Goal: Task Accomplishment & Management: Complete application form

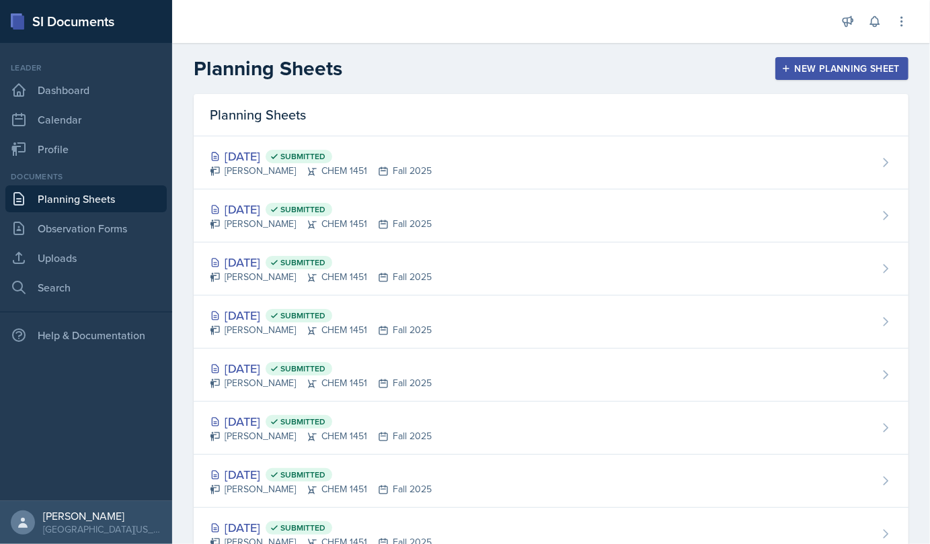
click at [830, 73] on div "New Planning Sheet" at bounding box center [842, 68] width 116 height 11
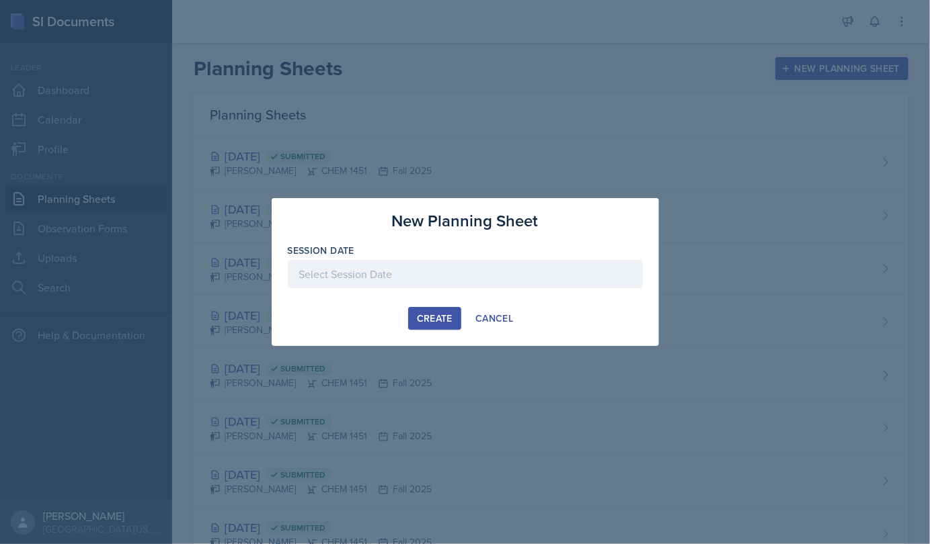
click at [415, 278] on div at bounding box center [465, 274] width 355 height 28
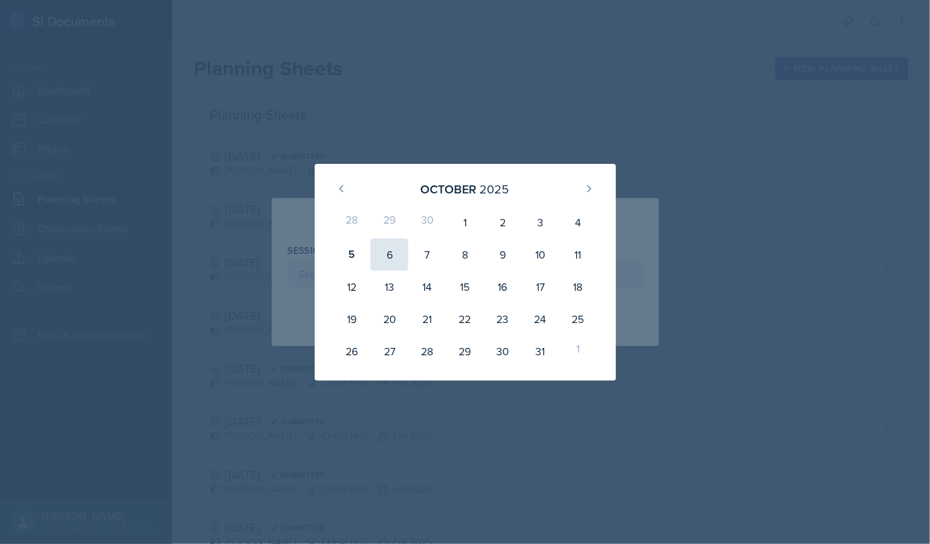
click at [387, 258] on div "6" at bounding box center [389, 255] width 38 height 32
type input "October 6th, 2025"
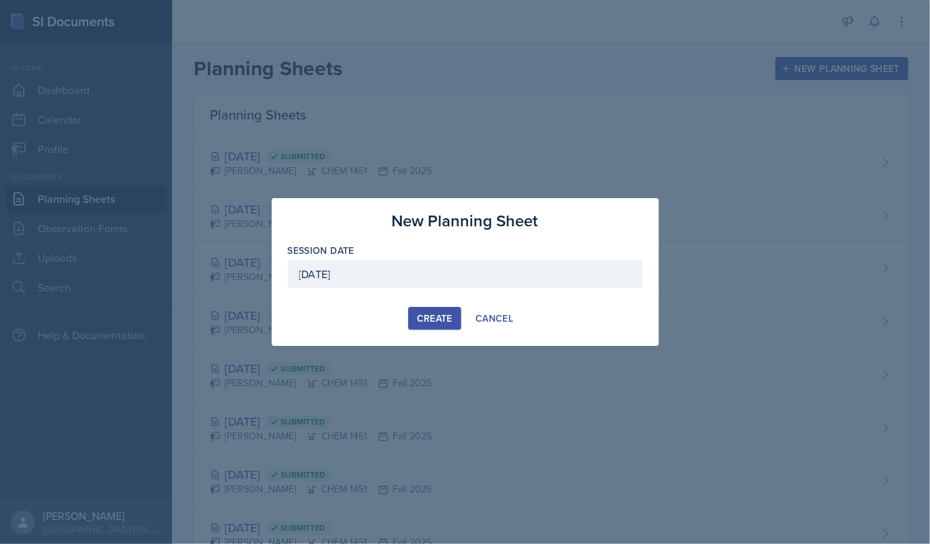
click at [438, 313] on div "Create" at bounding box center [435, 318] width 36 height 11
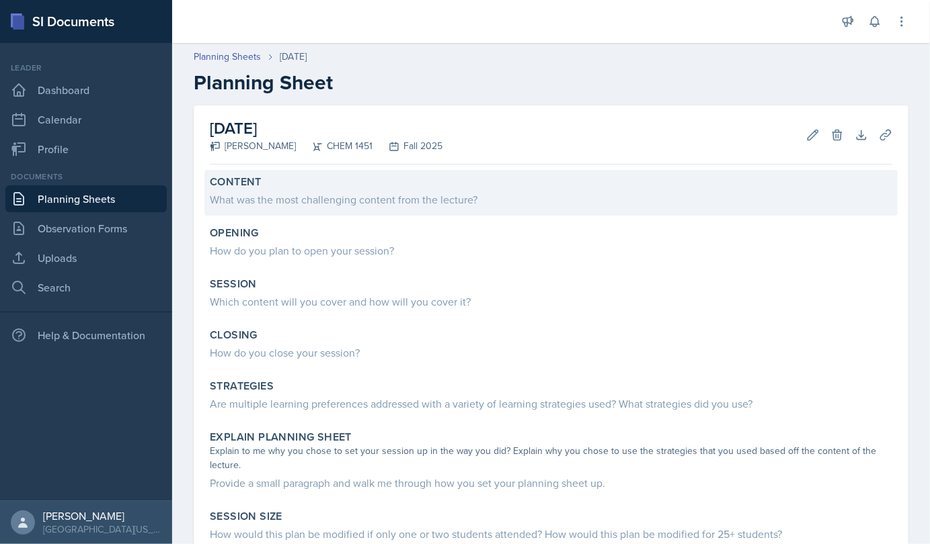
click at [365, 204] on div "What was the most challenging content from the lecture?" at bounding box center [551, 200] width 682 height 16
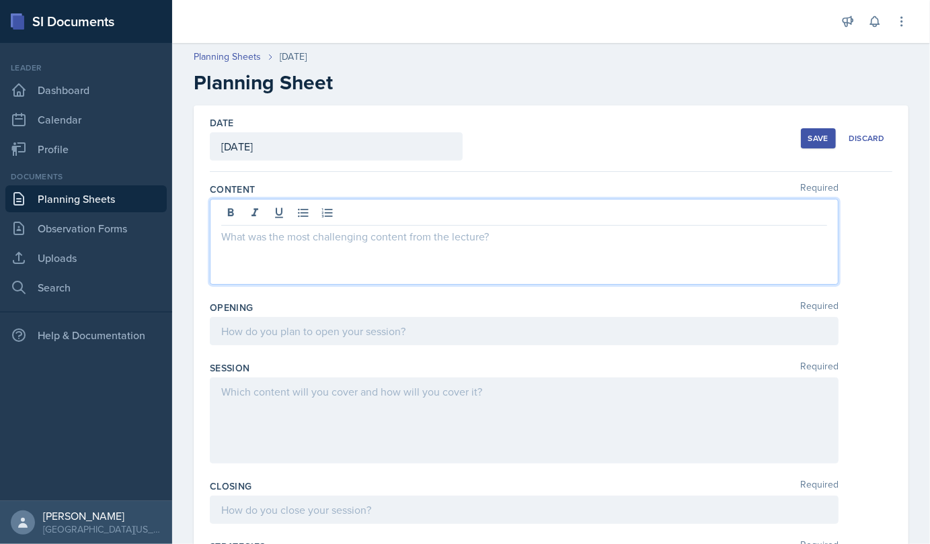
click at [263, 219] on div at bounding box center [524, 242] width 628 height 86
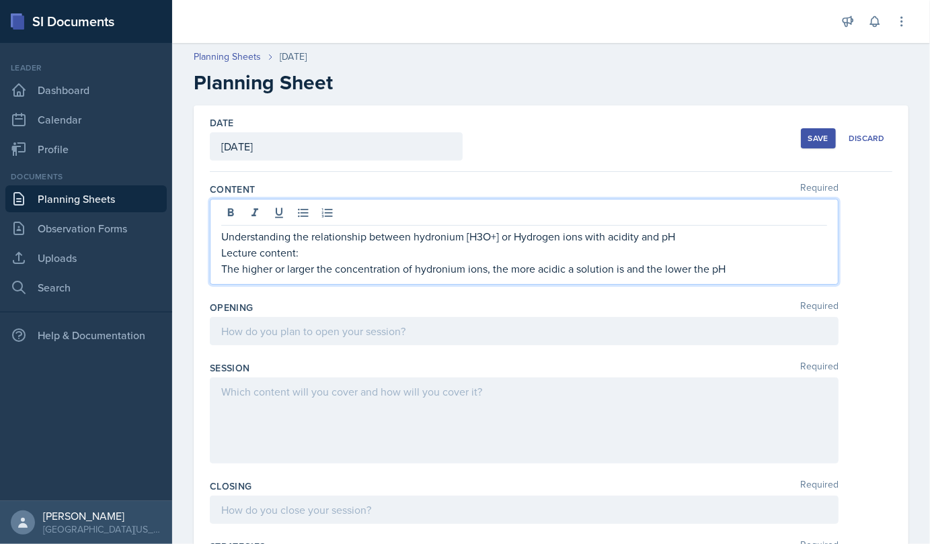
click at [682, 240] on p "Understanding the relationship between hydronium [H3O+] or Hydrogen ions with a…" at bounding box center [524, 237] width 606 height 16
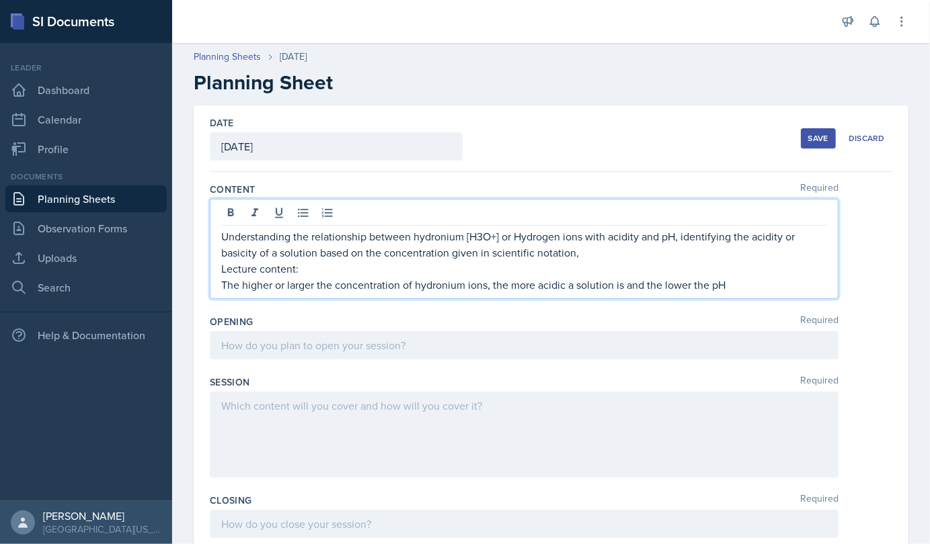
click at [741, 289] on p "The higher or larger the concentration of hydronium ions, the more acidic a sol…" at bounding box center [524, 285] width 606 height 16
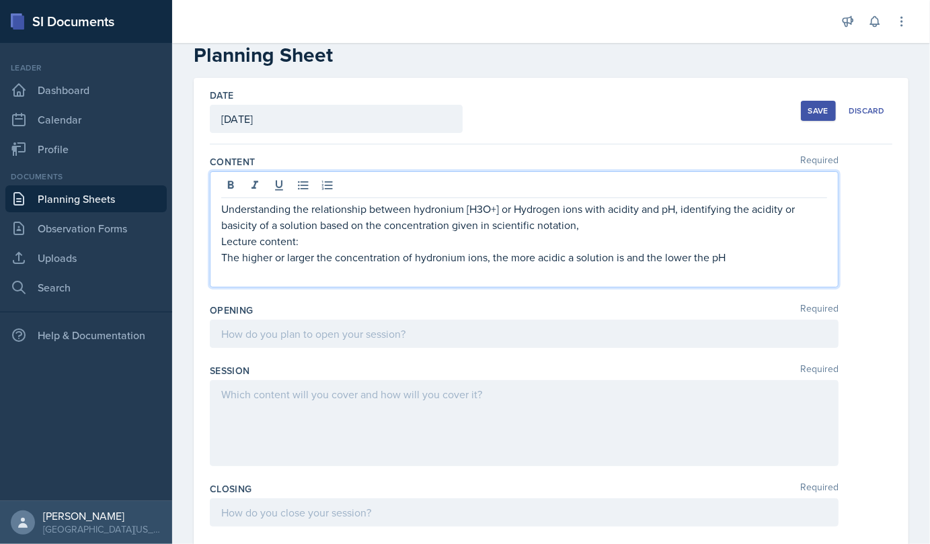
scroll to position [31, 0]
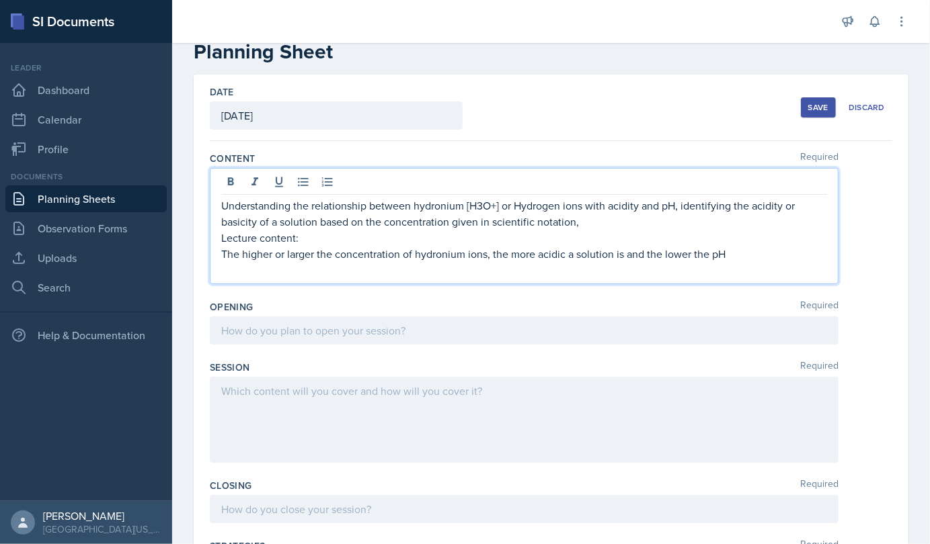
click at [786, 241] on p "Lecture content:" at bounding box center [524, 238] width 606 height 16
click at [765, 272] on p at bounding box center [524, 270] width 606 height 16
click at [727, 250] on p "The higher or larger the concentration of hydronium ions, the more acidic a sol…" at bounding box center [524, 254] width 606 height 16
click at [319, 262] on p at bounding box center [524, 270] width 606 height 16
click at [364, 270] on p "E.g: (I) [H 3O +] = 6.8 × 10−8 M (II) [H 3O +] = 2.8 × 10−12 M" at bounding box center [524, 270] width 606 height 16
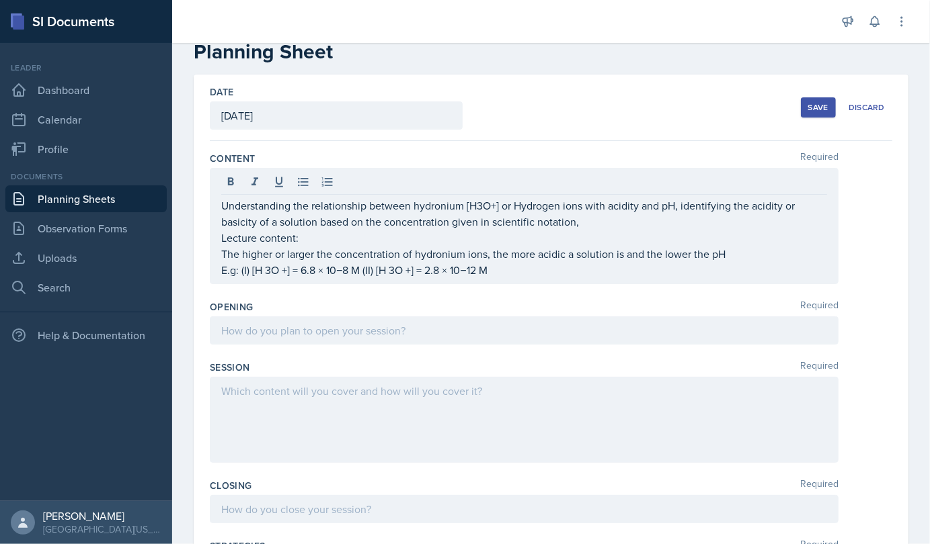
click at [504, 277] on div "Understanding the relationship between hydronium [H3O+] or Hydrogen ions with a…" at bounding box center [524, 226] width 628 height 116
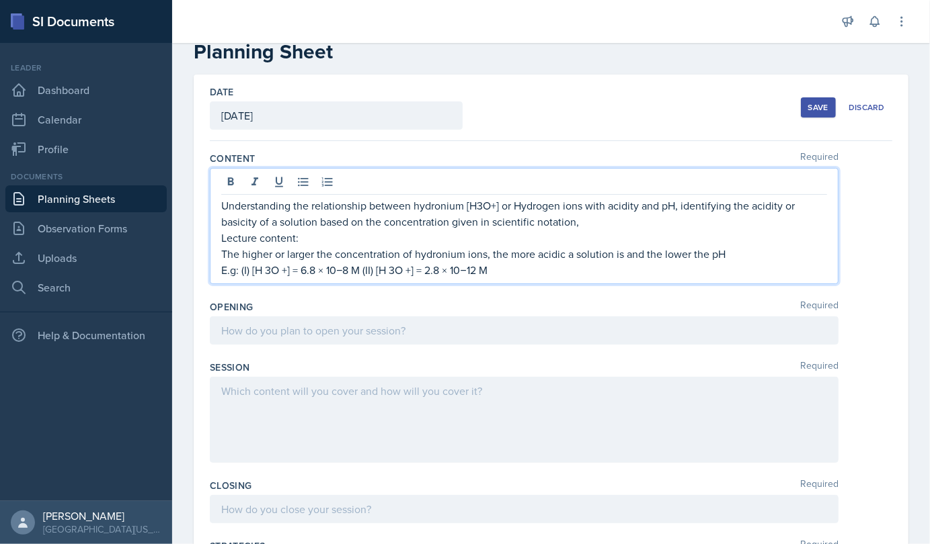
click at [500, 266] on p "E.g: (I) [H 3O +] = 6.8 × 10−8 M (II) [H 3O +] = 2.8 × 10−12 M" at bounding box center [524, 270] width 606 height 16
drag, startPoint x: 300, startPoint y: 270, endPoint x: 361, endPoint y: 273, distance: 61.3
click at [361, 273] on p "E.g: (I) [H 3O +] = 6.8 × 10−8 M (II) [H 3O +] = 2.8 × 10−12 M. Between the two," at bounding box center [524, 270] width 606 height 16
copy p "6.8 × 10−8 M"
click at [581, 272] on p "E.g: (I) [H 3O +] = 6.8 × 10−8 M (II) [H 3O +] = 2.8 × 10−12 M. Between the two," at bounding box center [524, 270] width 606 height 16
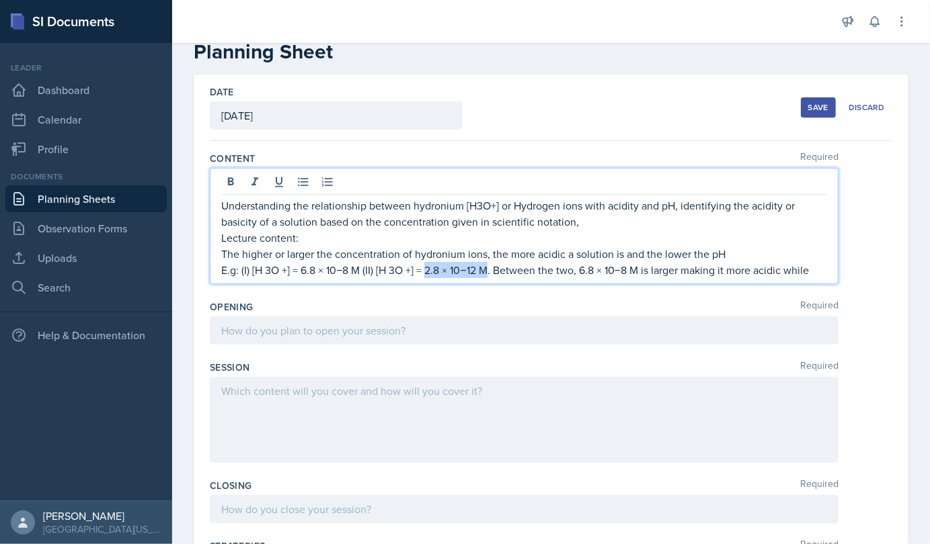
drag, startPoint x: 425, startPoint y: 272, endPoint x: 491, endPoint y: 272, distance: 65.2
click at [491, 272] on p "E.g: (I) [H 3O +] = 6.8 × 10−8 M (II) [H 3O +] = 2.8 × 10−12 M. Between the two…" at bounding box center [524, 270] width 606 height 16
copy p "2.8 × 10−12 M"
click at [816, 277] on p "E.g: (I) [H 3O +] = 6.8 × 10−8 M (II) [H 3O +] = 2.8 × 10−12 M. Between the two…" at bounding box center [524, 270] width 606 height 16
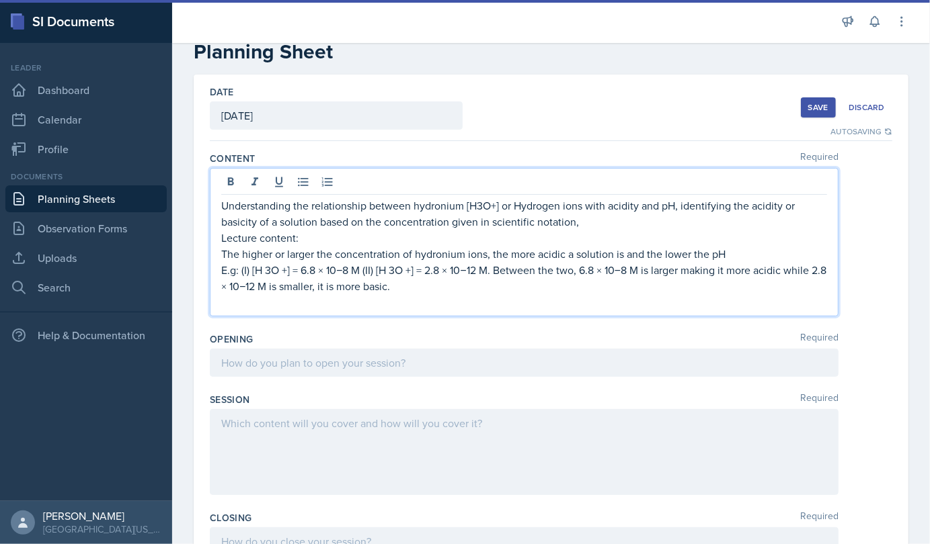
click at [643, 270] on p "E.g: (I) [H 3O +] = 6.8 × 10−8 M (II) [H 3O +] = 2.8 × 10−12 M. Between the two…" at bounding box center [524, 278] width 606 height 32
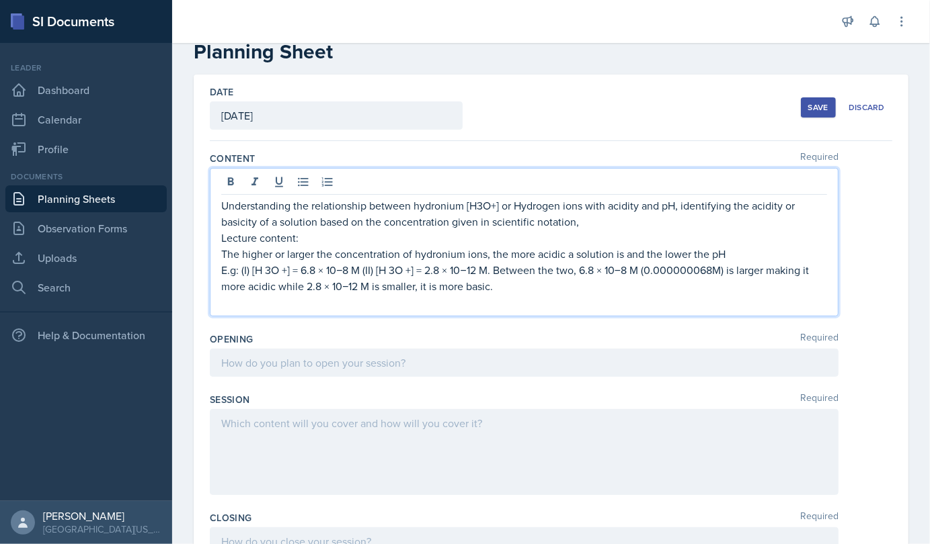
click at [373, 282] on p "E.g: (I) [H 3O +] = 6.8 × 10−8 M (II) [H 3O +] = 2.8 × 10−12 M. Between the two…" at bounding box center [524, 278] width 606 height 32
click at [374, 284] on p "E.g: (I) [H 3O +] = 6.8 × 10−8 M (II) [H 3O +] = 2.8 × 10−12 M. Between the two…" at bounding box center [524, 278] width 606 height 32
click at [474, 288] on p "E.g: (I) [H 3O +] = 6.8 × 10−8 M (II) [H 3O +] = 2.8 × 10−12 M. Between the two…" at bounding box center [524, 278] width 606 height 32
click at [479, 286] on p "E.g: (I) [H 3O +] = 6.8 × 10−8 M (II) [H 3O +] = 2.8 × 10−12 M. Between the two…" at bounding box center [524, 278] width 606 height 32
click at [641, 284] on p "E.g: (I) [H 3O +] = 6.8 × 10−8 M (II) [H 3O +] = 2.8 × 10−12 M. Between the two…" at bounding box center [524, 278] width 606 height 32
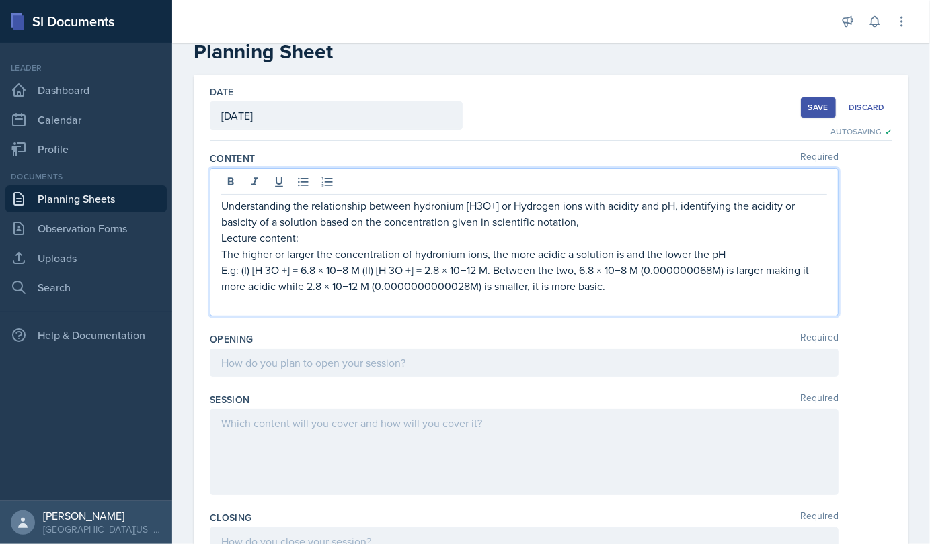
click at [594, 212] on p "Understanding the relationship between hydronium [H3O+] or Hydrogen ions with a…" at bounding box center [524, 214] width 606 height 32
click at [585, 226] on p "Understanding the relationship between hydronium [H3O+] or Hydrogen ions with a…" at bounding box center [524, 214] width 606 height 32
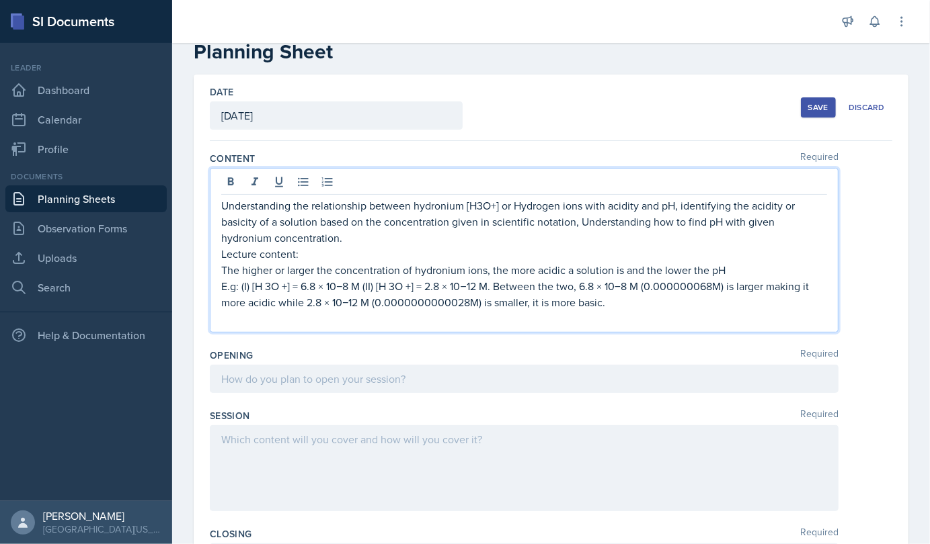
click at [245, 323] on p at bounding box center [524, 319] width 606 height 16
drag, startPoint x: 220, startPoint y: 269, endPoint x: 750, endPoint y: 270, distance: 529.7
click at [750, 270] on p "The higher or larger the concentration of hydronium ions, the more acidic a sol…" at bounding box center [524, 270] width 606 height 16
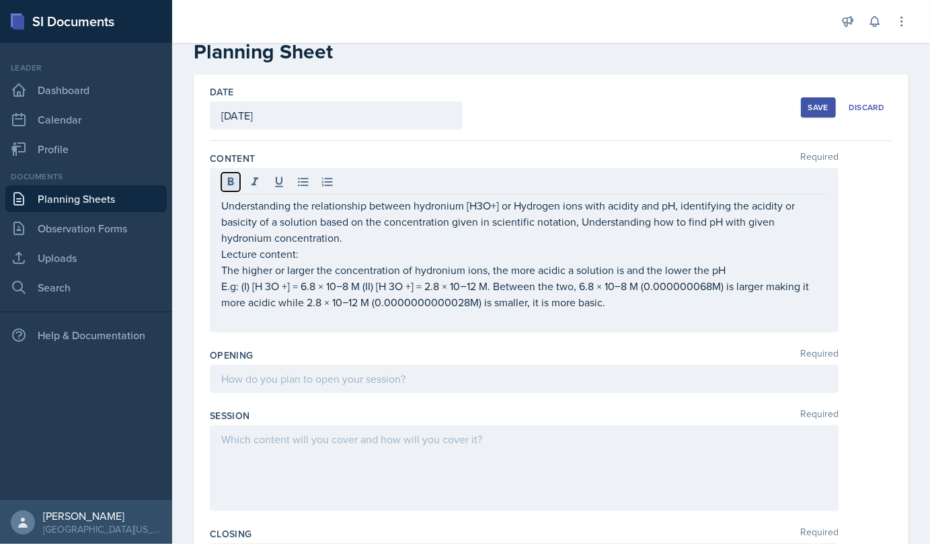
click at [231, 178] on icon at bounding box center [230, 181] width 13 height 13
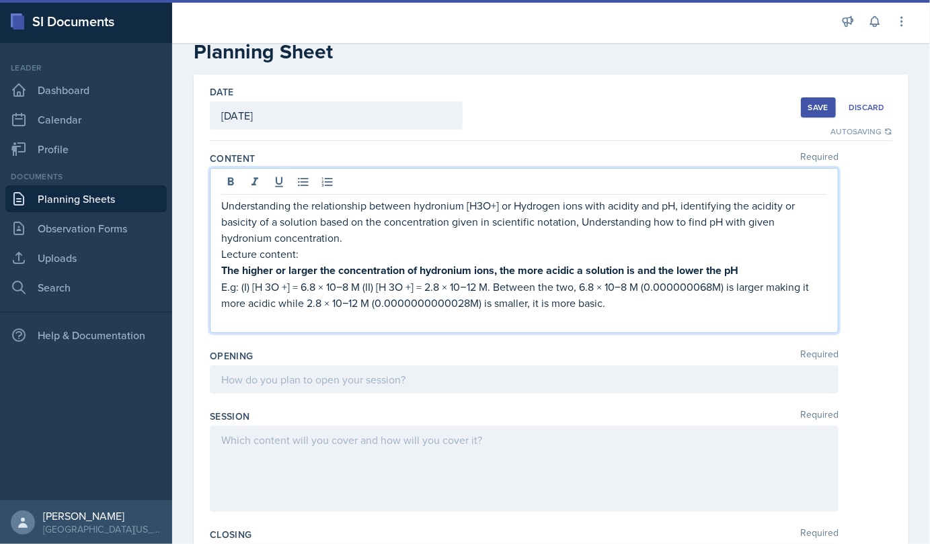
click at [233, 319] on p at bounding box center [524, 319] width 606 height 16
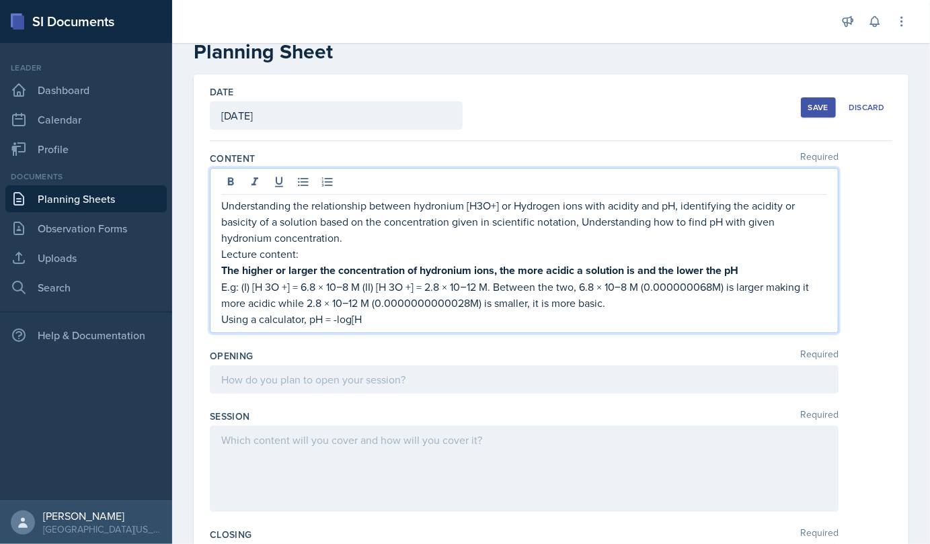
click at [392, 287] on p "E.g: (I) [H 3O +] = 6.8 × 10−8 M (II) [H 3O +] = 2.8 × 10−12 M. Between the two…" at bounding box center [524, 295] width 606 height 32
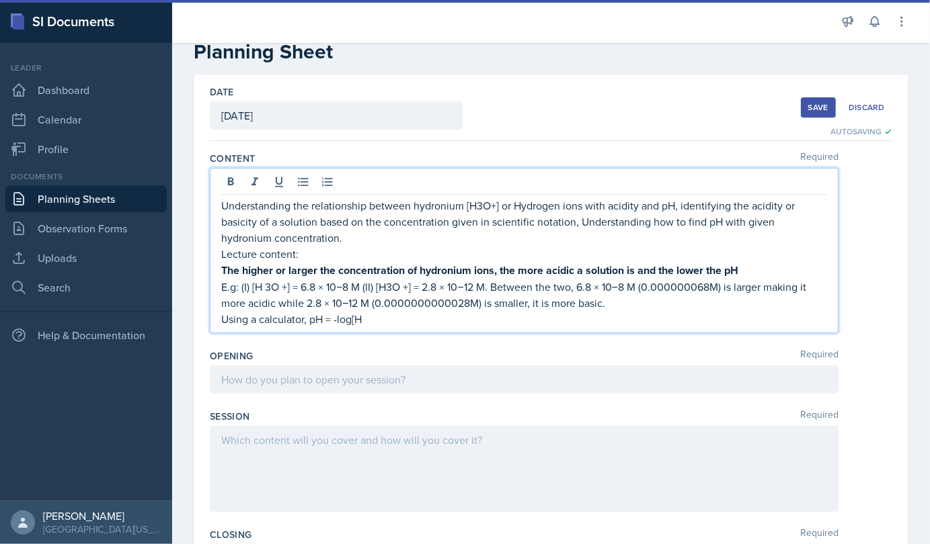
click at [267, 288] on p "E.g: (I) [H 3O +] = 6.8 × 10−8 M (II) [H3O +] = 2.8 × 10−12 M. Between the two,…" at bounding box center [524, 295] width 606 height 32
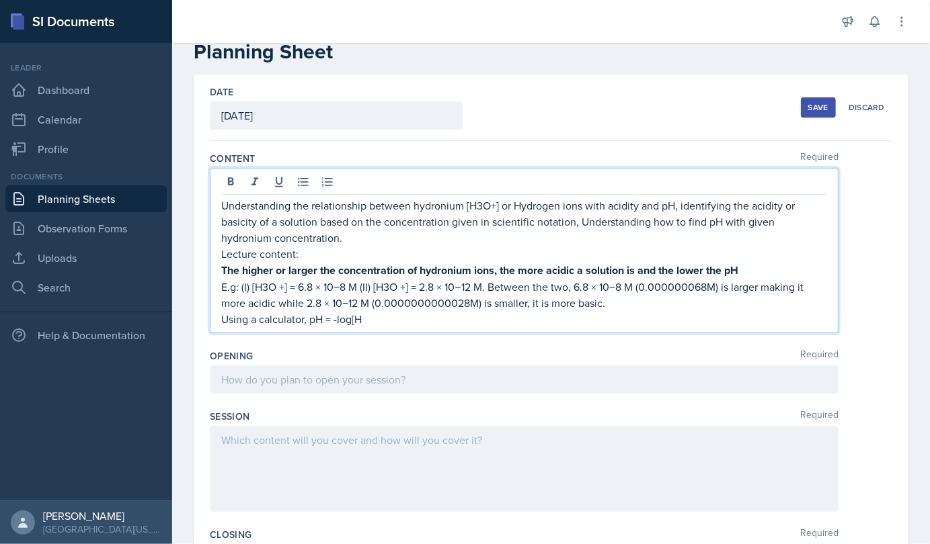
click at [364, 315] on p "Using a calculator, pH = -log[H" at bounding box center [524, 319] width 606 height 16
click at [384, 323] on p "Using a calculator, pH = -log[H3O z+" at bounding box center [524, 319] width 606 height 16
click at [392, 322] on p "Using a calculator, pH = -log[H3O +" at bounding box center [524, 319] width 606 height 16
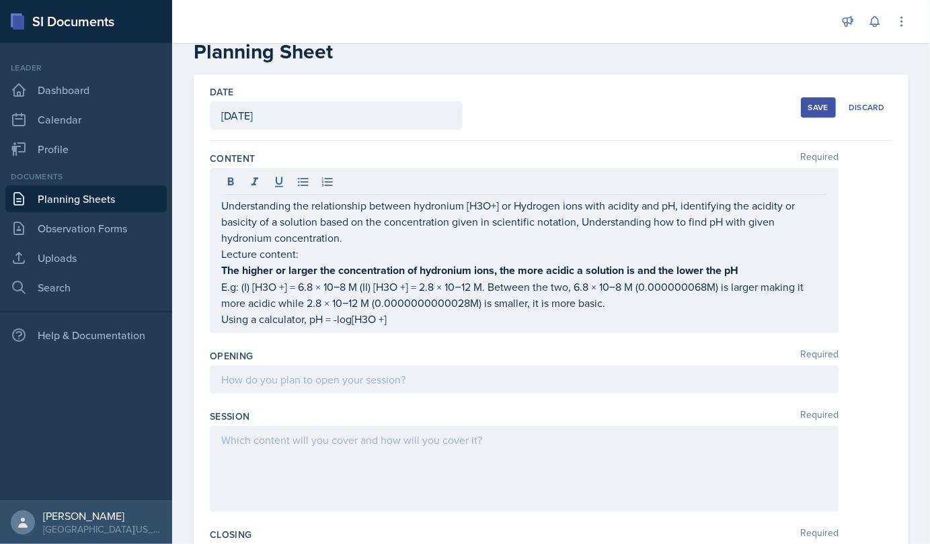
drag, startPoint x: 351, startPoint y: 327, endPoint x: 345, endPoint y: 321, distance: 8.1
click at [345, 321] on div "Understanding the relationship between hydronium [H3O+] or Hydrogen ions with a…" at bounding box center [524, 250] width 628 height 165
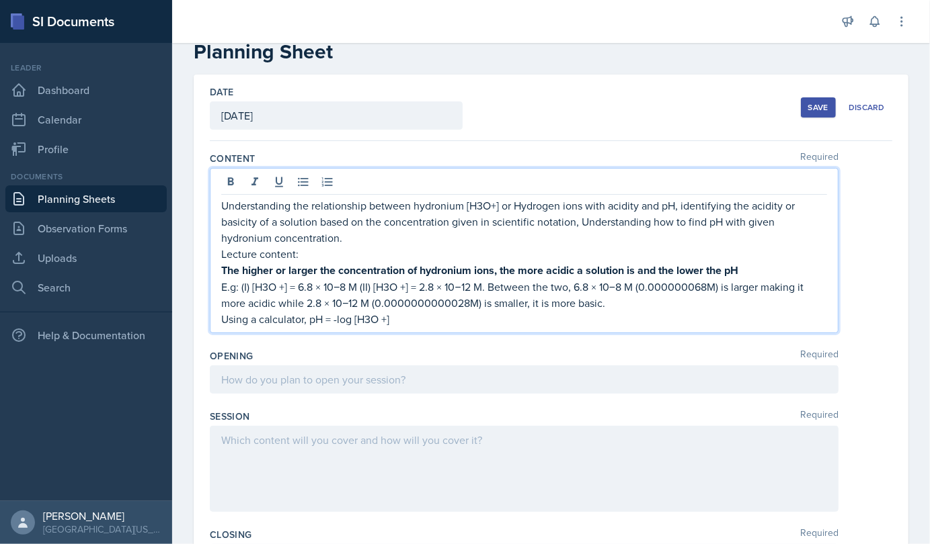
click at [400, 323] on p "Using a calculator, pH = -log [H3O +]" at bounding box center [524, 319] width 606 height 16
drag, startPoint x: 309, startPoint y: 319, endPoint x: 389, endPoint y: 319, distance: 80.7
click at [389, 319] on p "Using a calculator, pH = -log [H3O +] or pH = -log [H +]" at bounding box center [524, 319] width 606 height 16
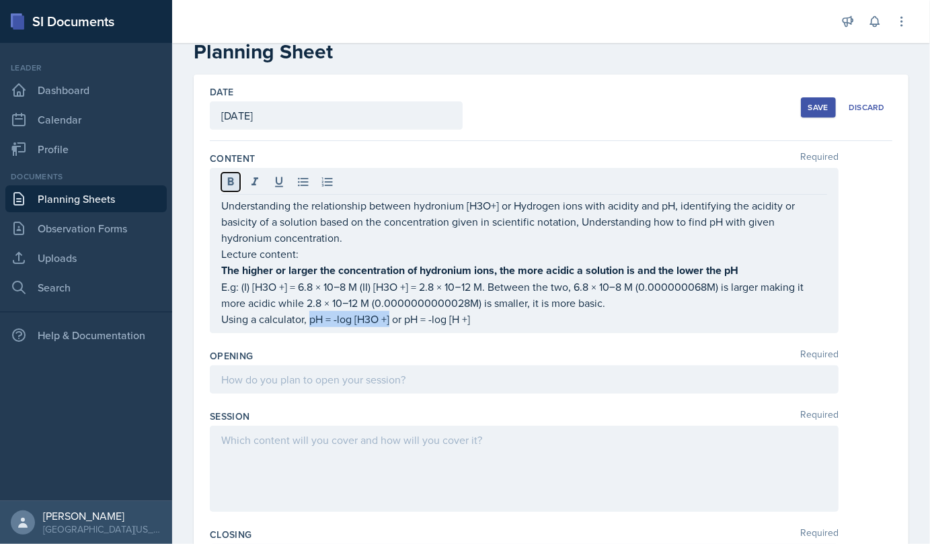
click at [232, 186] on icon at bounding box center [230, 181] width 13 height 13
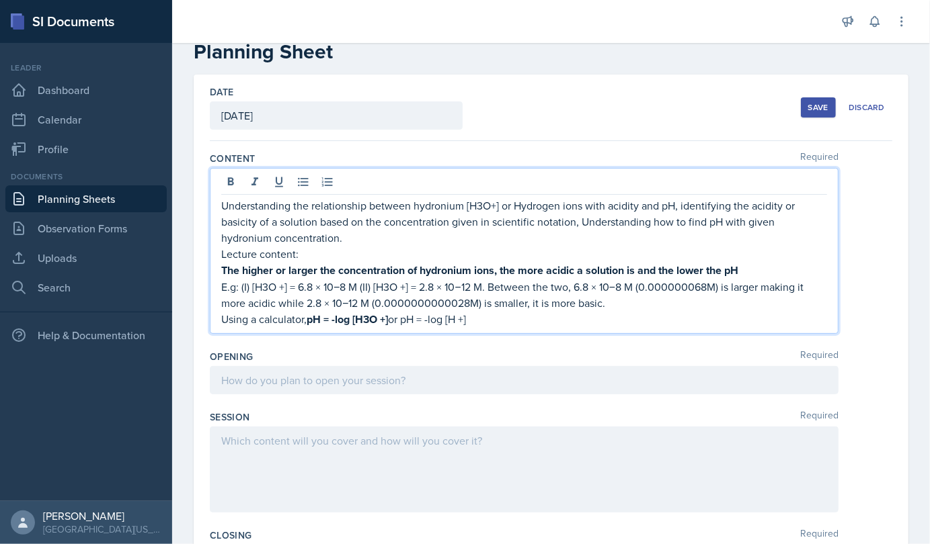
drag, startPoint x: 408, startPoint y: 319, endPoint x: 486, endPoint y: 317, distance: 78.0
click at [486, 317] on p "Using a calculator, pH = -log [H3O +] or pH = -log [H +]" at bounding box center [524, 319] width 606 height 17
click at [227, 180] on icon at bounding box center [230, 181] width 13 height 13
click at [486, 308] on p "E.g: (I) [H3O +] = 6.8 × 10−8 M (II) [H3O +] = 2.8 × 10−12 M. Between the two, …" at bounding box center [524, 295] width 606 height 32
click at [486, 315] on p "Using a calculator, pH = -log [H3O +] or pH = -log [H +]" at bounding box center [524, 319] width 606 height 17
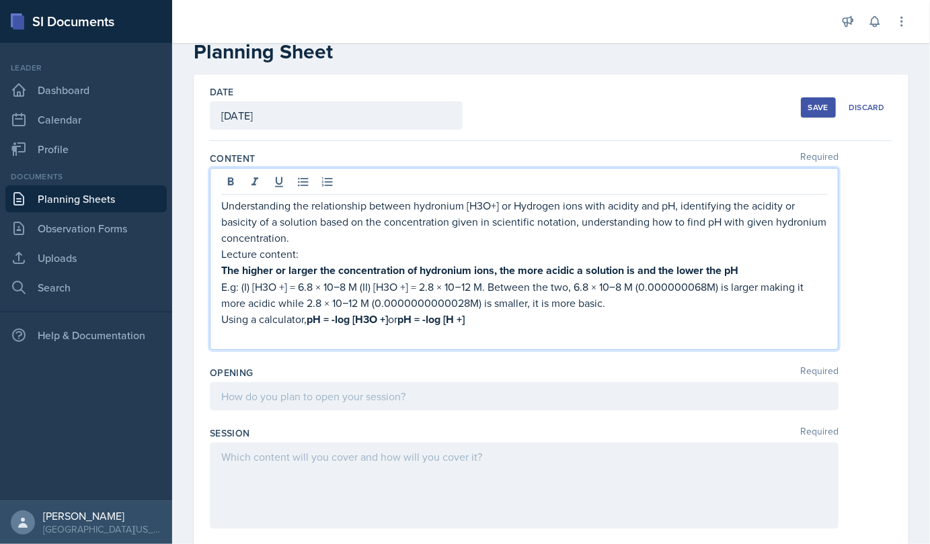
click at [224, 332] on p at bounding box center [524, 336] width 606 height 16
drag, startPoint x: 298, startPoint y: 288, endPoint x: 352, endPoint y: 284, distance: 53.9
click at [352, 284] on p "E.g: (I) [H3O +] = 6.8 × 10−8 M (II) [H3O +] = 2.8 × 10−12 M. Between the two, …" at bounding box center [524, 295] width 606 height 32
copy p "6.8 × 10−8"
click at [288, 335] on p "E.g pH = -log [" at bounding box center [524, 336] width 606 height 16
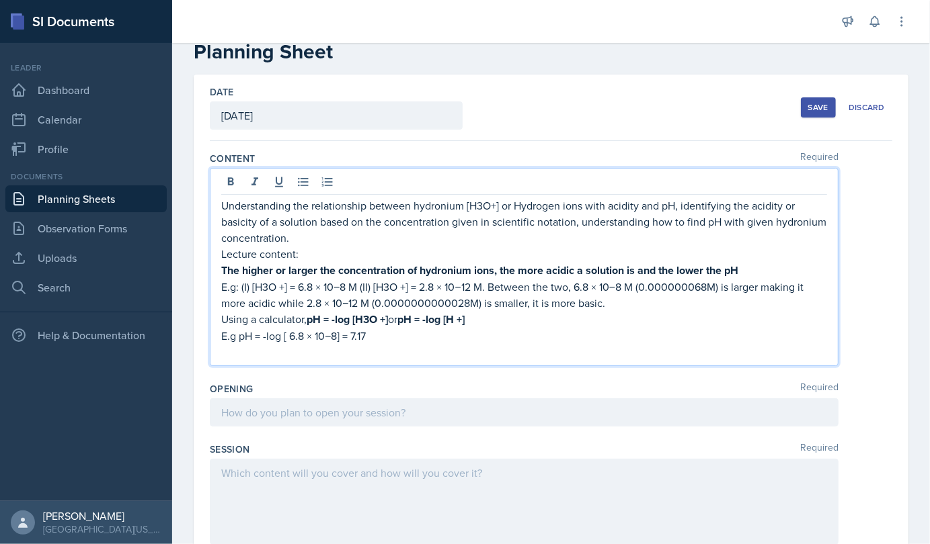
click at [366, 249] on p "Lecture content:" at bounding box center [524, 254] width 606 height 16
click at [364, 239] on p "Understanding the relationship between hydronium [H3O+] or Hydrogen ions with a…" at bounding box center [524, 222] width 606 height 48
click at [460, 231] on p "Understanding the relationship between hydronium [H3O+] or Hydrogen ions with a…" at bounding box center [524, 222] width 606 height 48
click at [488, 237] on p "Understanding the relationship between hydronium [H3O+] or Hydrogen ions with a…" at bounding box center [524, 222] width 606 height 48
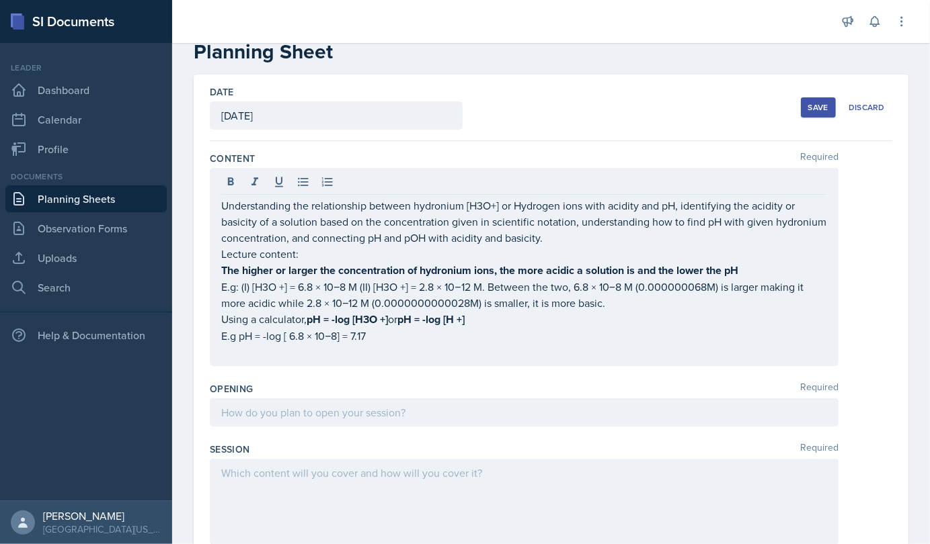
click at [309, 362] on div "Understanding the relationship between hydronium [H3O+] or Hydrogen ions with a…" at bounding box center [524, 267] width 628 height 198
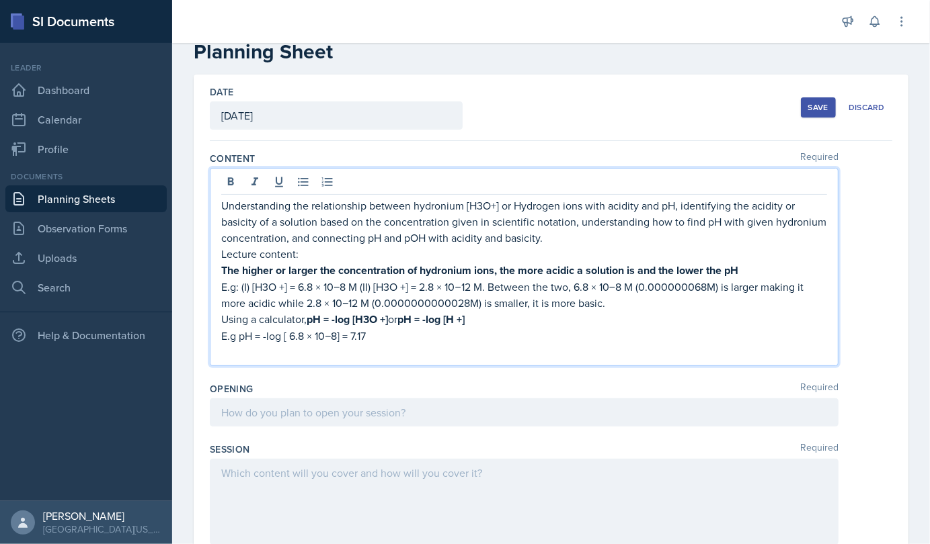
click at [289, 358] on p at bounding box center [524, 352] width 606 height 16
click at [296, 353] on p "Neutral = 7.00" at bounding box center [524, 352] width 606 height 16
drag, startPoint x: 222, startPoint y: 350, endPoint x: 370, endPoint y: 358, distance: 148.1
click at [370, 358] on p "Neutral: pH = 7.00; pOH = 7.00" at bounding box center [524, 352] width 606 height 16
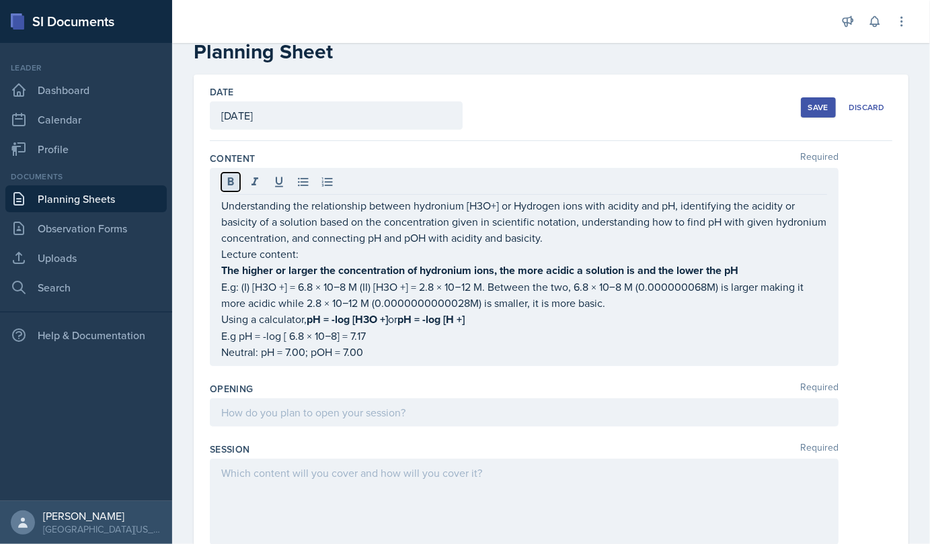
click at [228, 181] on icon at bounding box center [231, 181] width 6 height 8
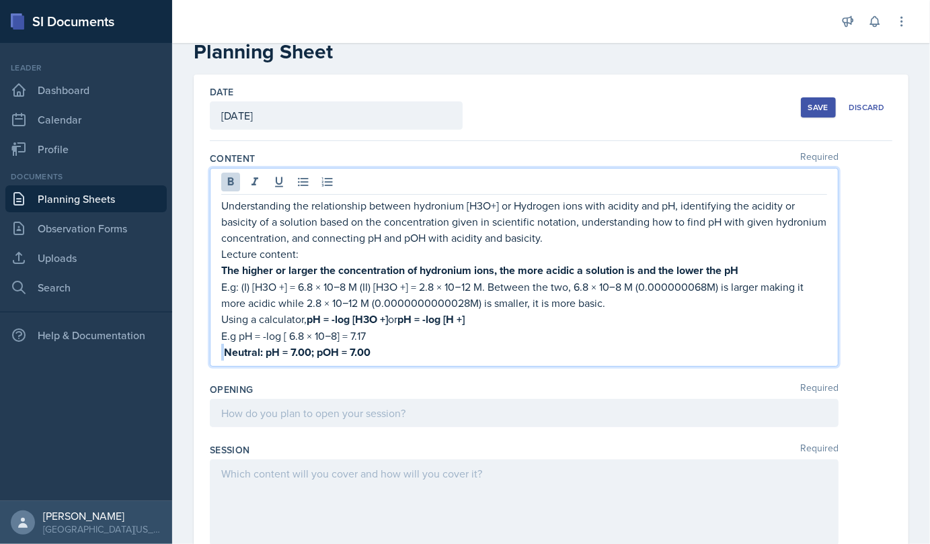
click at [372, 356] on p "Neutral: pH = 7.00; pOH = 7.00" at bounding box center [524, 352] width 606 height 17
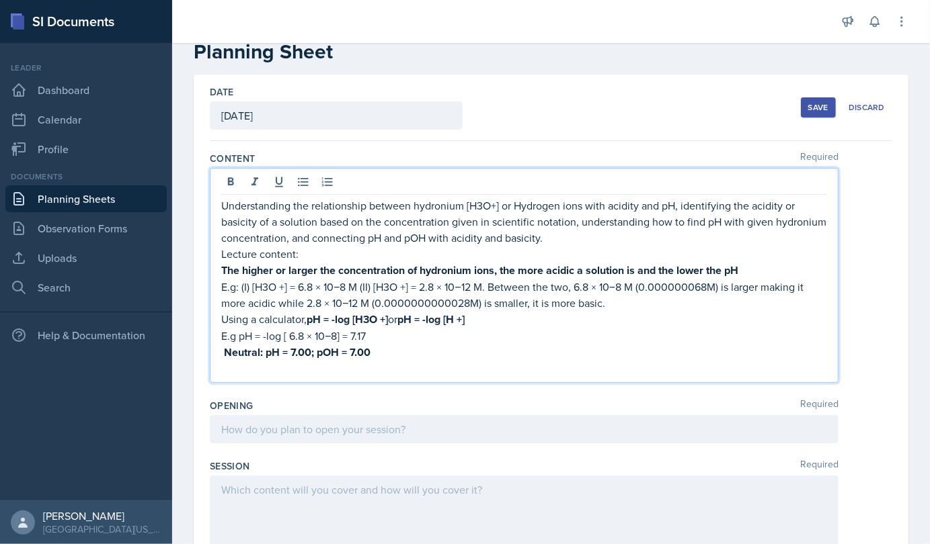
click at [222, 356] on p "Neutral: pH = 7.00; pOH = 7.00" at bounding box center [524, 352] width 606 height 17
click at [221, 373] on p at bounding box center [524, 369] width 606 height 16
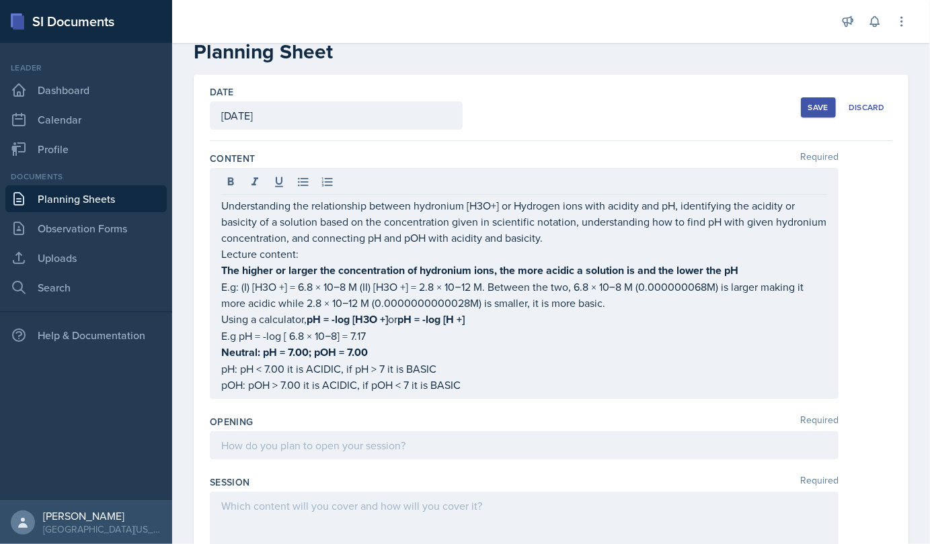
click at [221, 370] on div "Understanding the relationship between hydronium [H3O+] or Hydrogen ions with a…" at bounding box center [524, 283] width 628 height 231
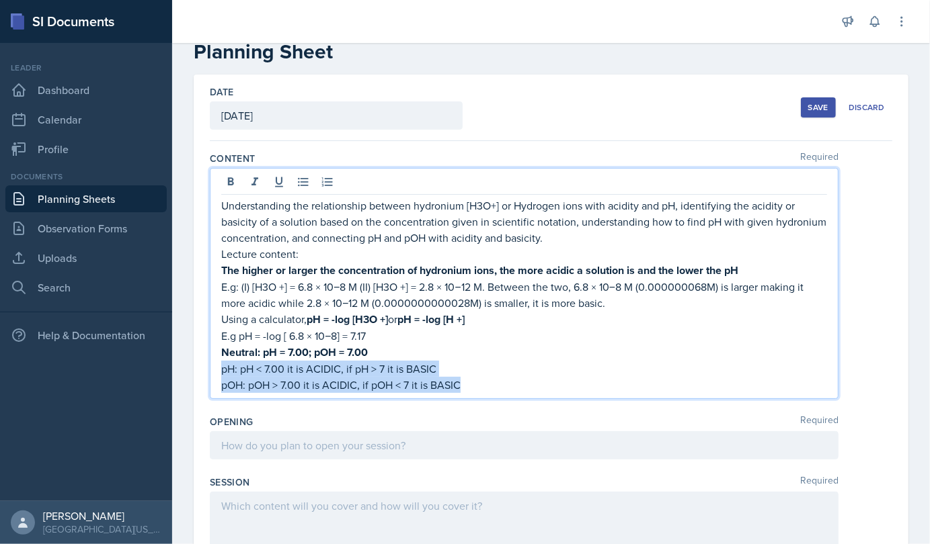
drag, startPoint x: 221, startPoint y: 370, endPoint x: 493, endPoint y: 397, distance: 272.9
click at [493, 397] on div "Understanding the relationship between hydronium [H3O+] or Hydrogen ions with a…" at bounding box center [524, 283] width 628 height 231
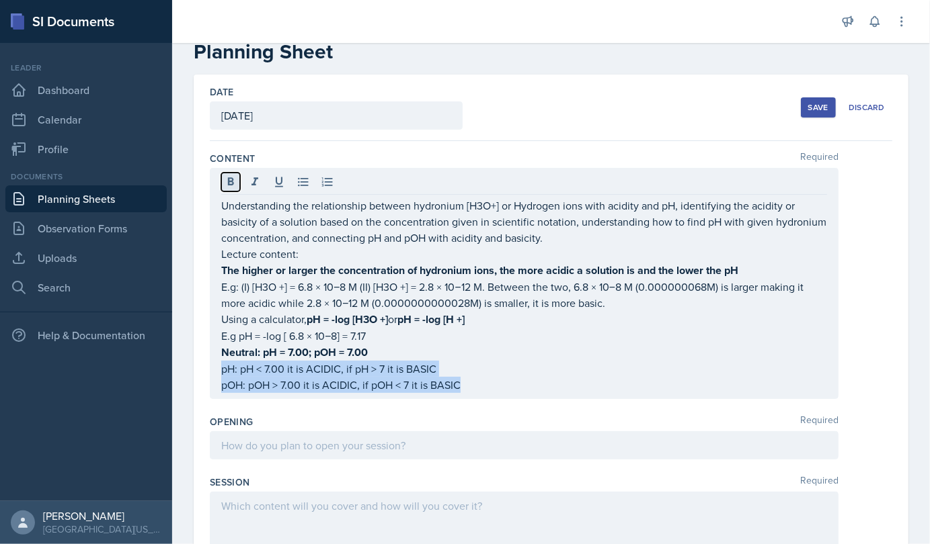
click at [227, 186] on icon at bounding box center [230, 181] width 13 height 13
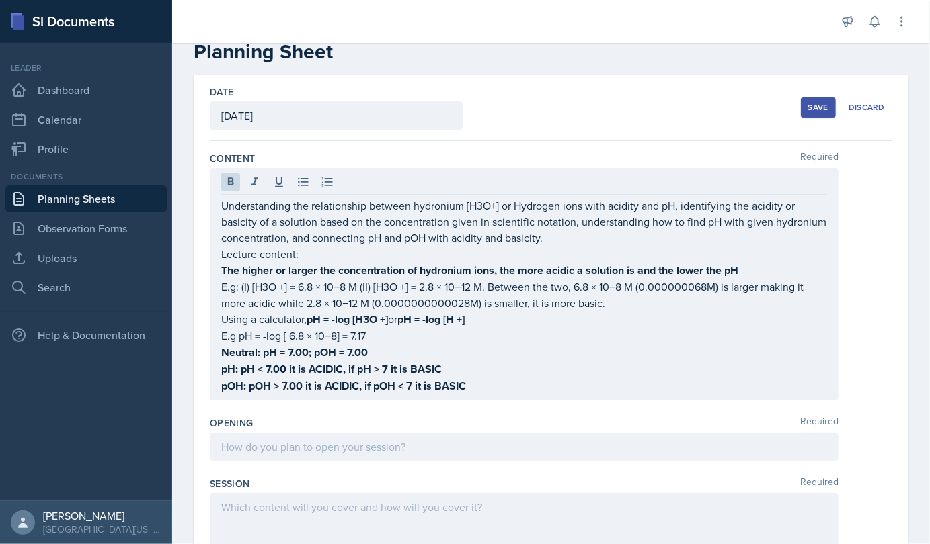
click at [313, 453] on div at bounding box center [524, 447] width 628 height 28
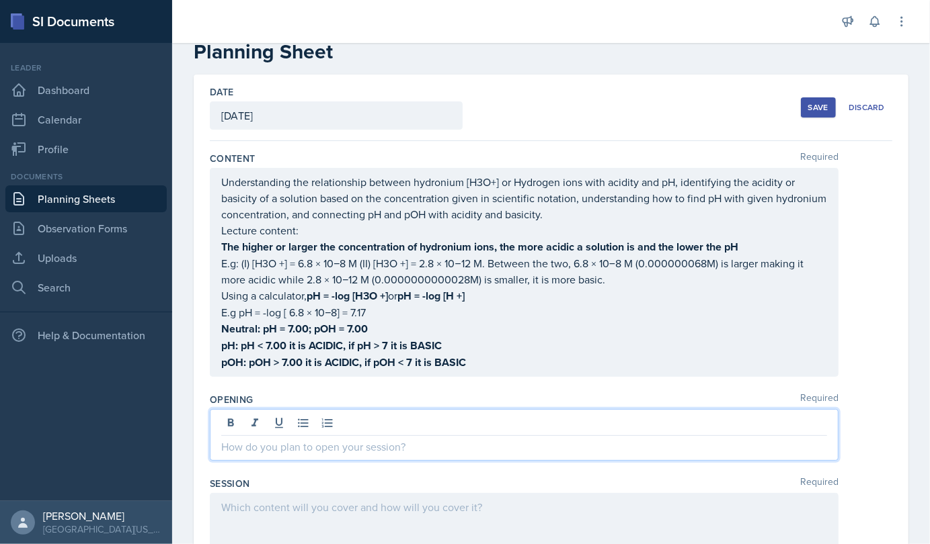
scroll to position [54, 0]
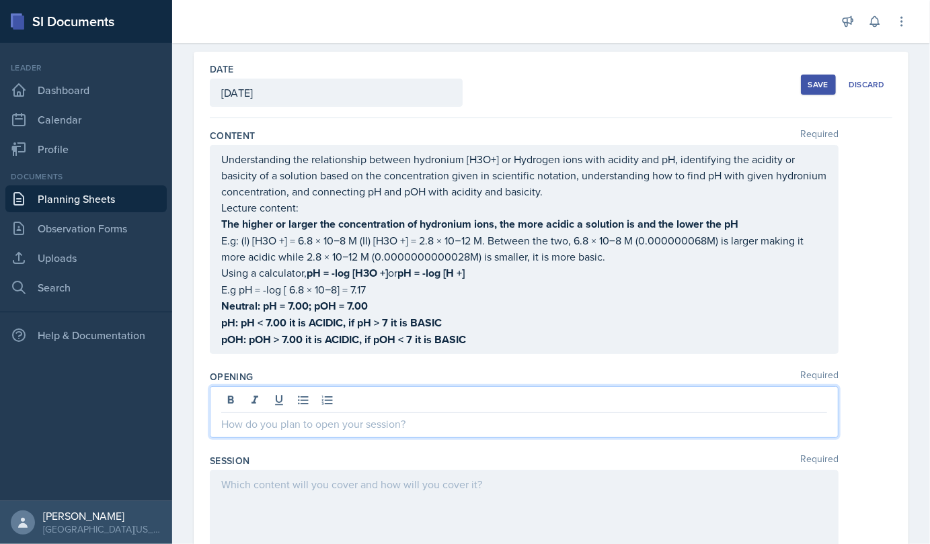
click at [293, 427] on p at bounding box center [524, 424] width 606 height 16
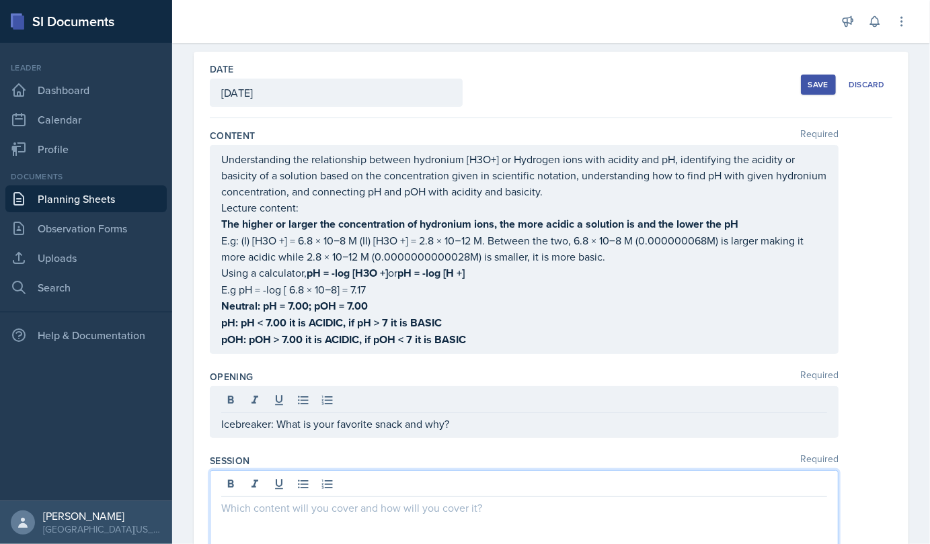
click at [315, 484] on div at bounding box center [524, 514] width 628 height 86
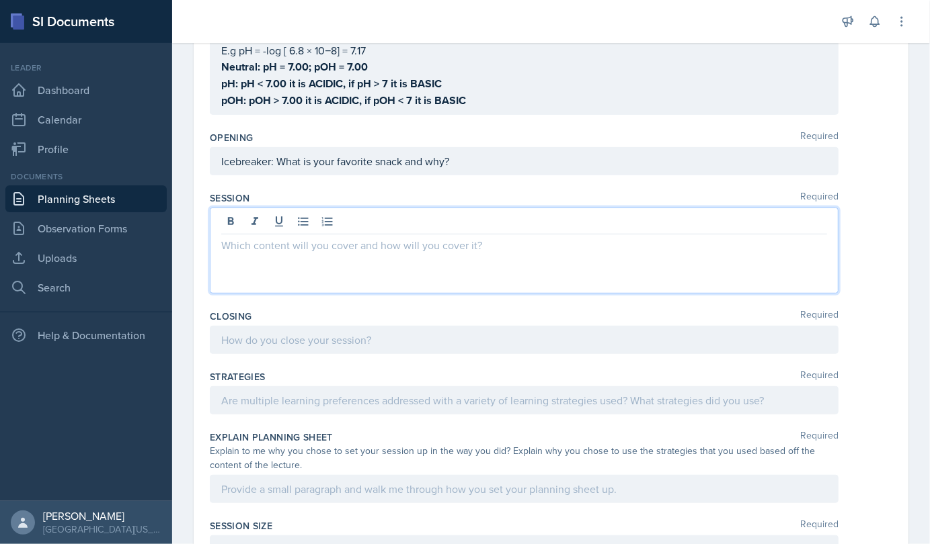
scroll to position [299, 0]
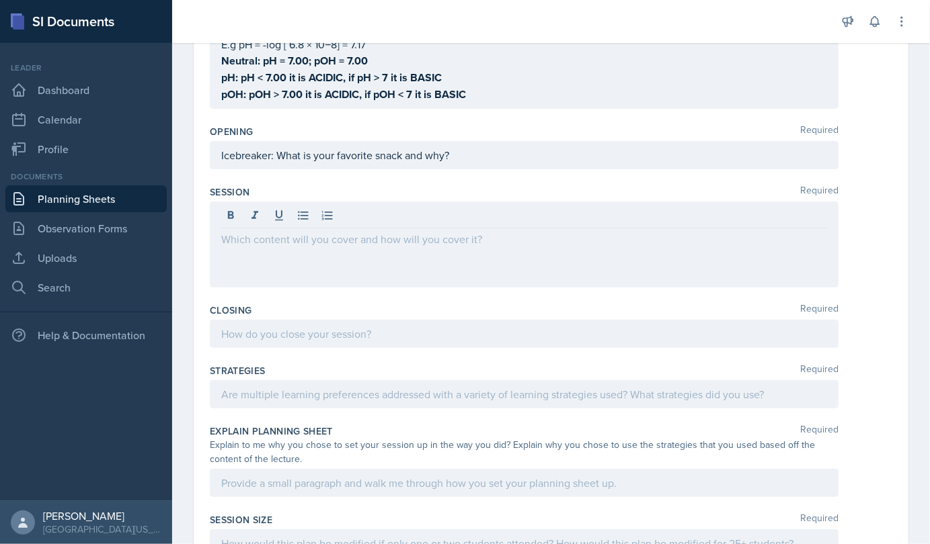
click at [242, 251] on div at bounding box center [524, 245] width 628 height 86
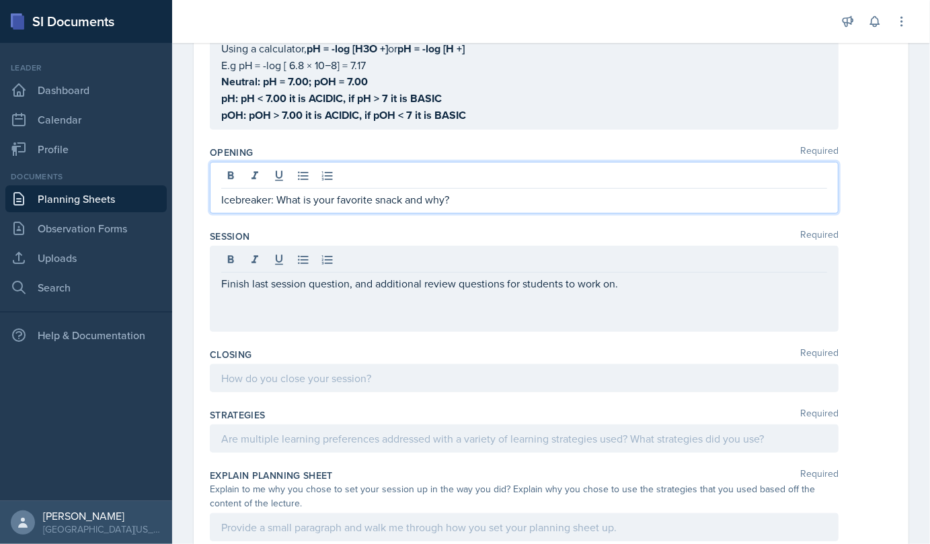
scroll to position [301, 0]
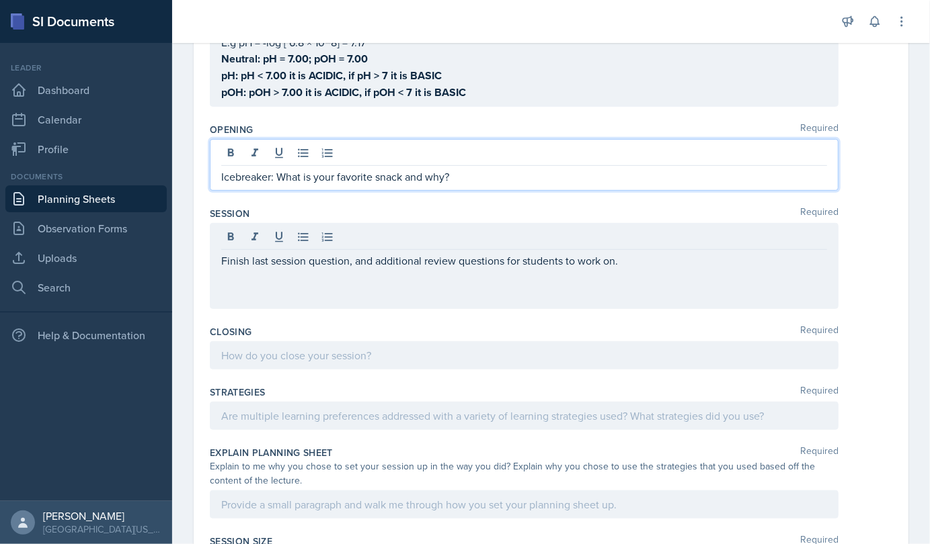
click at [466, 173] on p "Icebreaker: What is your favorite snack and why?" at bounding box center [524, 177] width 606 height 16
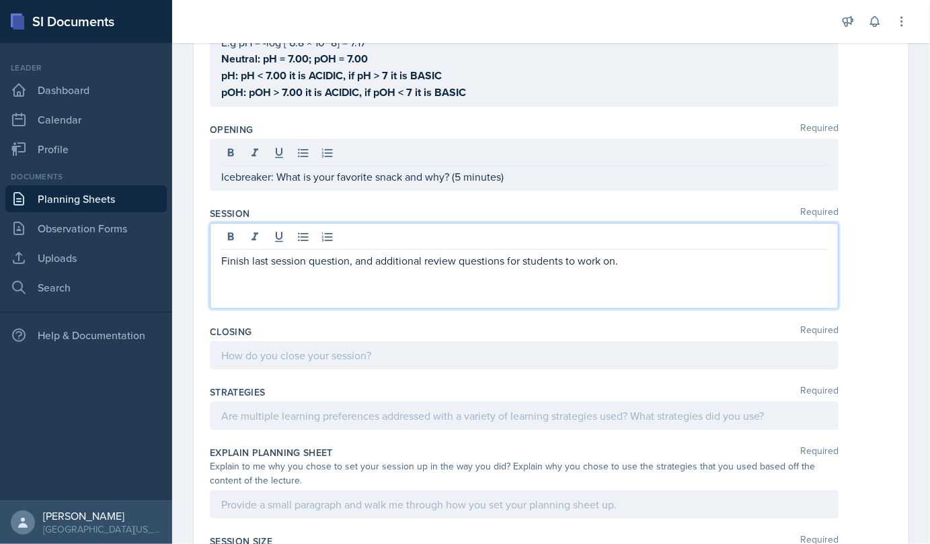
click at [255, 247] on div "Finish last session question, and additional review questions for students to w…" at bounding box center [524, 266] width 628 height 86
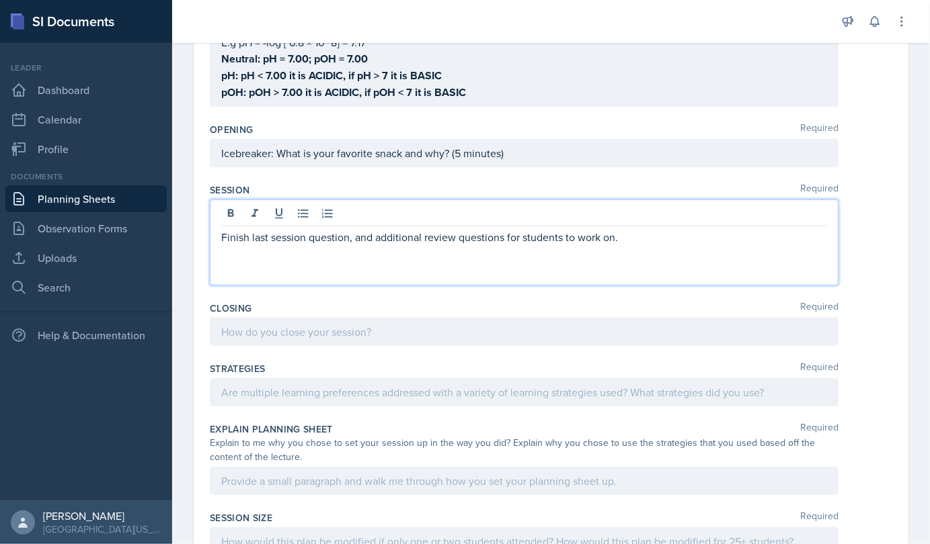
scroll to position [278, 0]
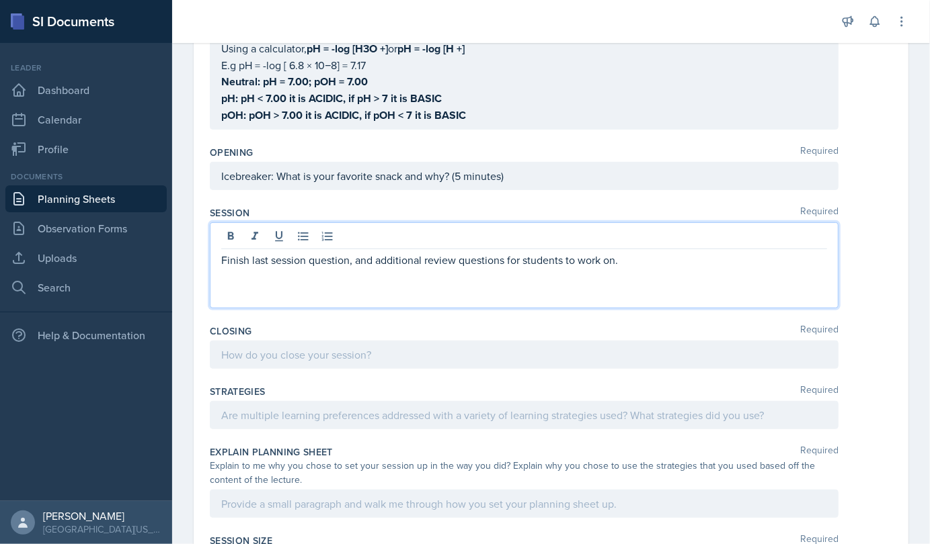
click at [628, 257] on p "Finish last session question, and additional review questions for students to w…" at bounding box center [524, 260] width 606 height 16
click at [689, 268] on p at bounding box center [524, 276] width 606 height 16
click at [682, 255] on p "Finish last session question, and additional review questions for students to w…" at bounding box center [524, 260] width 606 height 16
click at [685, 256] on p "Finish last session question, and additional review questions for students to w…" at bounding box center [524, 260] width 606 height 16
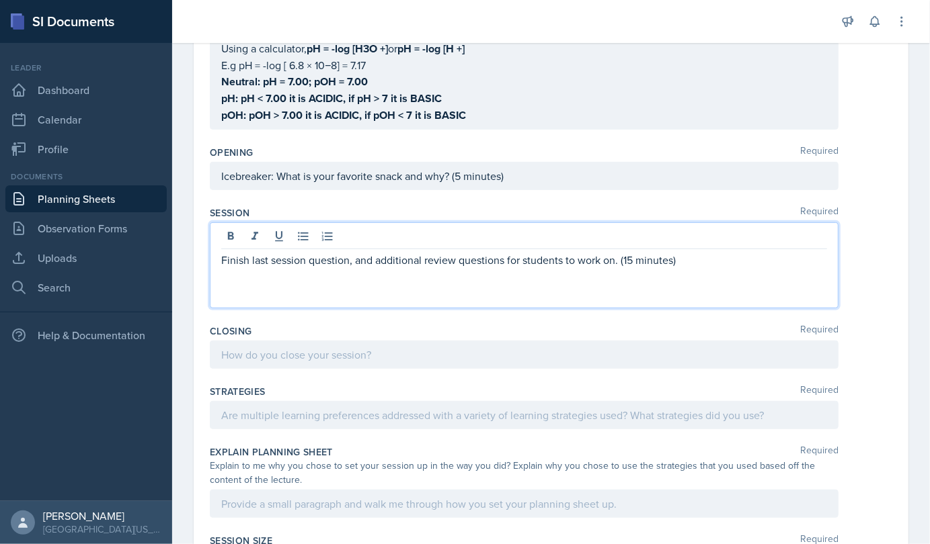
click at [618, 259] on p "Finish last session question, and additional review questions for students to w…" at bounding box center [524, 260] width 606 height 16
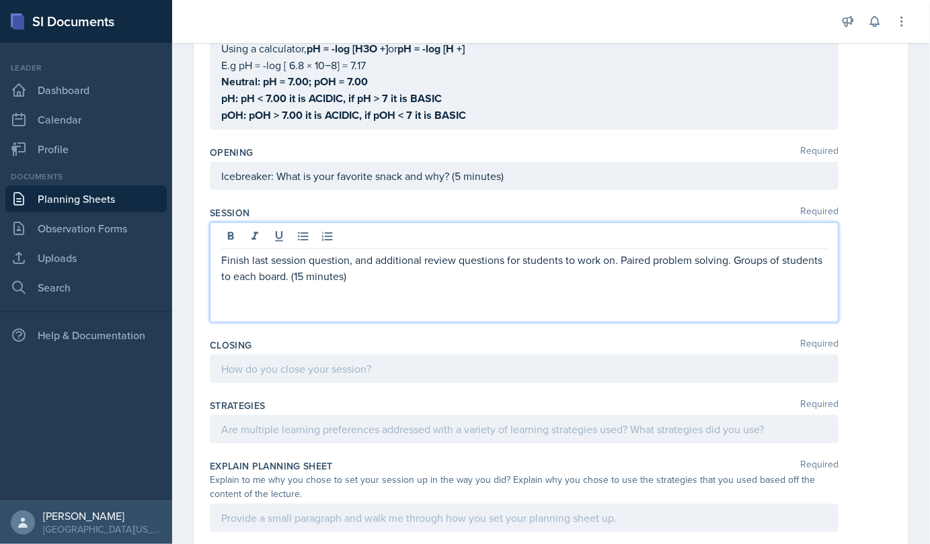
click at [733, 259] on p "Finish last session question, and additional review questions for students to w…" at bounding box center [524, 268] width 606 height 32
click at [733, 263] on p "Finish last session question, and additional review questions for students to w…" at bounding box center [524, 268] width 606 height 32
click at [727, 263] on p "Finish last session question, and additional review questions for students to w…" at bounding box center [524, 268] width 606 height 32
drag, startPoint x: 733, startPoint y: 255, endPoint x: 620, endPoint y: 259, distance: 113.0
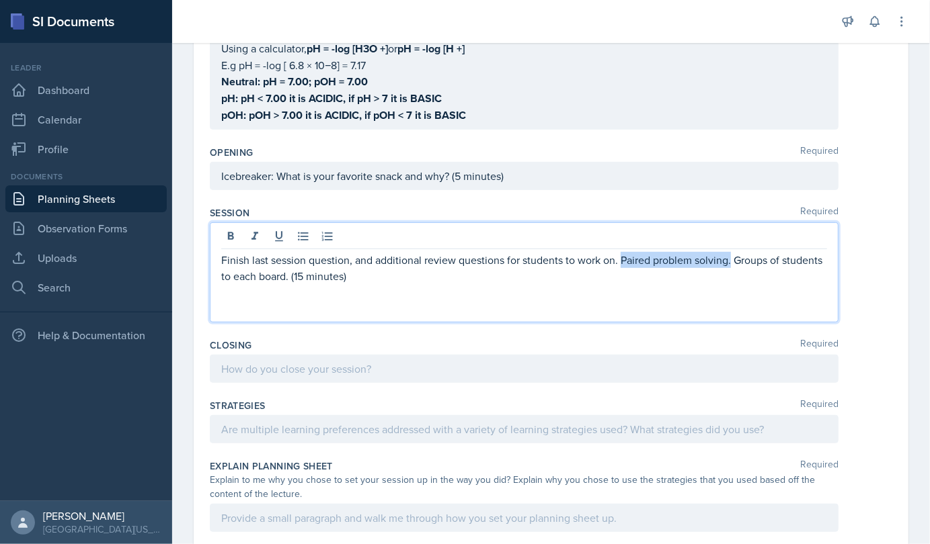
click at [620, 259] on p "Finish last session question, and additional review questions for students to w…" at bounding box center [524, 268] width 606 height 32
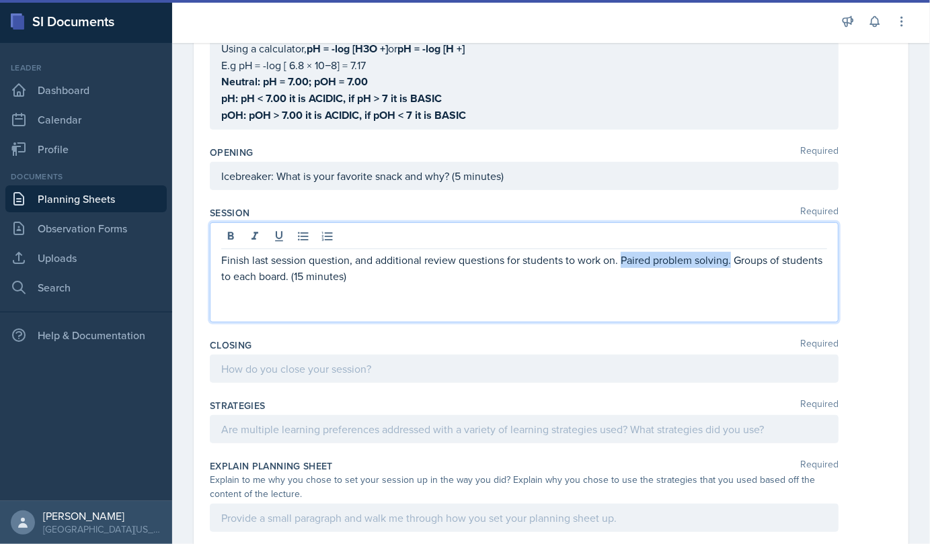
copy p "Paired problem solving."
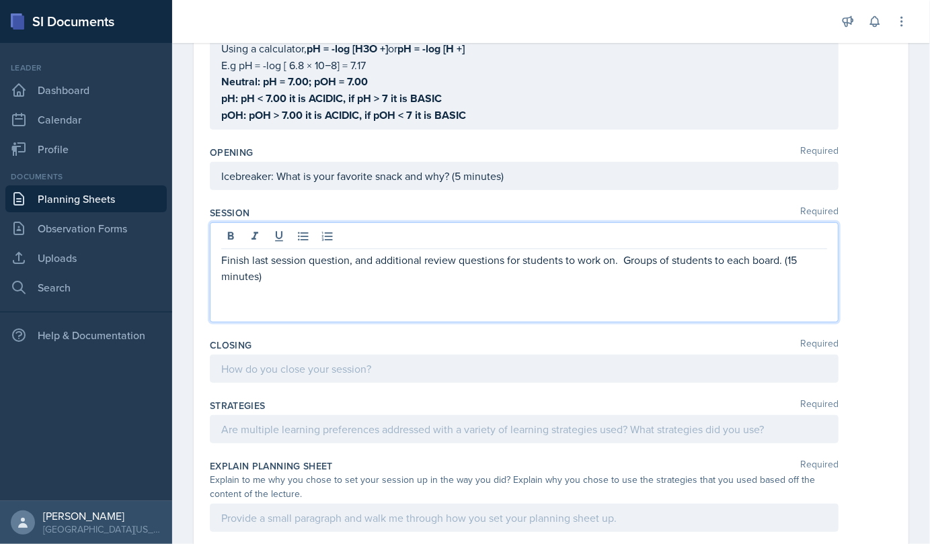
click at [620, 259] on p "Finish last session question, and additional review questions for students to w…" at bounding box center [524, 268] width 606 height 32
click at [779, 259] on p "Finish last session question, and additional review questions for students to w…" at bounding box center [524, 268] width 606 height 32
click at [253, 276] on p "Finish last session question, and additional review questions for students to w…" at bounding box center [524, 268] width 606 height 32
click at [429, 281] on p "Finish last session question, and additional review questions for students to w…" at bounding box center [524, 268] width 606 height 32
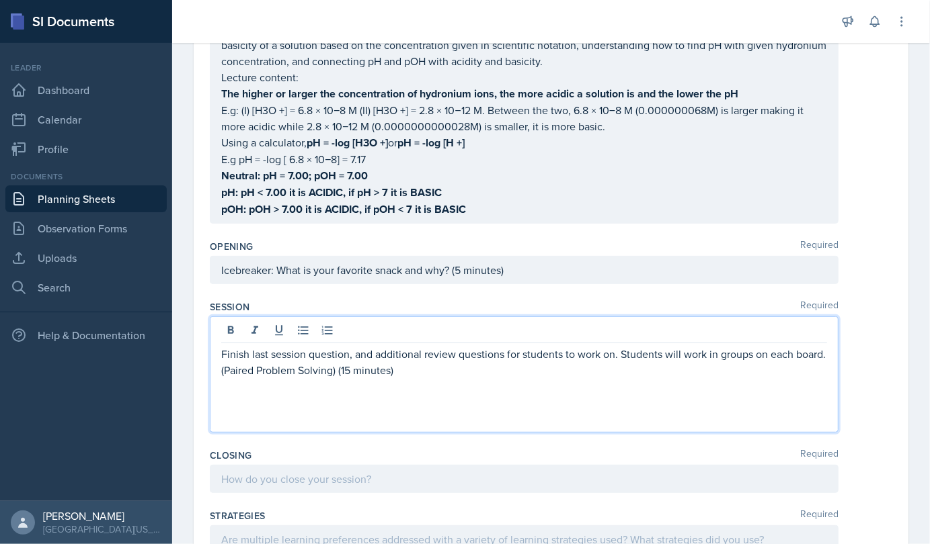
scroll to position [185, 0]
click at [222, 384] on p at bounding box center [524, 386] width 606 height 16
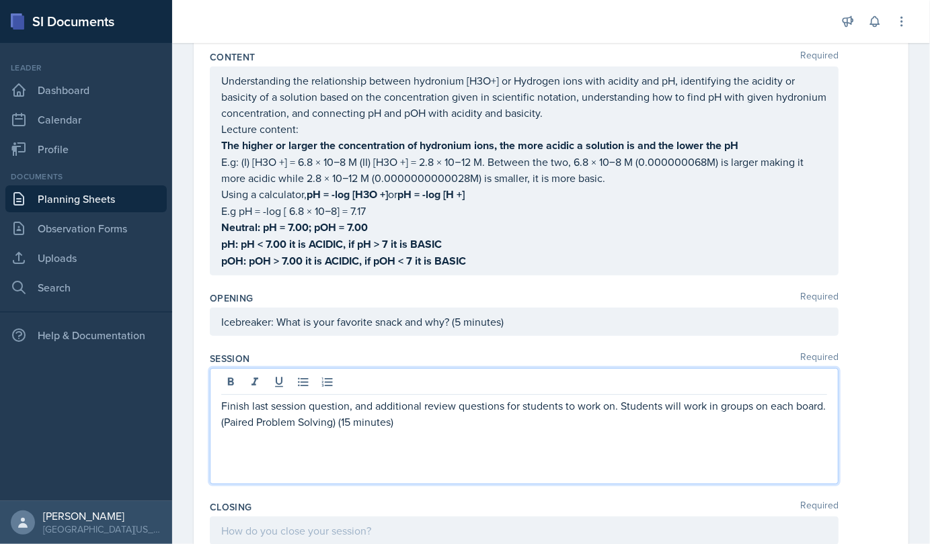
scroll to position [133, 0]
click at [452, 436] on p "Have students summarize the lecture (the basic" at bounding box center [524, 438] width 606 height 16
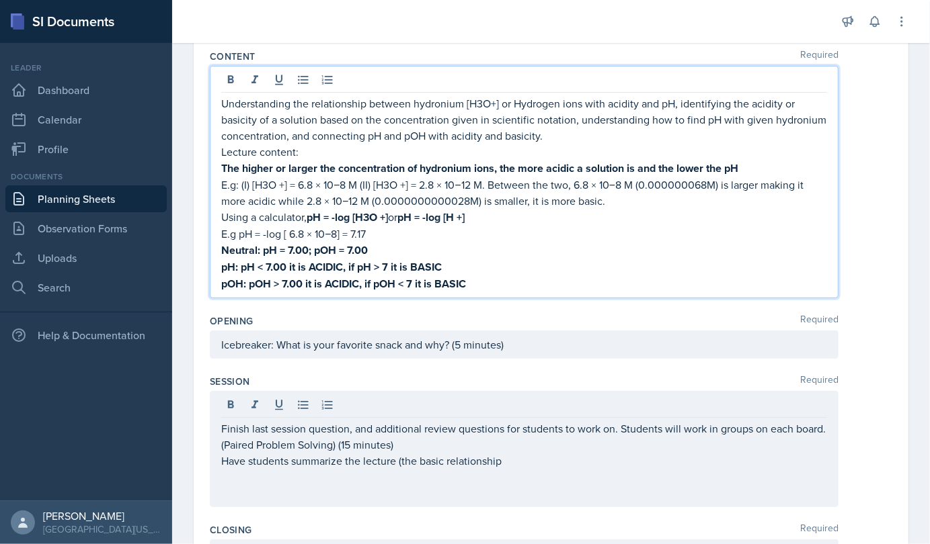
scroll to position [156, 0]
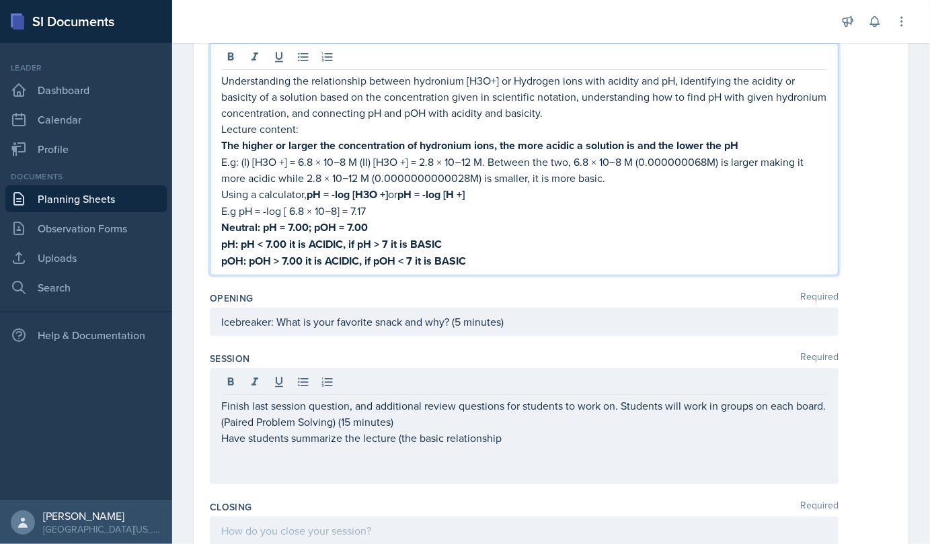
click at [582, 82] on p "Understanding the relationship between hydronium [H3O+] or Hydrogen ions with a…" at bounding box center [524, 97] width 606 height 48
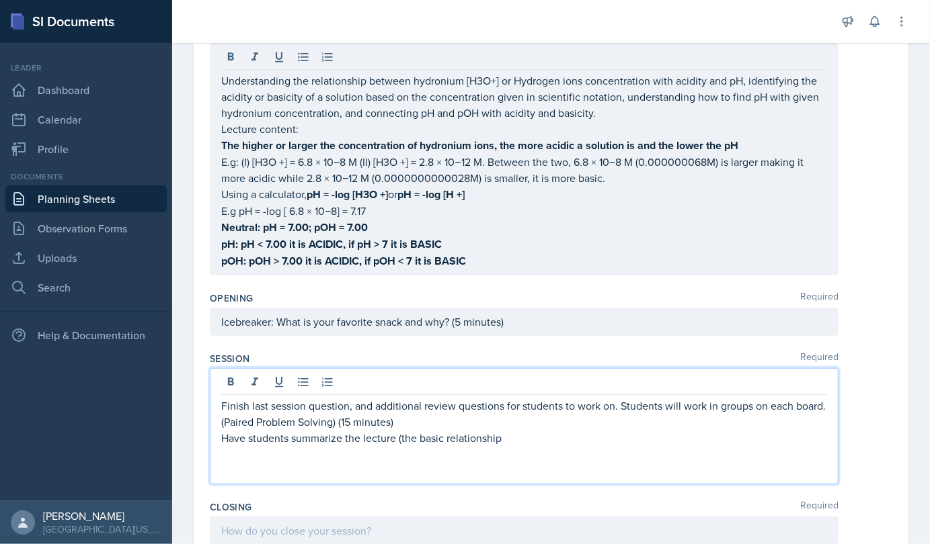
click at [516, 430] on div "Finish last session question, and additional review questions for students to w…" at bounding box center [524, 438] width 606 height 81
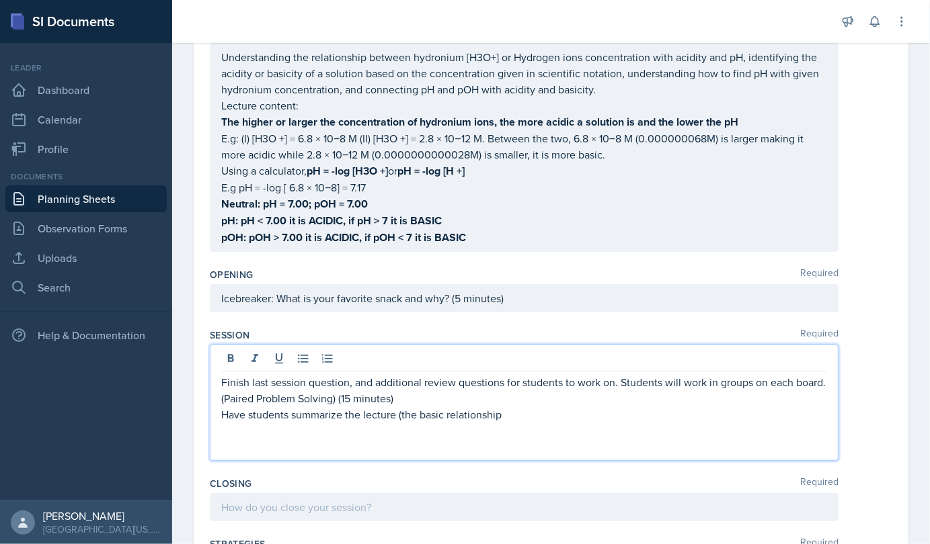
scroll to position [133, 0]
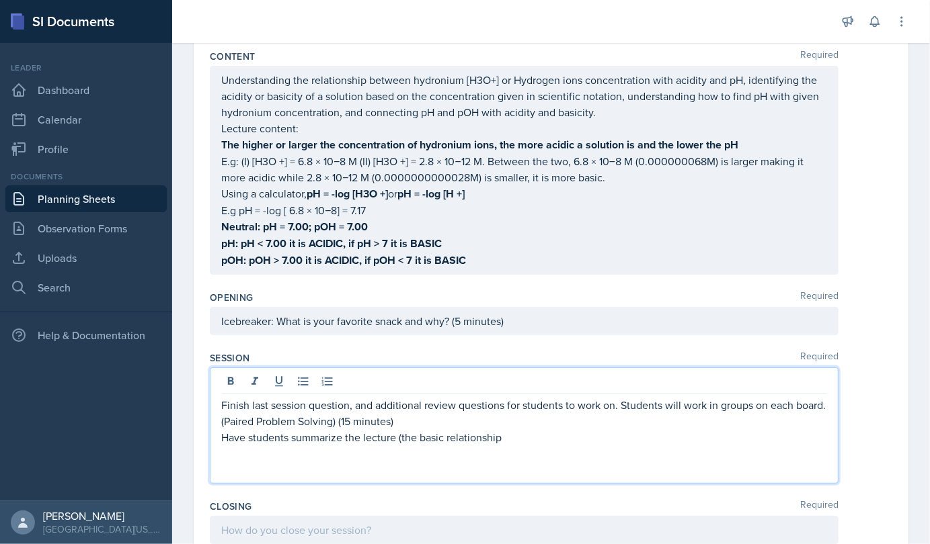
click at [516, 430] on p "Have students summarize the lecture (the basic relationship" at bounding box center [524, 438] width 606 height 16
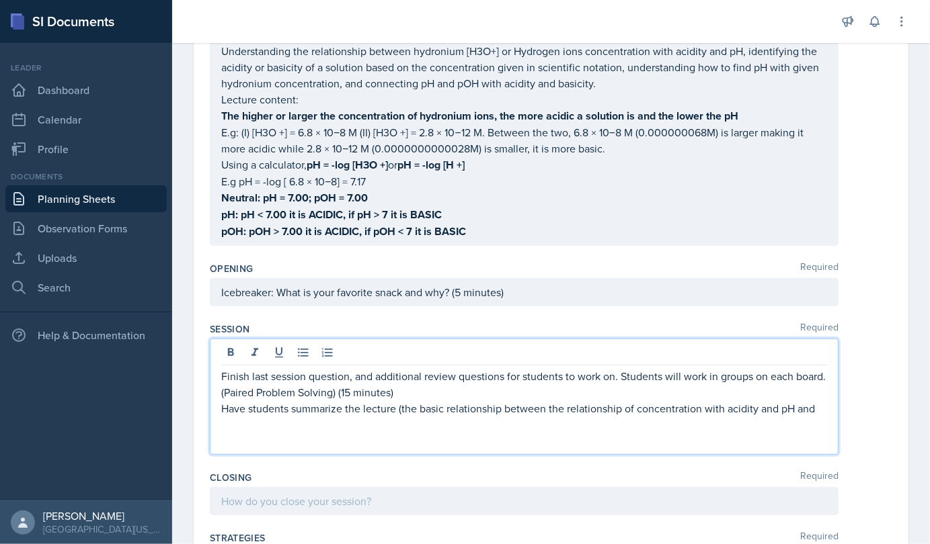
scroll to position [161, 0]
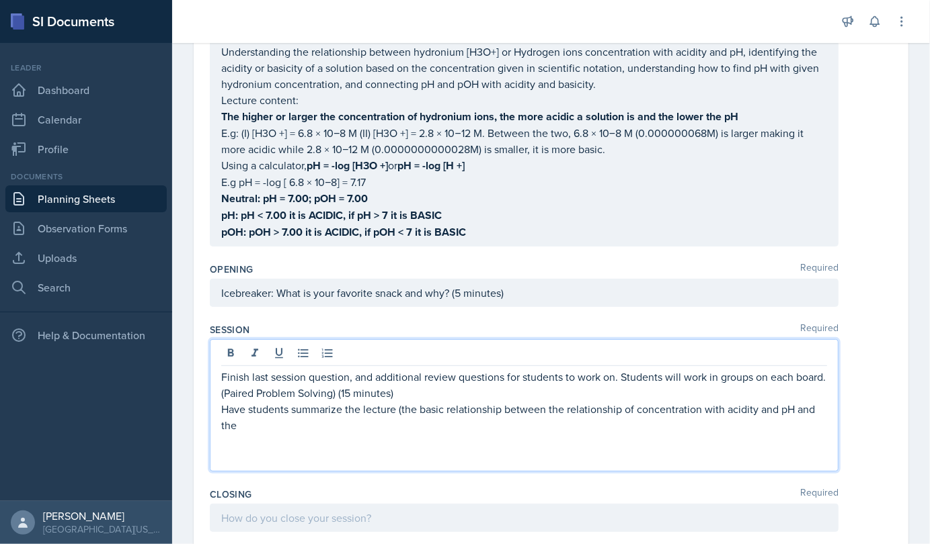
click at [790, 405] on p "Have students summarize the lecture (the basic relationship between the relatio…" at bounding box center [524, 417] width 606 height 32
click at [253, 425] on p "Have students summarize the lecture (the basic relationship between the relatio…" at bounding box center [524, 417] width 606 height 32
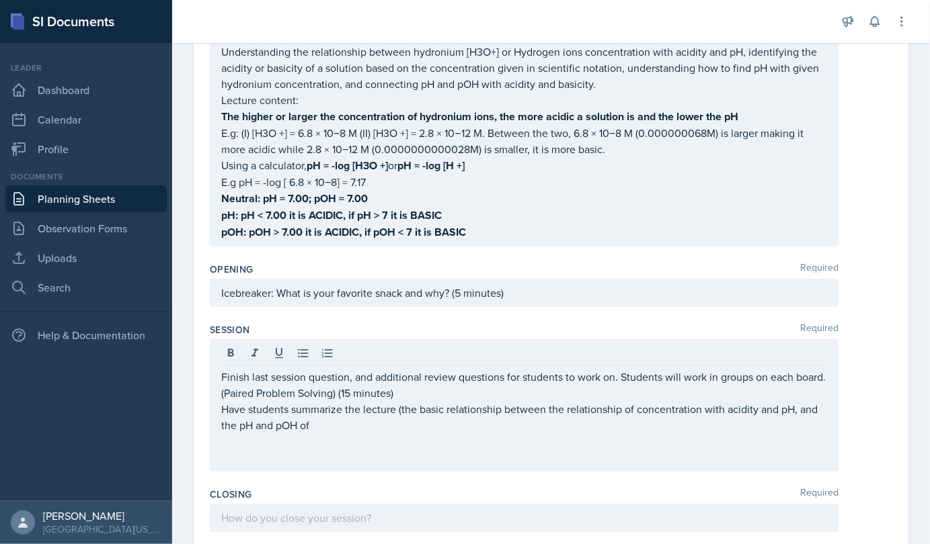
click at [819, 406] on div "Finish last session question, and additional review questions for students to w…" at bounding box center [524, 405] width 628 height 132
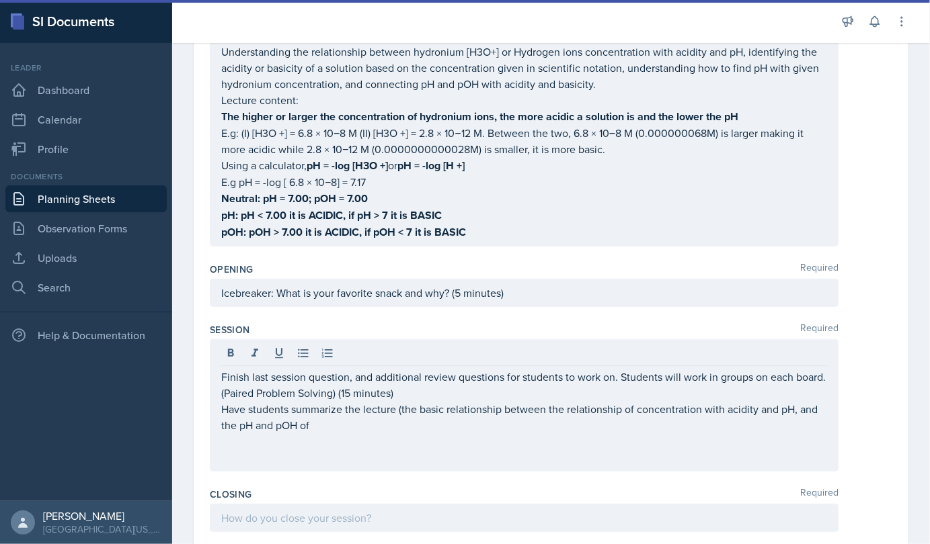
click at [819, 409] on div "Finish last session question, and additional review questions for students to w…" at bounding box center [524, 405] width 628 height 132
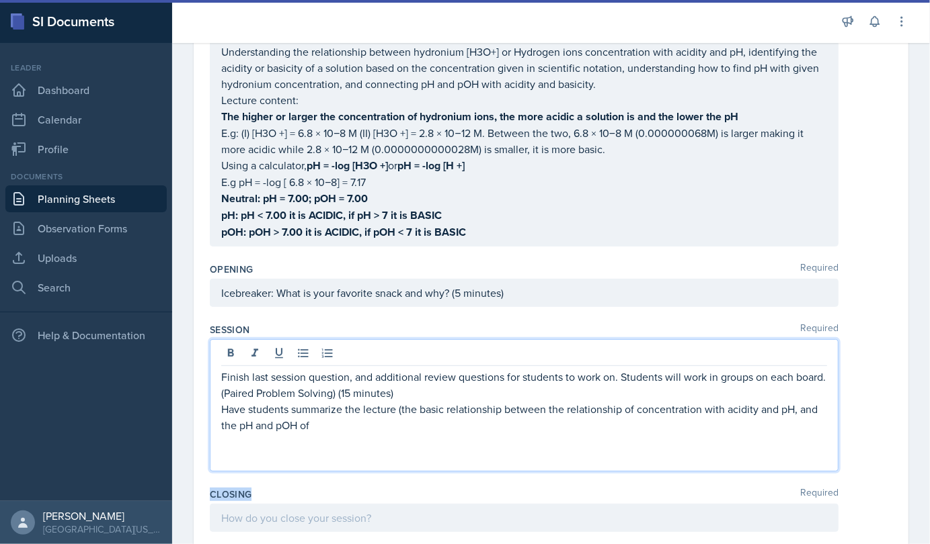
click at [819, 409] on div "Finish last session question, and additional review questions for students to w…" at bounding box center [524, 405] width 628 height 132
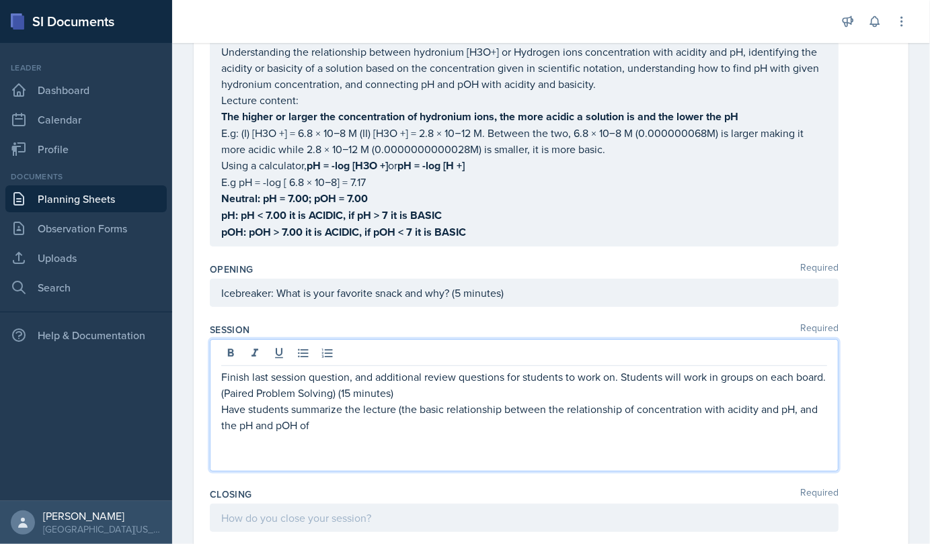
click at [816, 406] on p "Have students summarize the lecture (the basic relationship between the relatio…" at bounding box center [524, 417] width 606 height 32
click at [320, 422] on p "Have students summarize the lecture (the basic relationship between the relatio…" at bounding box center [524, 417] width 606 height 32
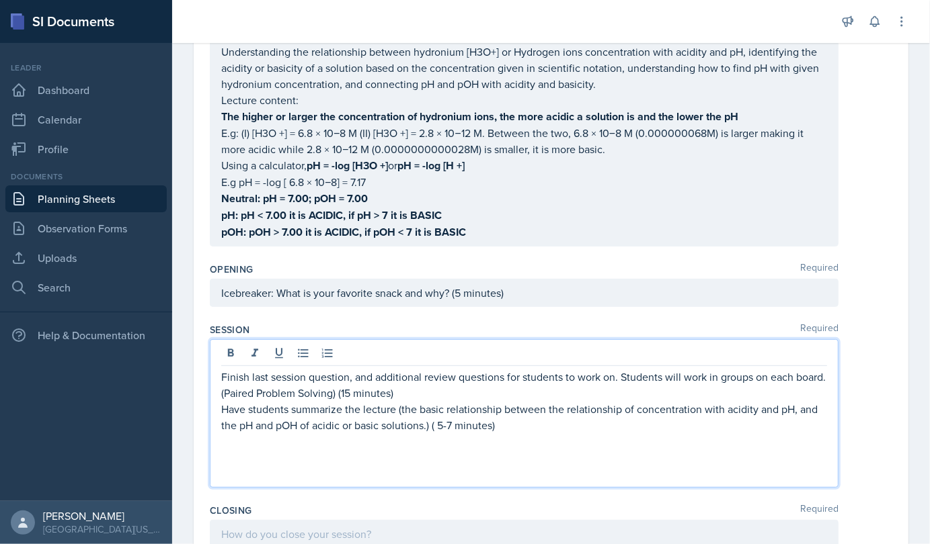
click at [227, 477] on p at bounding box center [524, 474] width 606 height 16
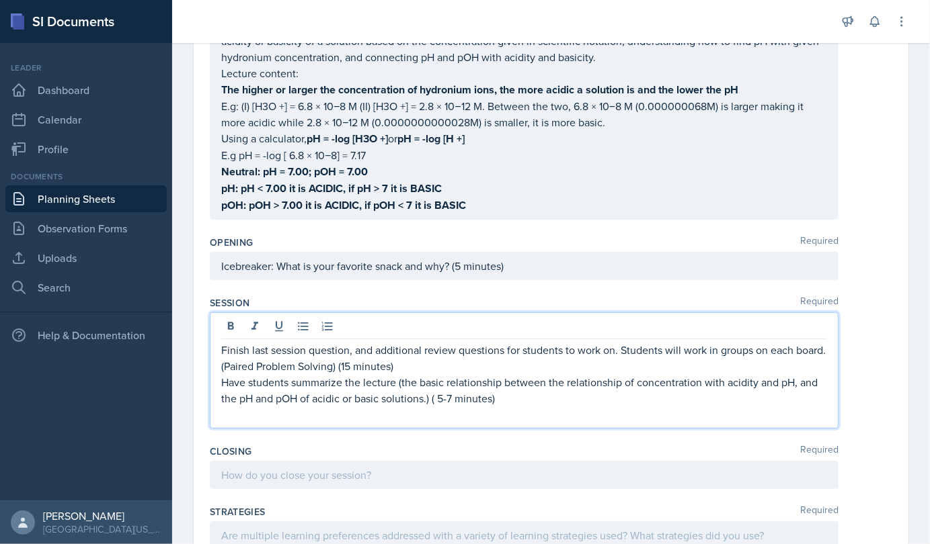
scroll to position [190, 0]
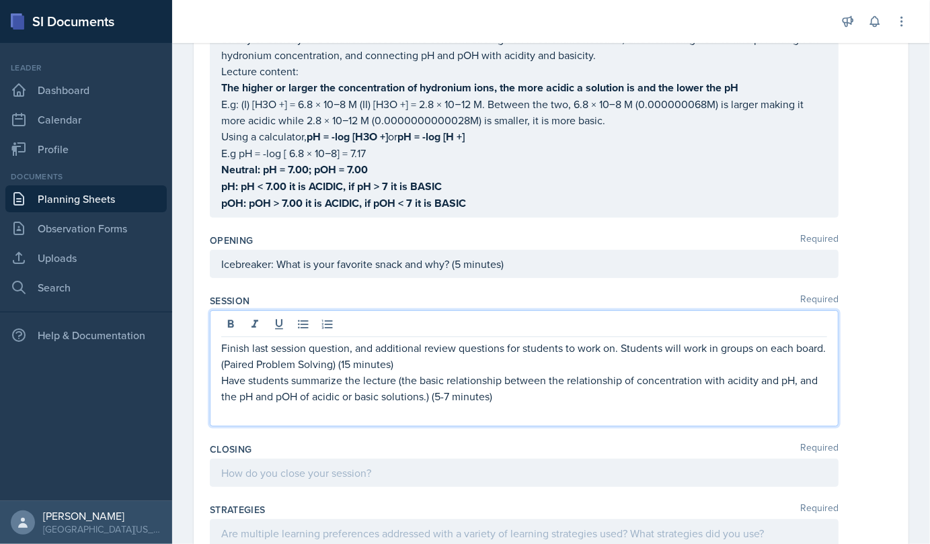
click at [221, 405] on p at bounding box center [524, 413] width 606 height 16
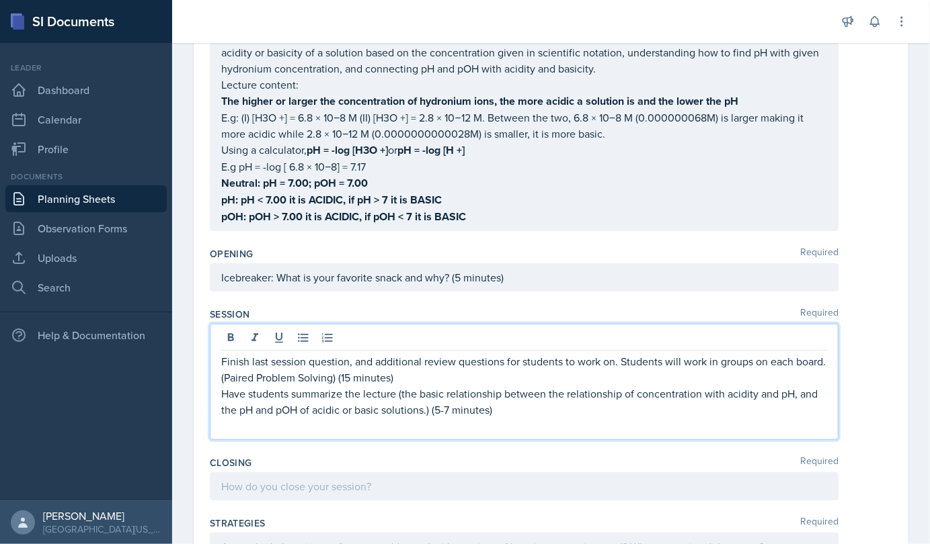
scroll to position [178, 0]
click at [284, 423] on p "Hve students" at bounding box center [524, 425] width 606 height 16
click at [518, 427] on p "Students work in groups to identify acidic and basic solutions" at bounding box center [524, 425] width 606 height 16
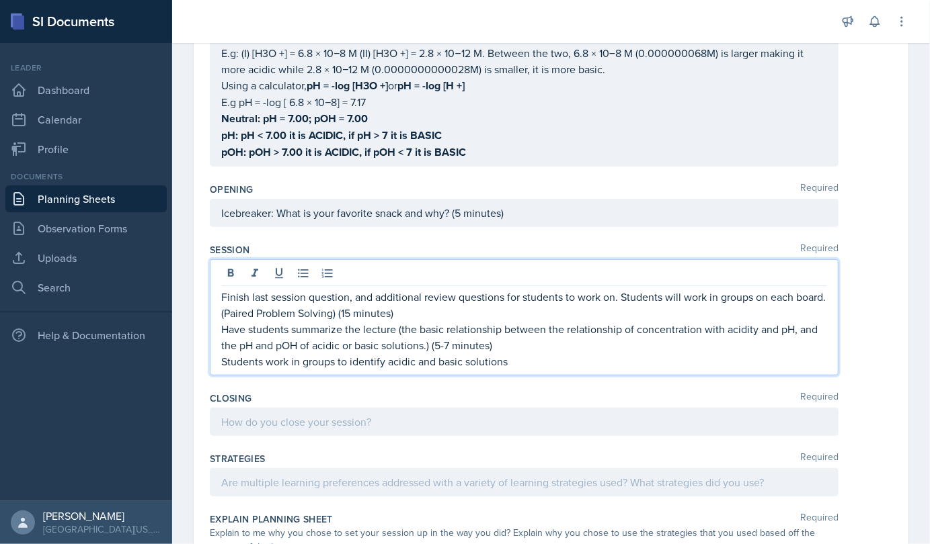
scroll to position [260, 0]
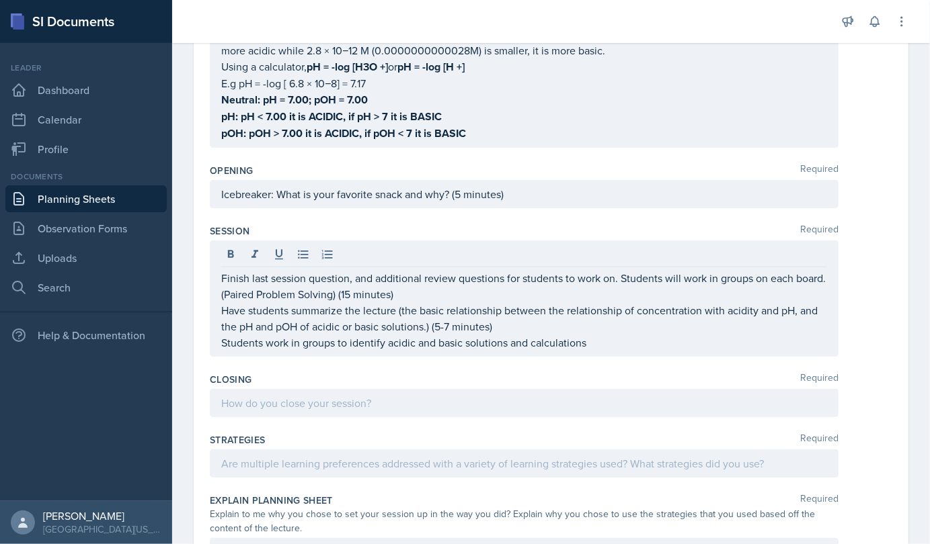
click at [375, 382] on div "Closing Required" at bounding box center [551, 379] width 682 height 13
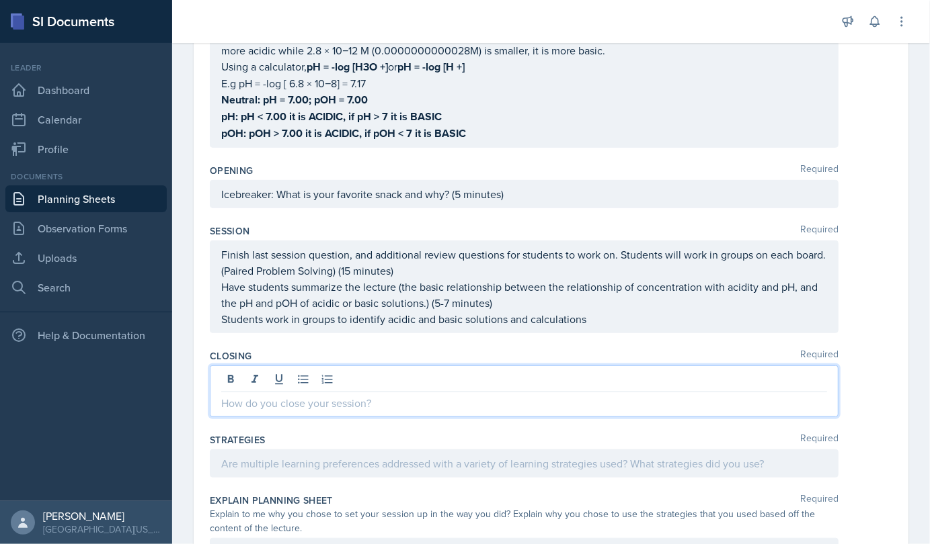
click at [313, 370] on div at bounding box center [524, 392] width 628 height 52
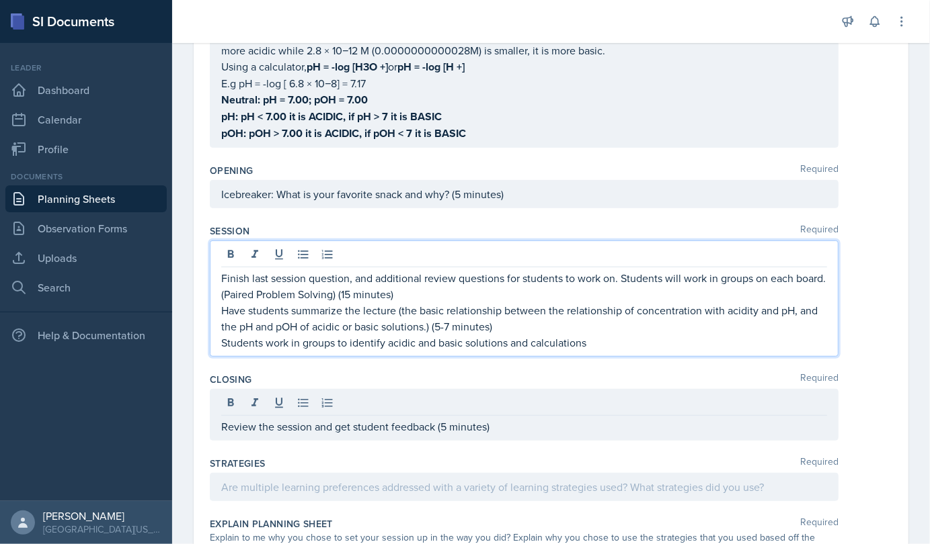
scroll to position [284, 0]
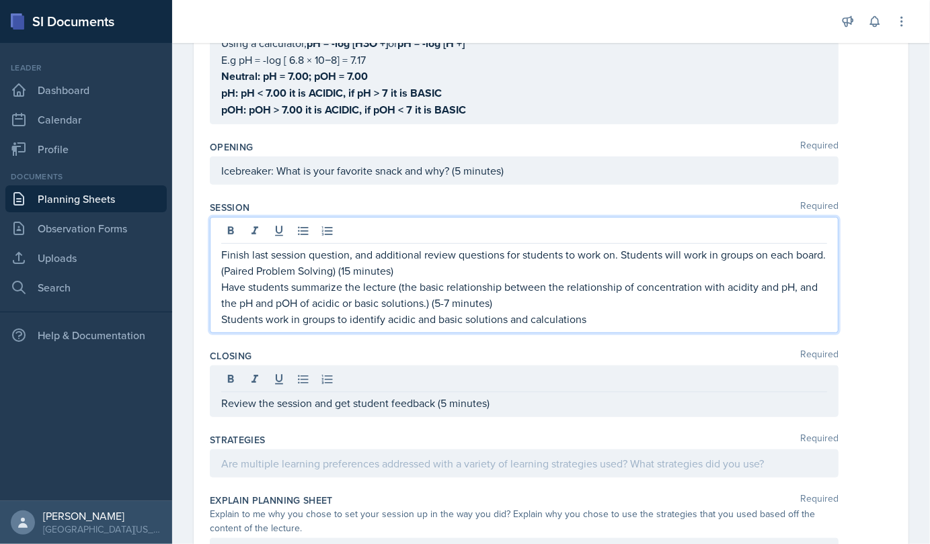
click at [592, 317] on p "Students work in groups to identify acidic and basic solutions and calculations" at bounding box center [524, 319] width 606 height 16
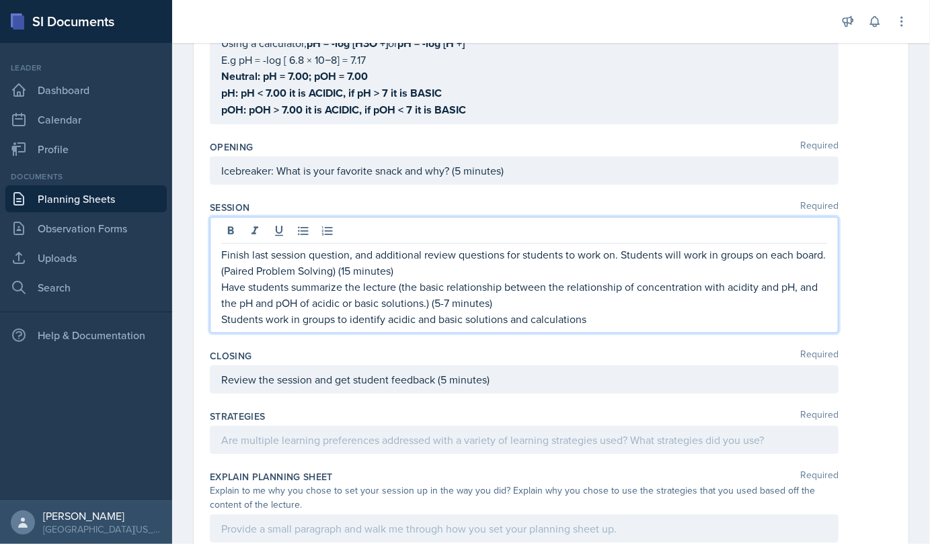
click at [595, 313] on p "Students work in groups to identify acidic and basic solutions and calculations" at bounding box center [524, 319] width 606 height 16
click at [588, 315] on p "Students work in groups to identify acidic and basic solutions and calculations…" at bounding box center [524, 319] width 606 height 16
click at [658, 315] on p "Students work in groups to identify acidic and basic solutions and calculations…" at bounding box center [524, 319] width 606 height 16
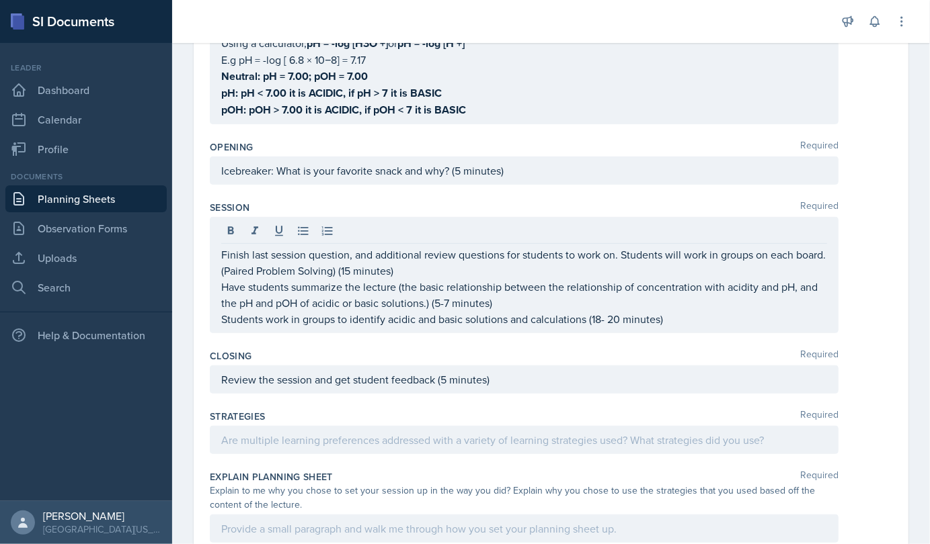
click at [434, 457] on div "Strategies Required" at bounding box center [551, 435] width 682 height 60
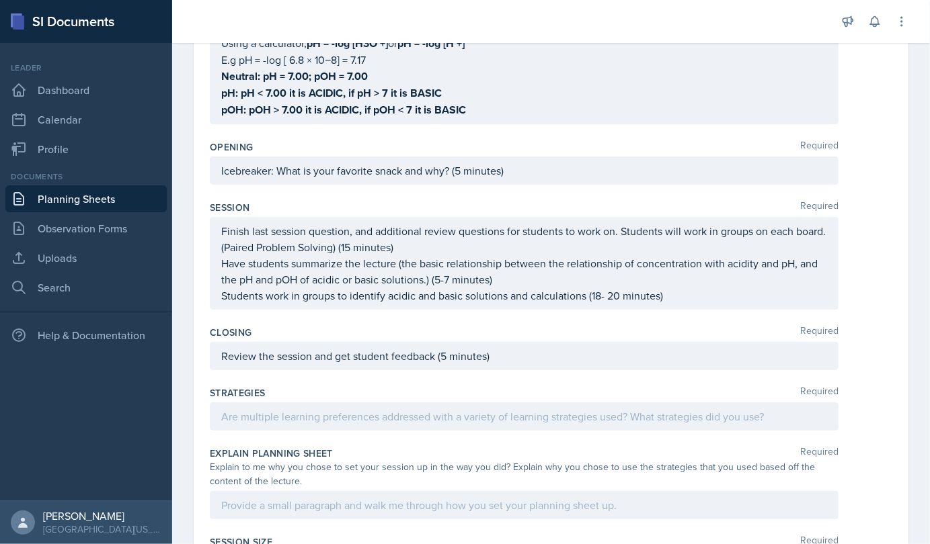
click at [473, 418] on div at bounding box center [524, 417] width 628 height 28
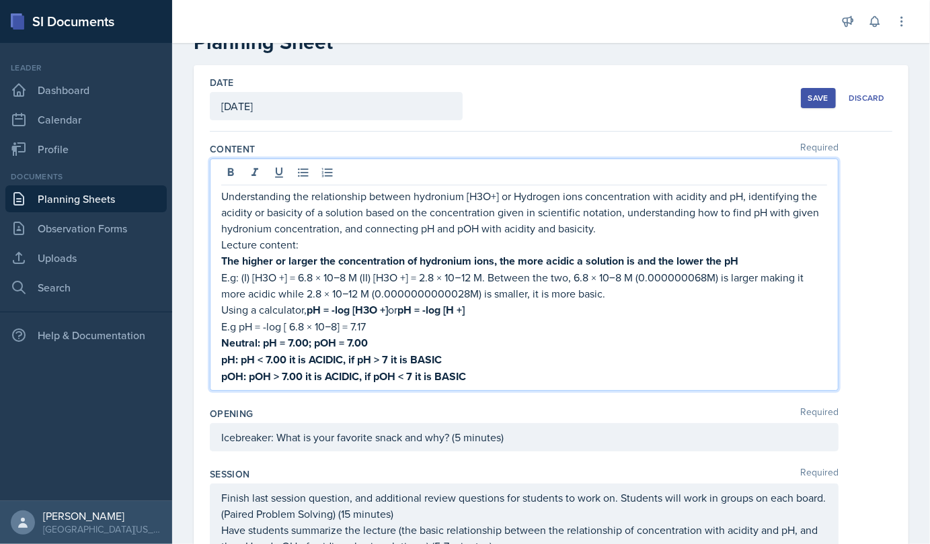
scroll to position [64, 0]
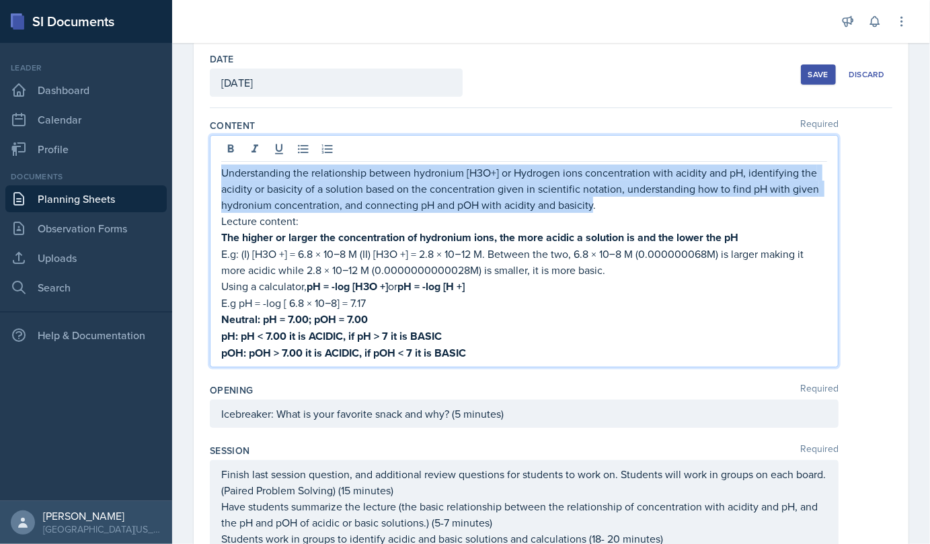
drag, startPoint x: 222, startPoint y: 172, endPoint x: 593, endPoint y: 204, distance: 372.4
click at [593, 204] on p "Understanding the relationship between hydronium [H3O+] or Hydrogen ions concen…" at bounding box center [524, 189] width 606 height 48
copy p "Understanding the relationship between hydronium [H3O+] or Hydrogen ions concen…"
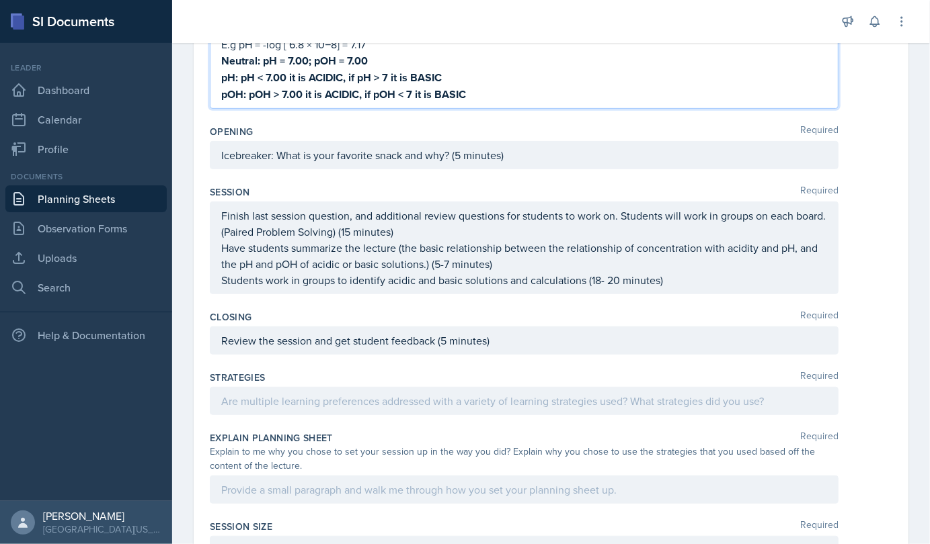
scroll to position [323, 0]
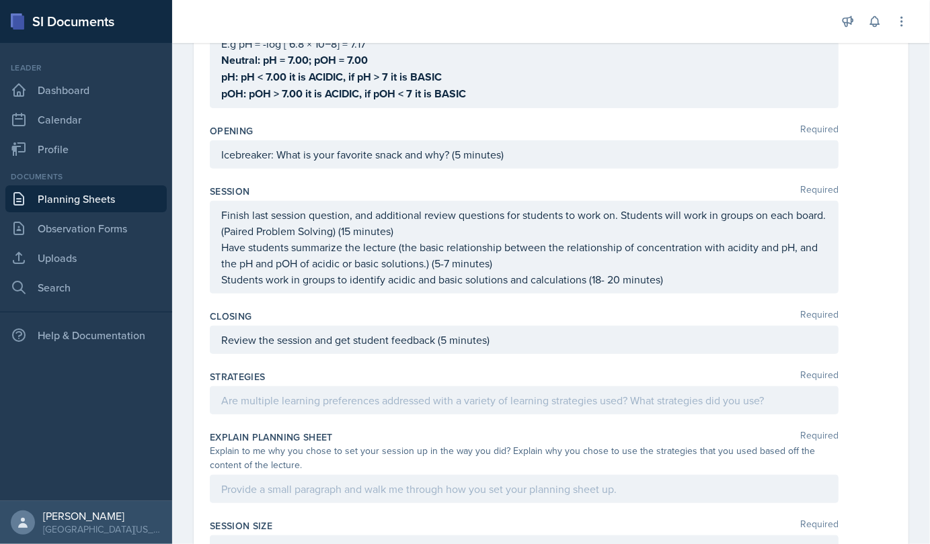
click at [224, 210] on div "Finish last session question, and additional review questions for students to w…" at bounding box center [524, 247] width 628 height 93
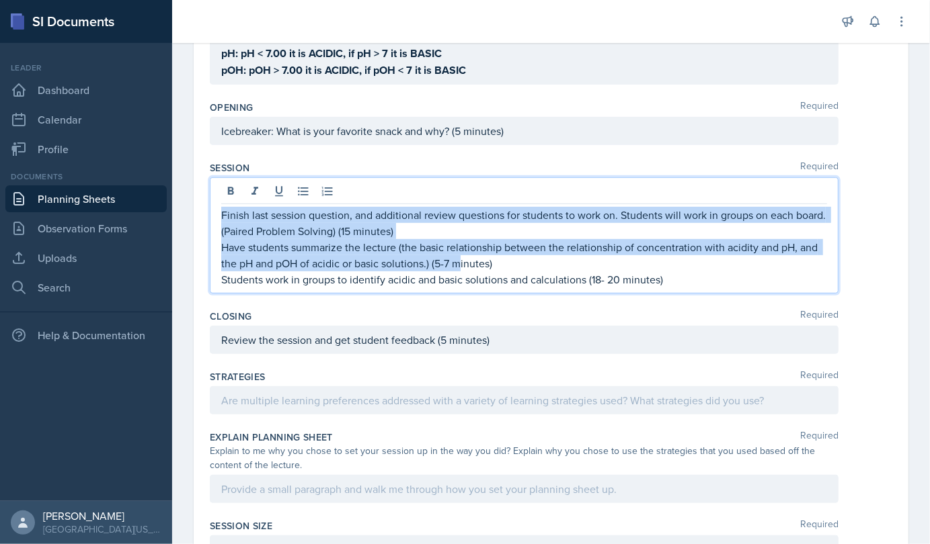
drag, startPoint x: 221, startPoint y: 211, endPoint x: 462, endPoint y: 251, distance: 244.0
click at [462, 251] on div "Finish last session question, and additional review questions for students to w…" at bounding box center [524, 247] width 606 height 81
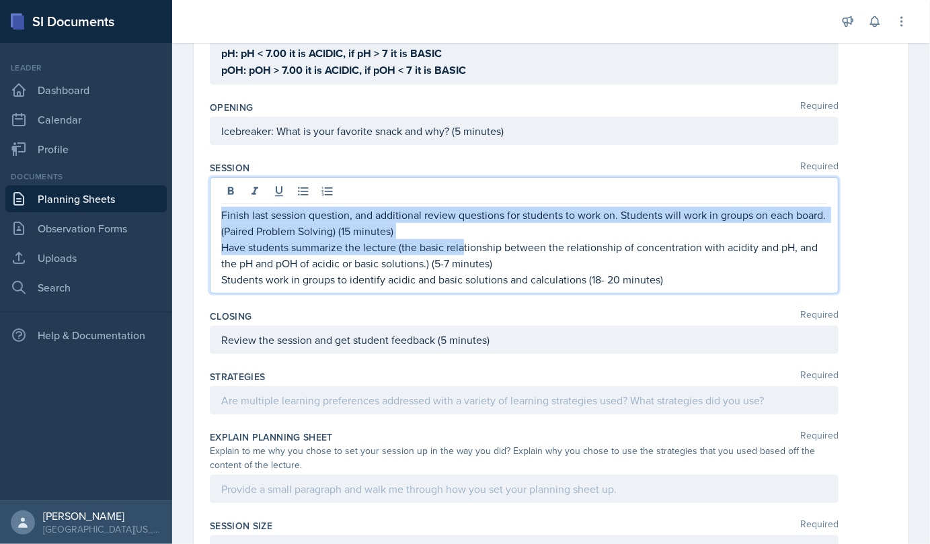
click at [462, 251] on p "Have students summarize the lecture (the basic relationship between the relatio…" at bounding box center [524, 255] width 606 height 32
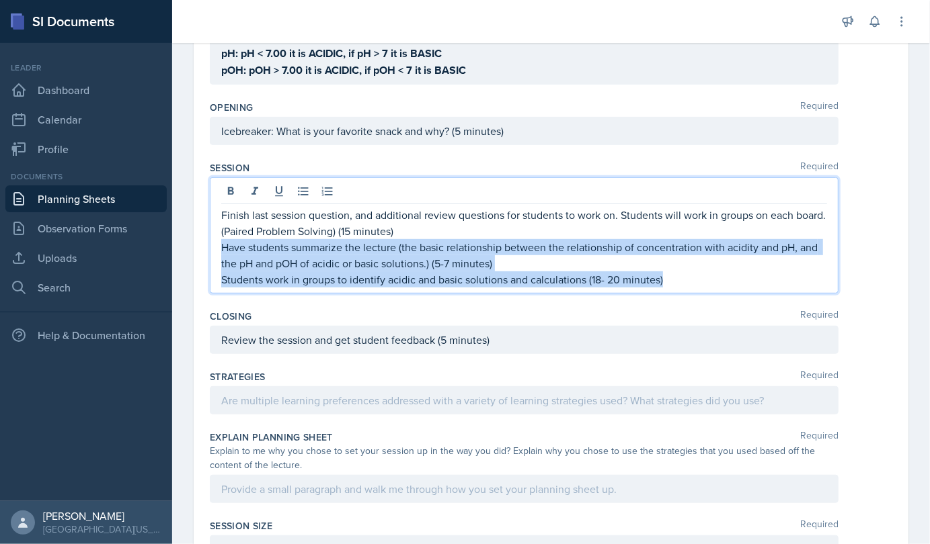
drag, startPoint x: 220, startPoint y: 243, endPoint x: 686, endPoint y: 287, distance: 467.2
click at [686, 287] on div "Finish last session question, and additional review questions for students to w…" at bounding box center [524, 235] width 628 height 116
copy div "Have students summarize the lecture (the basic relationship between the relatio…"
click at [438, 251] on p "Have students summarize the lecture (the basic relationship between the relatio…" at bounding box center [524, 255] width 606 height 32
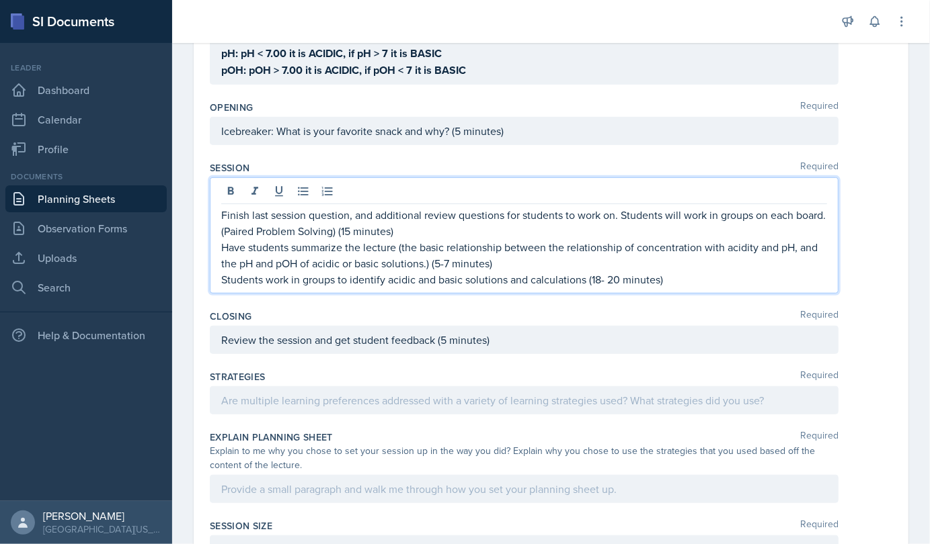
click at [498, 263] on p "Have students summarize the lecture (the basic relationship between the relatio…" at bounding box center [524, 255] width 606 height 32
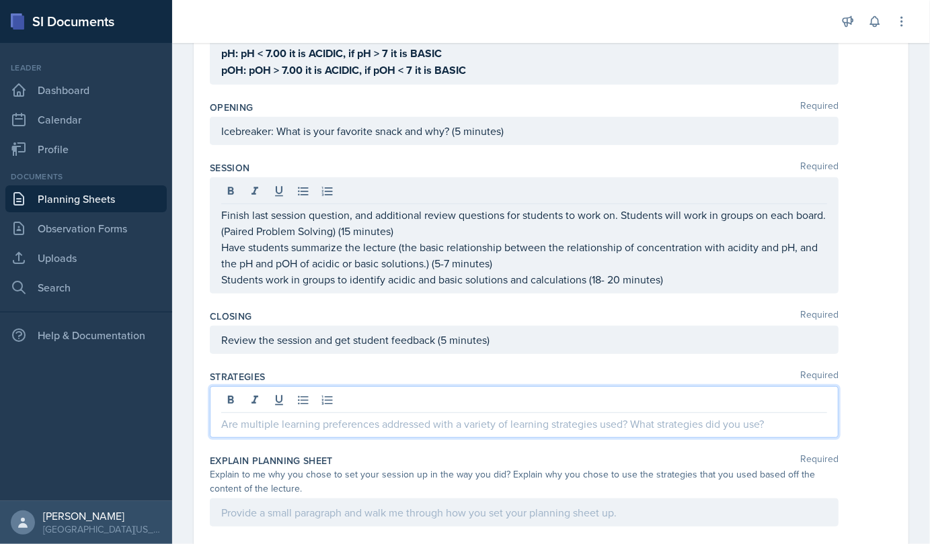
click at [326, 395] on div at bounding box center [524, 412] width 628 height 52
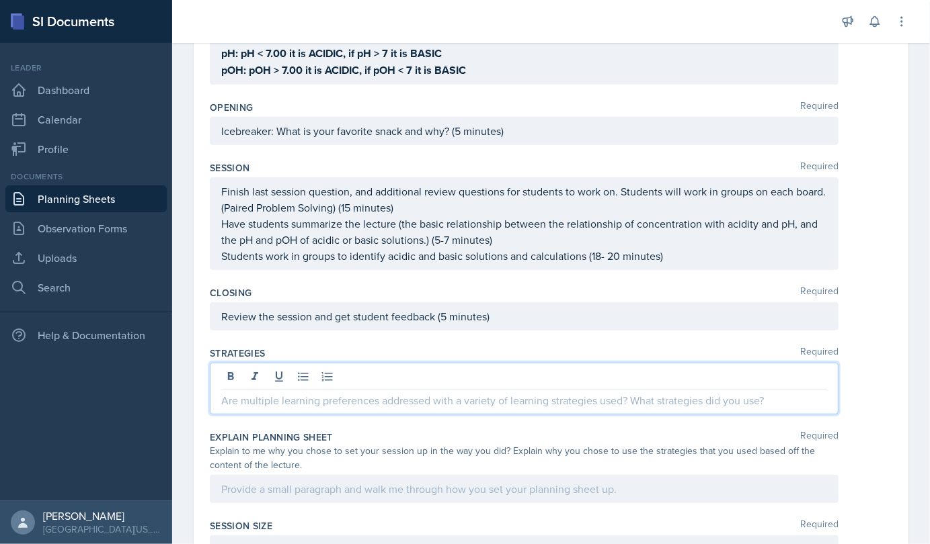
scroll to position [300, 0]
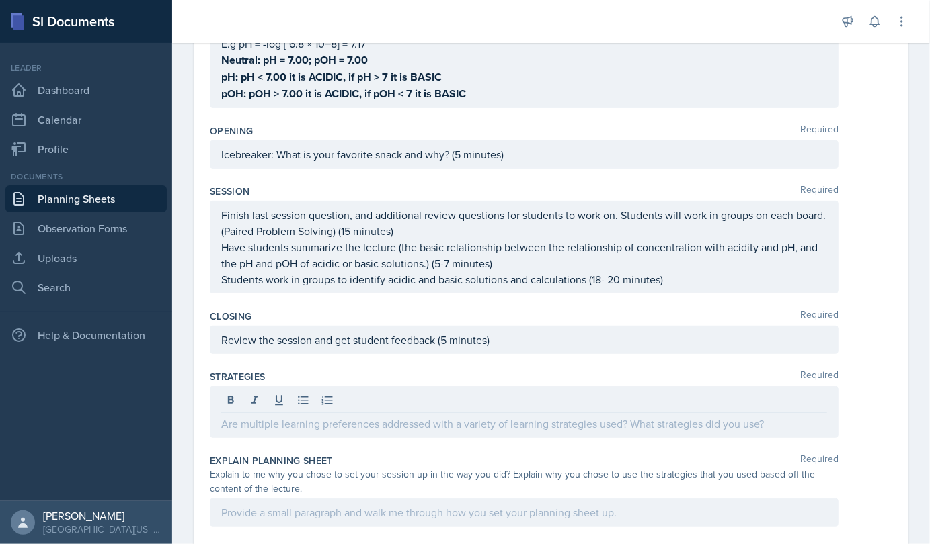
click at [221, 208] on div "Finish last session question, and additional review questions for students to w…" at bounding box center [524, 247] width 628 height 93
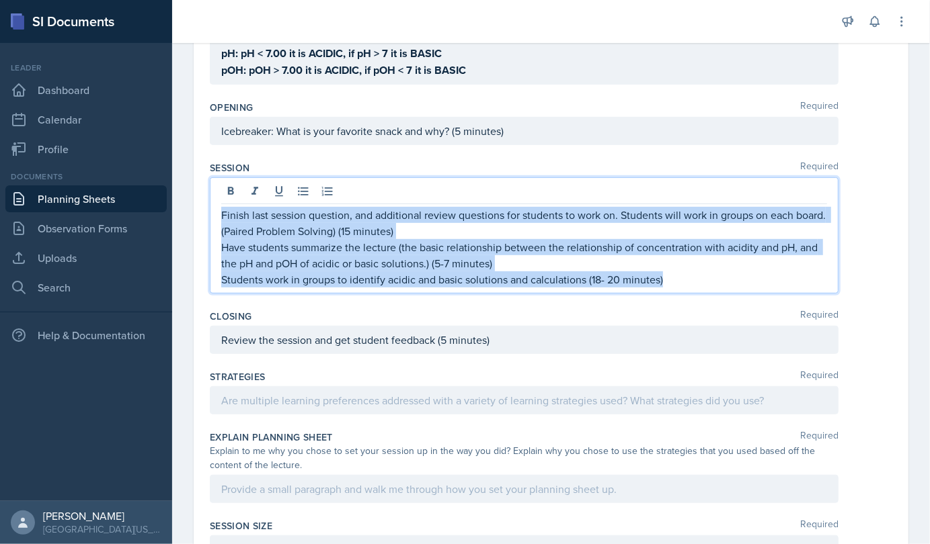
drag, startPoint x: 221, startPoint y: 208, endPoint x: 686, endPoint y: 281, distance: 470.1
click at [686, 281] on div "Finish last session question, and additional review questions for students to w…" at bounding box center [524, 247] width 606 height 81
copy div "Finish last session question, and additional review questions for students to w…"
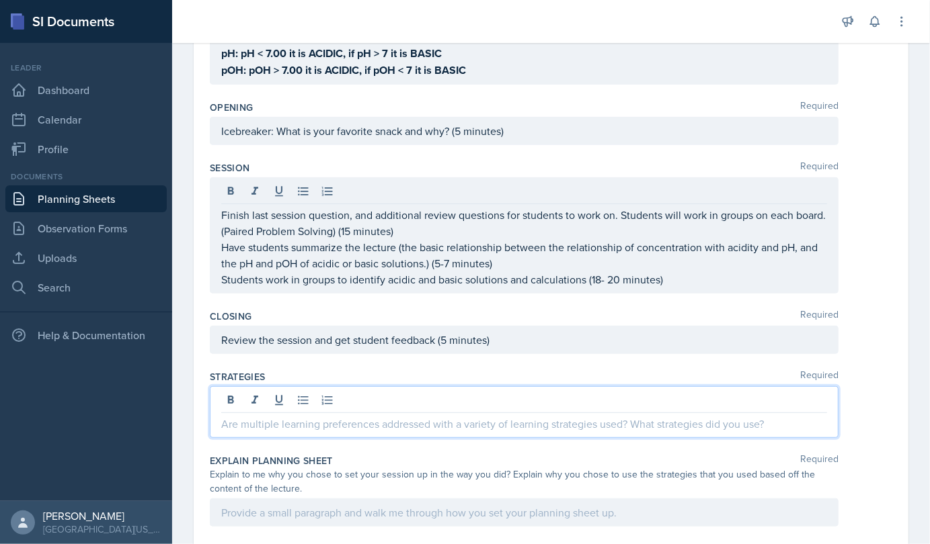
click at [338, 395] on div at bounding box center [524, 412] width 628 height 52
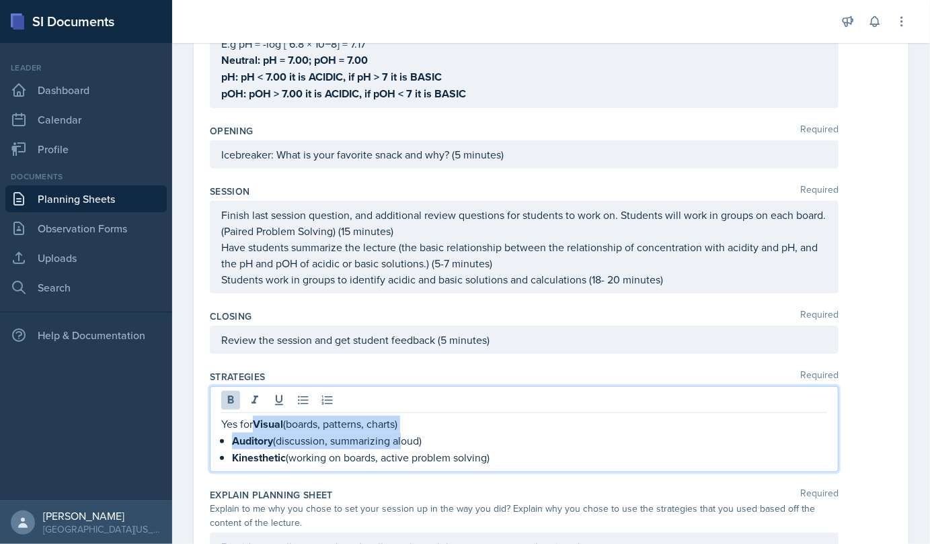
drag, startPoint x: 255, startPoint y: 421, endPoint x: 399, endPoint y: 444, distance: 145.6
click at [399, 444] on div "Yes for Visual (boards, patterns, charts) Auditory (discussion, summarizing alo…" at bounding box center [524, 441] width 606 height 50
click at [257, 423] on strong "Visual" at bounding box center [268, 424] width 30 height 15
drag, startPoint x: 256, startPoint y: 418, endPoint x: 299, endPoint y: 472, distance: 68.9
click at [299, 472] on div "Strategies Required Yes for Visual (boards, patterns, charts) Auditory (discuss…" at bounding box center [551, 424] width 682 height 118
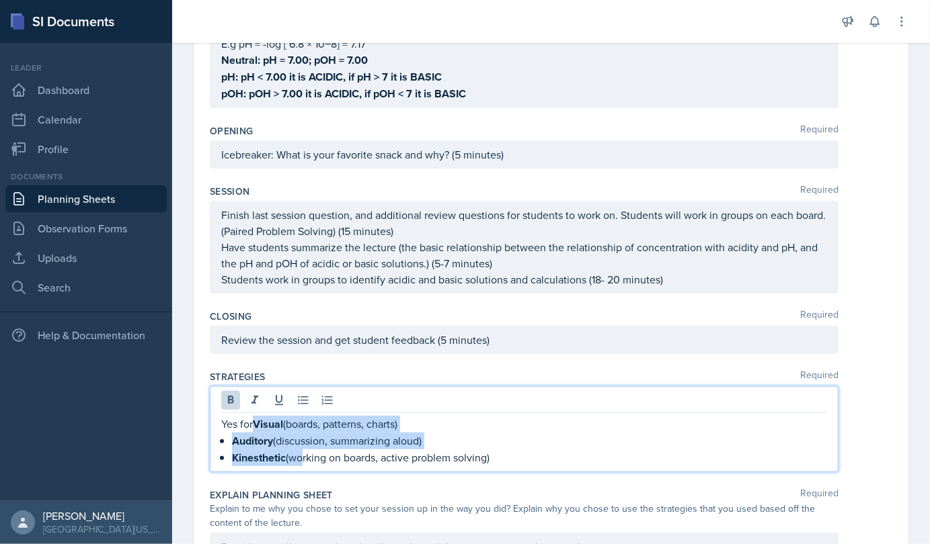
scroll to position [277, 0]
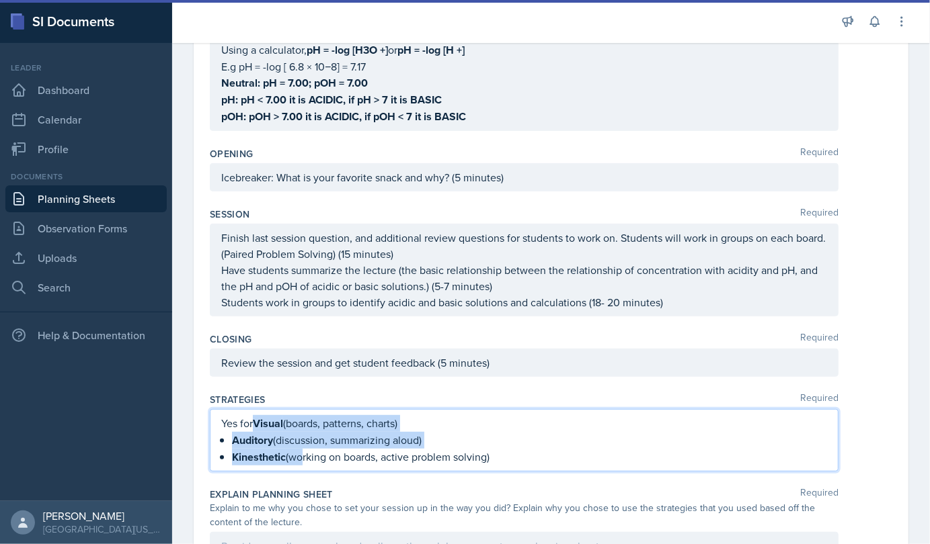
click at [265, 423] on strong "Visual" at bounding box center [268, 423] width 30 height 15
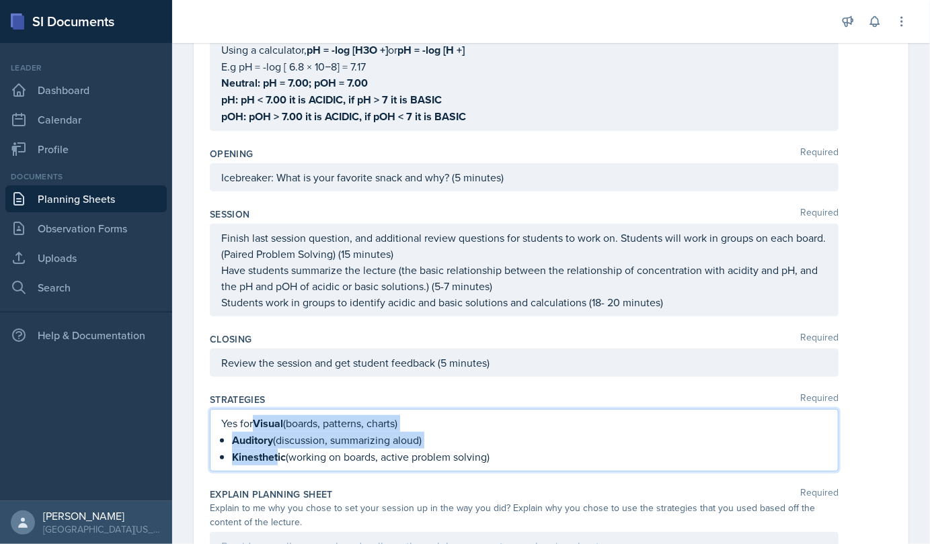
drag, startPoint x: 259, startPoint y: 421, endPoint x: 278, endPoint y: 457, distance: 41.2
click at [278, 457] on div "Yes for Visual (boards, patterns, charts) Auditory (discussion, summarizing alo…" at bounding box center [524, 440] width 606 height 50
click at [278, 457] on strong "Kinesthetic" at bounding box center [259, 457] width 54 height 15
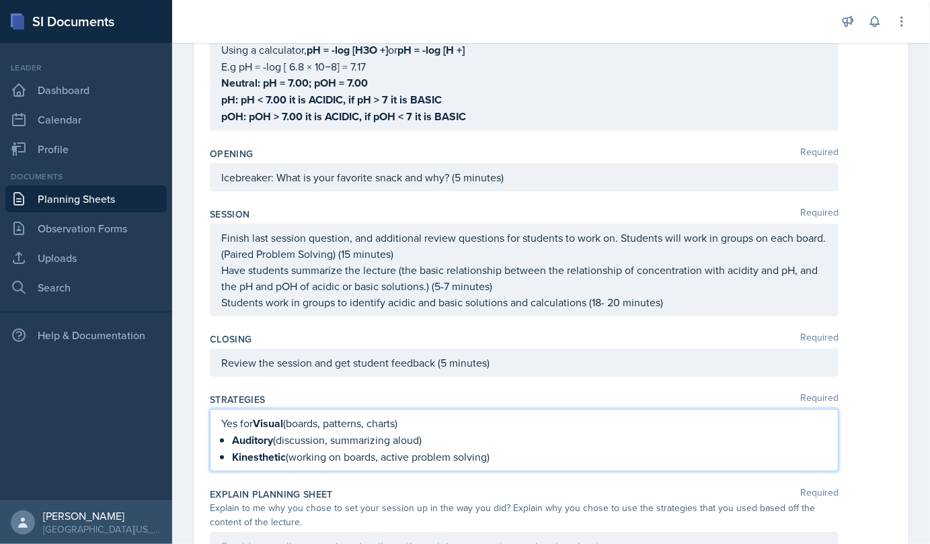
click at [227, 436] on div "Yes for Visual (boards, patterns, charts) Auditory (discussion, summarizing alo…" at bounding box center [524, 440] width 606 height 50
click at [229, 452] on div "Yes for Visual (boards, patterns, charts) Auditory (discussion, summarizing alo…" at bounding box center [524, 440] width 606 height 50
click at [251, 422] on p "Yes for Visual (boards, patterns, charts)" at bounding box center [524, 423] width 606 height 17
click at [261, 433] on strong "Auditory" at bounding box center [241, 440] width 41 height 15
click at [263, 416] on strong "Visual" at bounding box center [268, 423] width 30 height 15
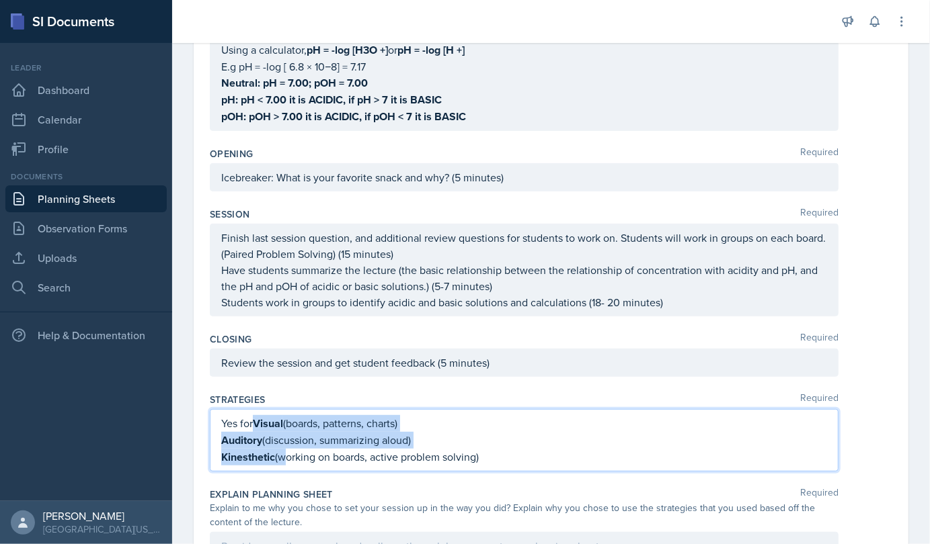
drag, startPoint x: 255, startPoint y: 415, endPoint x: 283, endPoint y: 465, distance: 56.9
click at [283, 465] on div "Yes for Visual (boards, patterns, charts) Auditory (discussion, summarizing alo…" at bounding box center [524, 440] width 628 height 63
click at [257, 450] on strong "Kinesthetic" at bounding box center [248, 457] width 54 height 15
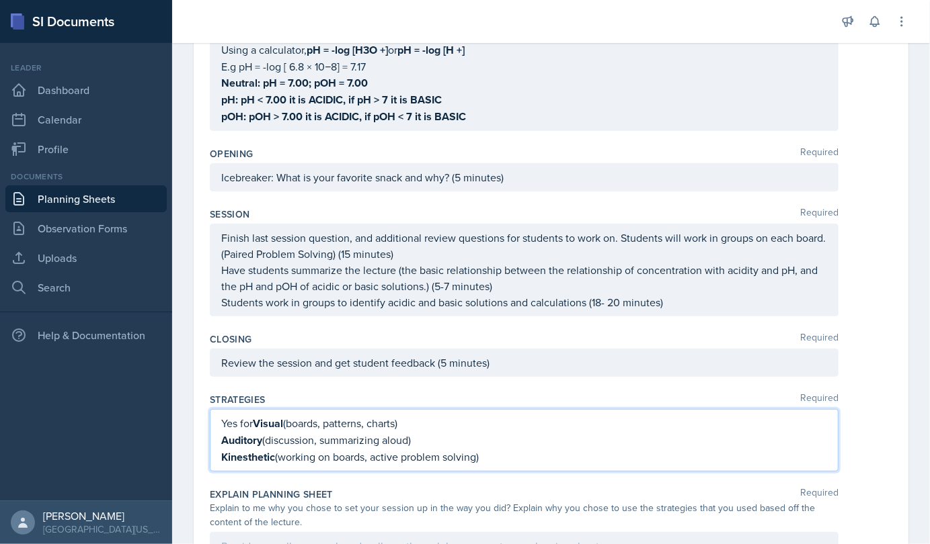
click at [480, 456] on p "Kinesthetic (working on boards, active problem solving)" at bounding box center [524, 457] width 606 height 17
click at [480, 457] on p "Kinesthetic (working on boards, active problem solving)" at bounding box center [524, 457] width 606 height 17
click at [482, 455] on p "Kinesthetic (working on boards, active problem solving)" at bounding box center [524, 457] width 606 height 17
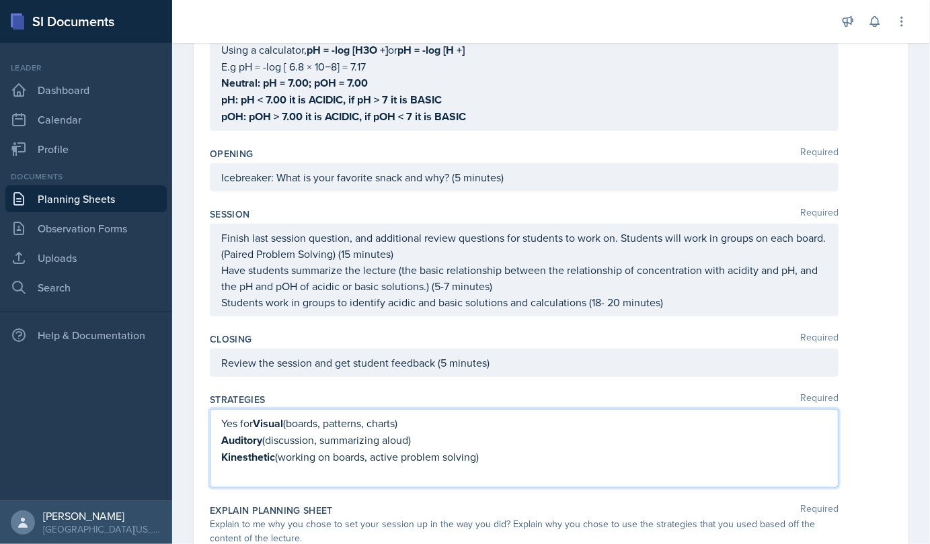
click at [480, 457] on p "Kinesthetic (working on boards, active problem solving)" at bounding box center [524, 457] width 606 height 17
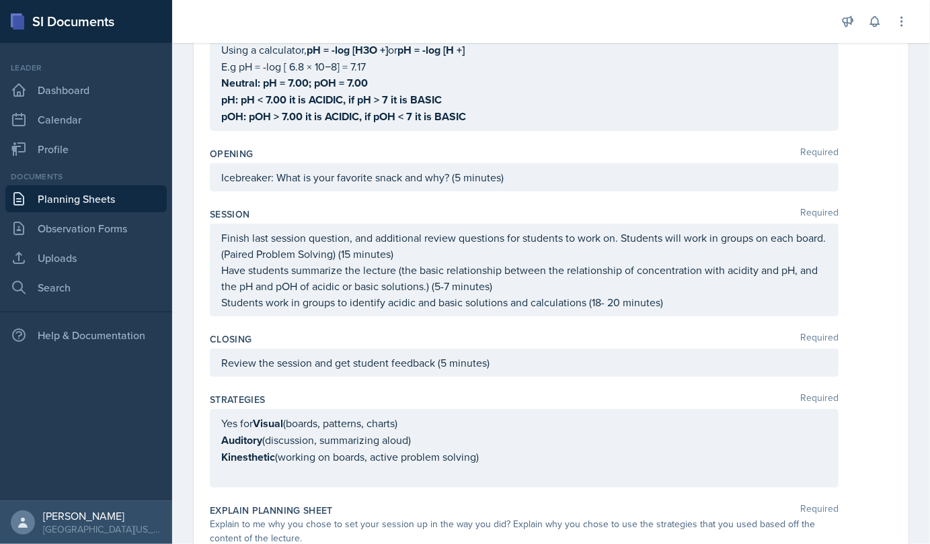
click at [220, 454] on div "Yes for Visual (boards, patterns, charts) Auditory (discussion, summarizing alo…" at bounding box center [524, 448] width 628 height 79
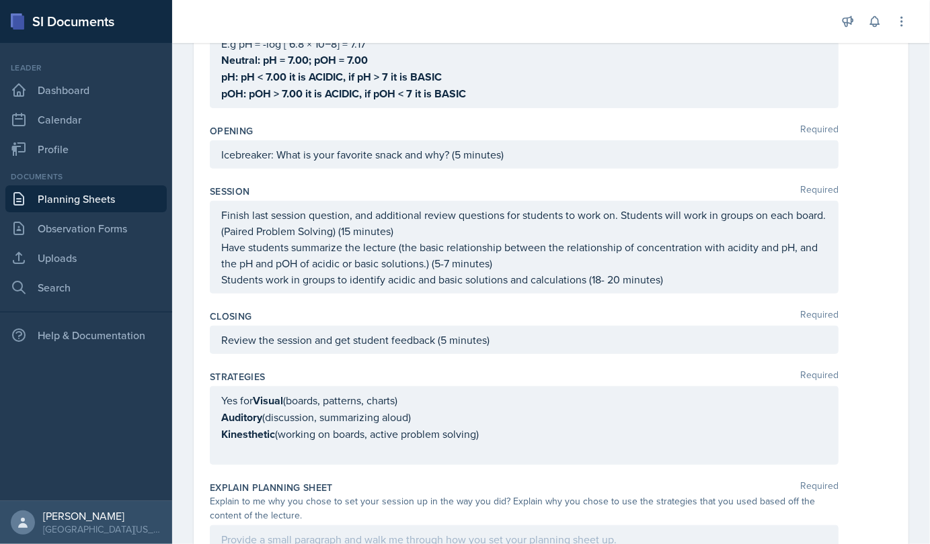
click at [220, 454] on div "Yes for Visual (boards, patterns, charts) Auditory (discussion, summarizing alo…" at bounding box center [524, 425] width 628 height 79
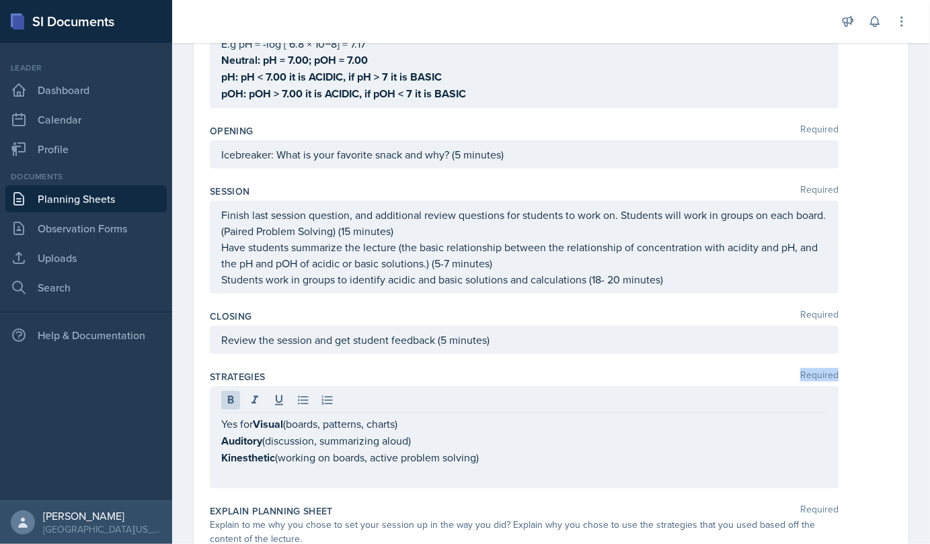
click at [220, 454] on div "Yes for Visual (boards, patterns, charts) Auditory (discussion, summarizing alo…" at bounding box center [524, 437] width 628 height 102
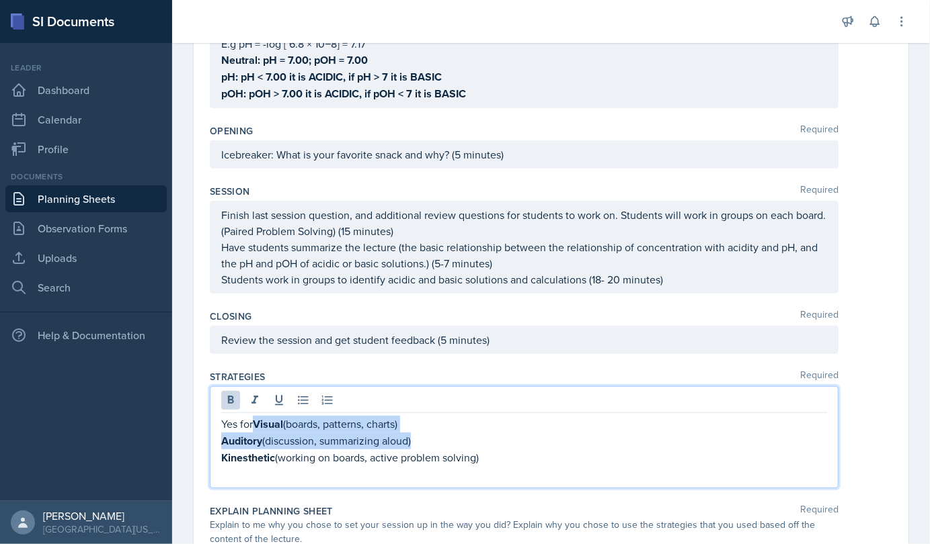
drag, startPoint x: 220, startPoint y: 454, endPoint x: 252, endPoint y: 423, distance: 44.2
click at [252, 423] on div "Yes for Visual (boards, patterns, charts) Auditory (discussion, summarizing alo…" at bounding box center [524, 449] width 606 height 67
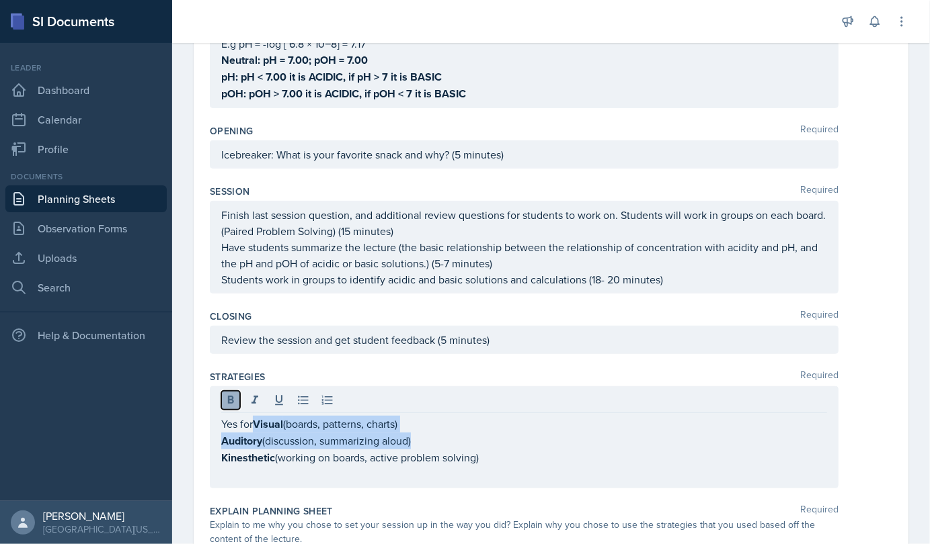
click at [229, 397] on icon at bounding box center [231, 400] width 6 height 8
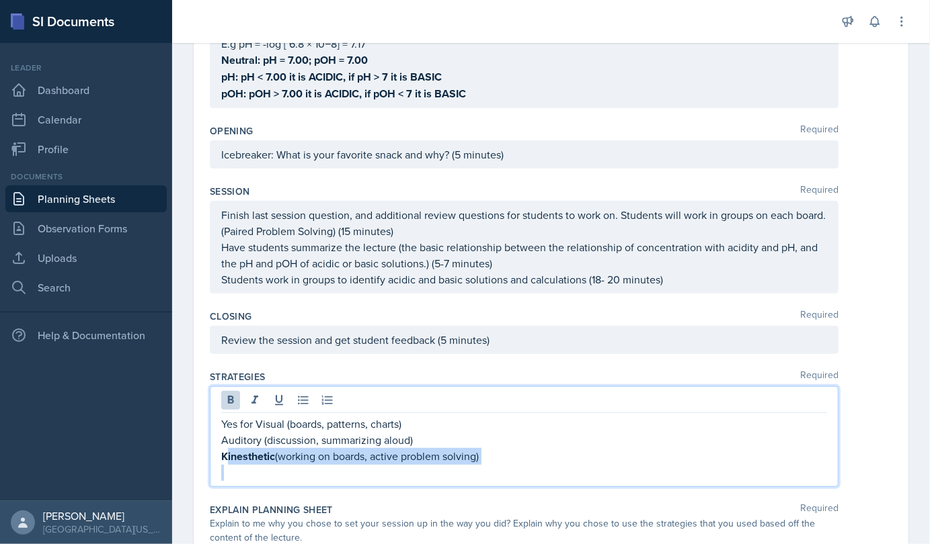
drag, startPoint x: 227, startPoint y: 456, endPoint x: 290, endPoint y: 462, distance: 62.9
click at [290, 462] on div "Yes for Visual (boards, patterns, charts) Auditory (discussion, summarizing alo…" at bounding box center [524, 448] width 606 height 65
click at [290, 465] on p at bounding box center [524, 473] width 606 height 16
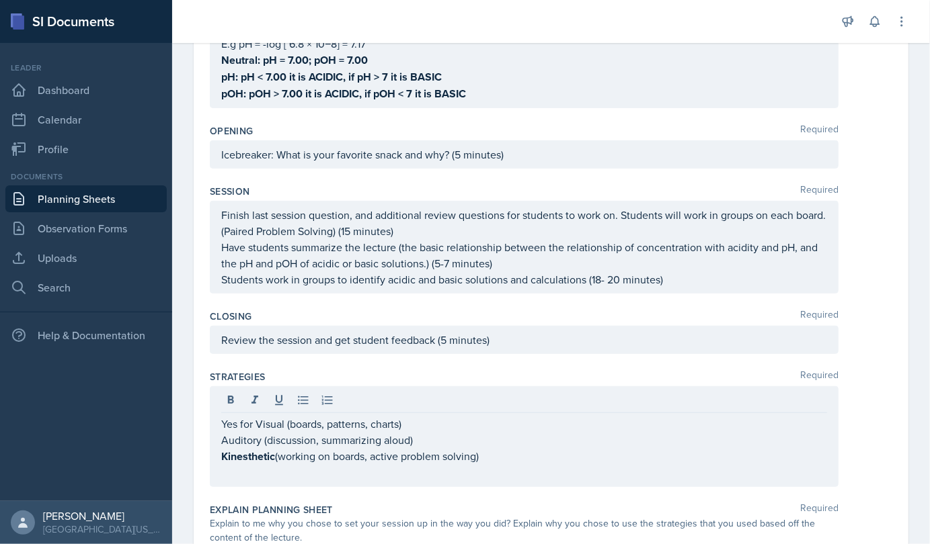
drag, startPoint x: 220, startPoint y: 453, endPoint x: 274, endPoint y: 454, distance: 53.8
click at [274, 454] on div "Yes for Visual (boards, patterns, charts) Auditory (discussion, summarizing alo…" at bounding box center [524, 436] width 628 height 101
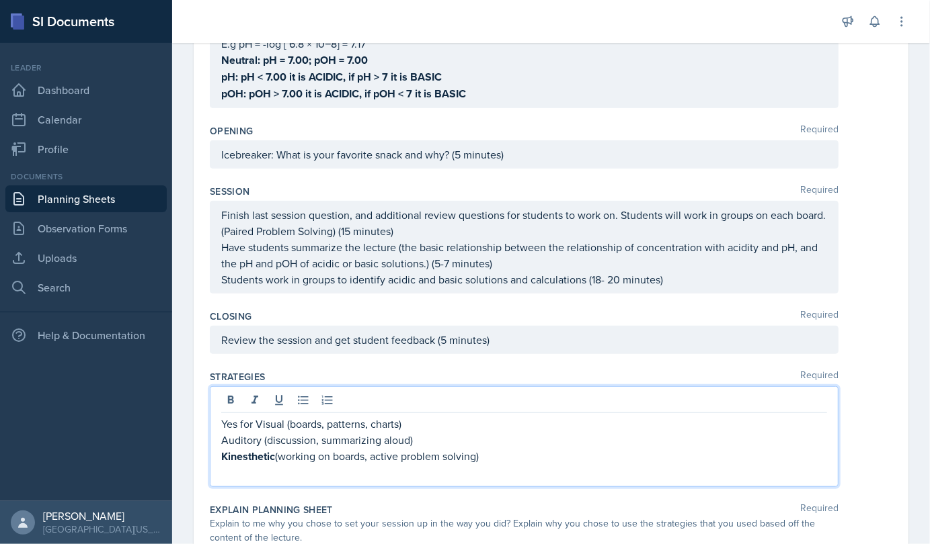
click at [207, 457] on div "Date October 6th, 2025 October 2025 28 29 30 1 2 3 4 5 6 7 8 9 10 11 12 13 14 1…" at bounding box center [551, 323] width 714 height 1034
click at [224, 430] on div "Yes for Visual (boards, patterns, charts) Auditory (discussion, summarizing alo…" at bounding box center [524, 448] width 606 height 65
drag, startPoint x: 222, startPoint y: 456, endPoint x: 281, endPoint y: 454, distance: 58.5
click at [281, 454] on p "Kinesthetic (working on boards, active problem solving)" at bounding box center [524, 456] width 606 height 17
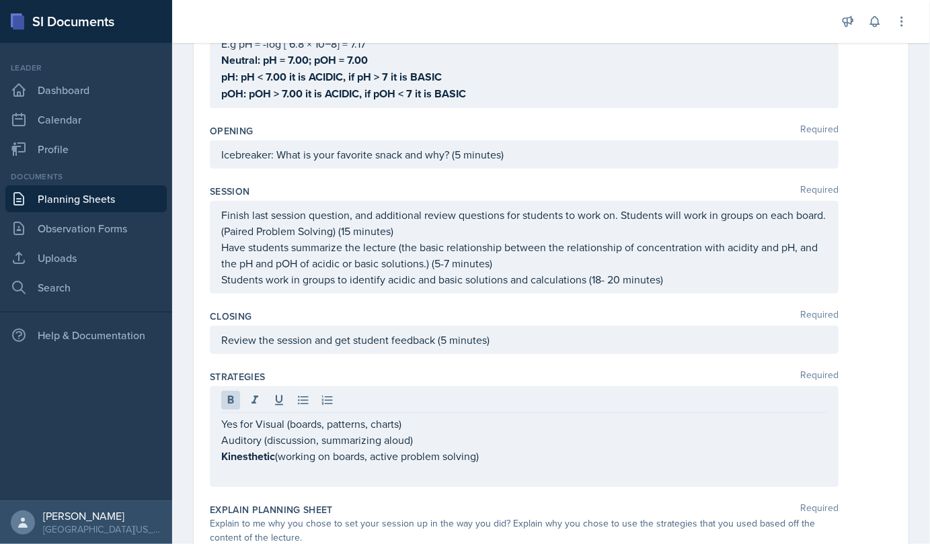
click at [235, 407] on div at bounding box center [524, 402] width 606 height 22
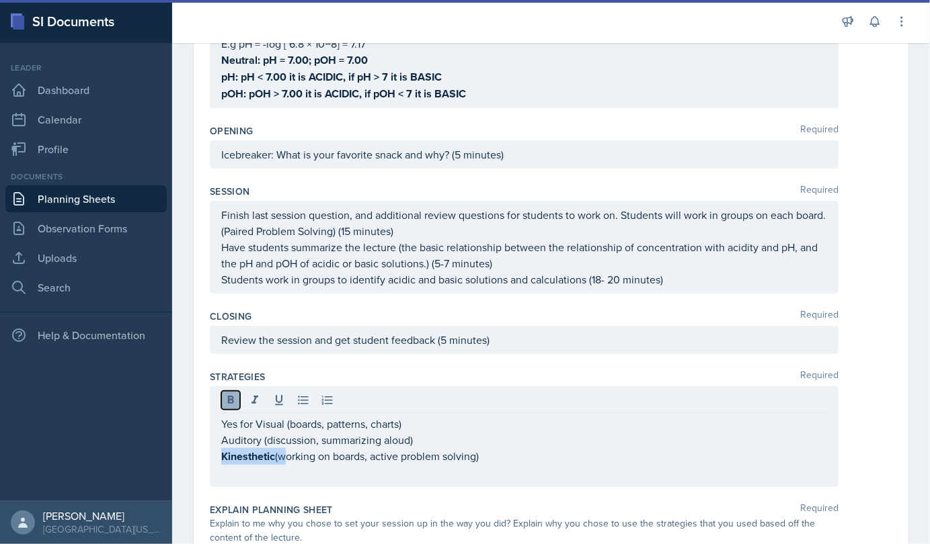
click at [233, 398] on icon at bounding box center [231, 400] width 6 height 8
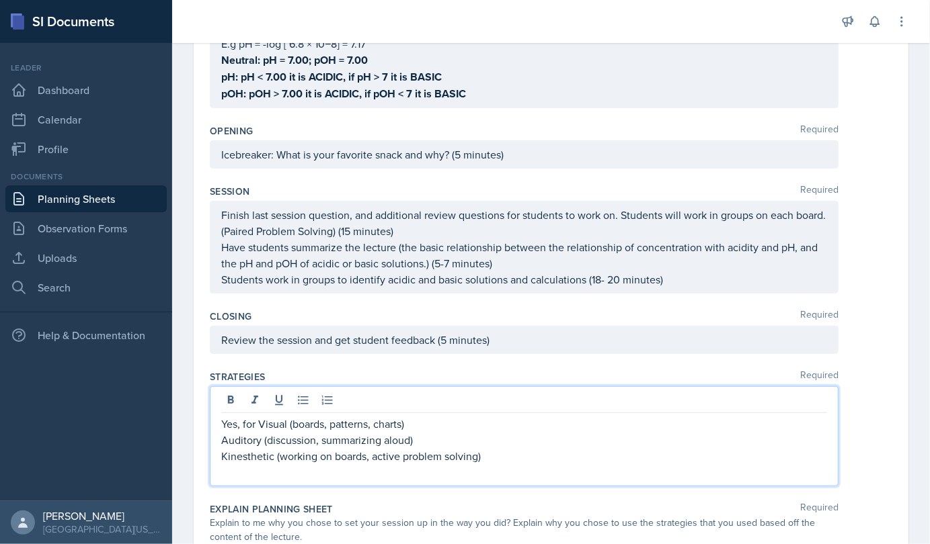
click at [495, 464] on p at bounding box center [524, 472] width 606 height 16
click at [278, 454] on p "Kinesthetic (working on boards, active problem solving)" at bounding box center [524, 456] width 606 height 16
click at [271, 451] on p "Kinesthetic (working on boards, active problem solving)" at bounding box center [524, 456] width 606 height 16
click at [260, 436] on p "Auditory (discussion, summarizing aloud)" at bounding box center [524, 440] width 606 height 16
click at [290, 421] on p "Yes, for Visual (boards, patterns, charts)" at bounding box center [524, 424] width 606 height 16
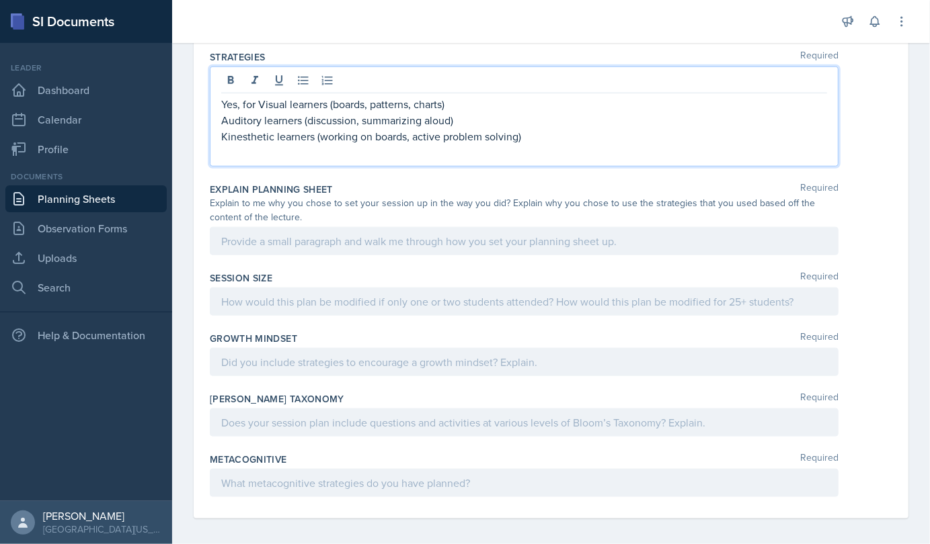
scroll to position [557, 0]
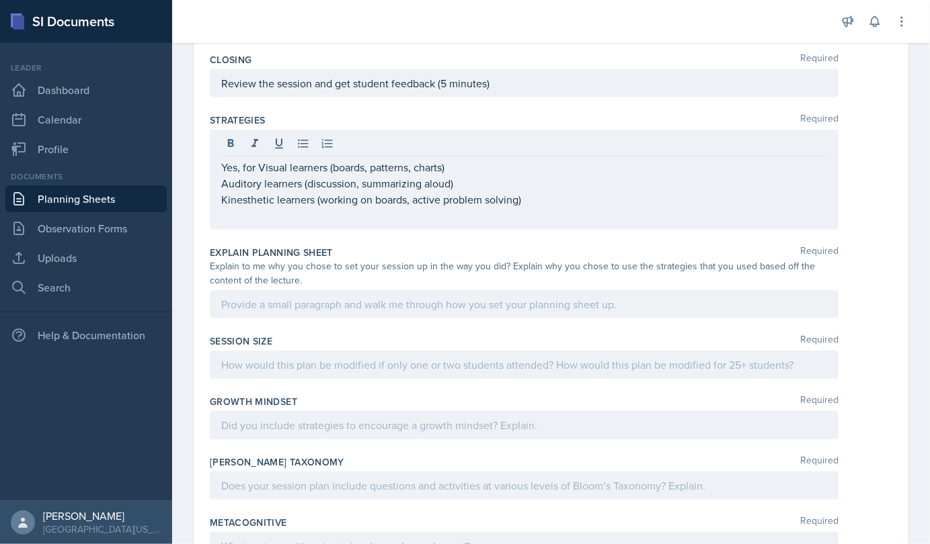
click at [221, 220] on div "Yes, for Visual learners (boards, patterns, charts) Auditory learners (discussi…" at bounding box center [524, 180] width 628 height 100
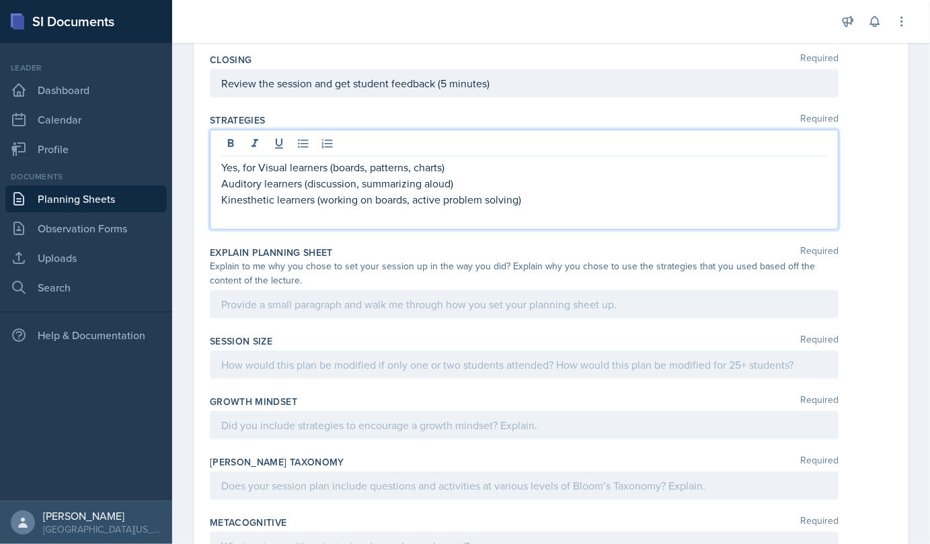
click at [234, 208] on p at bounding box center [524, 216] width 606 height 16
click at [529, 212] on p "Read/Write learners ( active problem solving, making concept ma" at bounding box center [524, 216] width 606 height 16
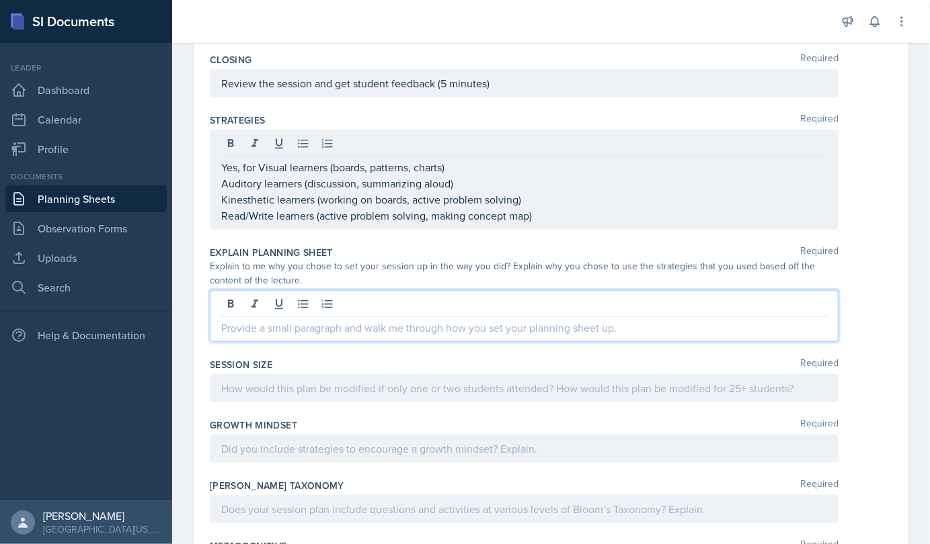
click at [350, 295] on div at bounding box center [524, 316] width 628 height 52
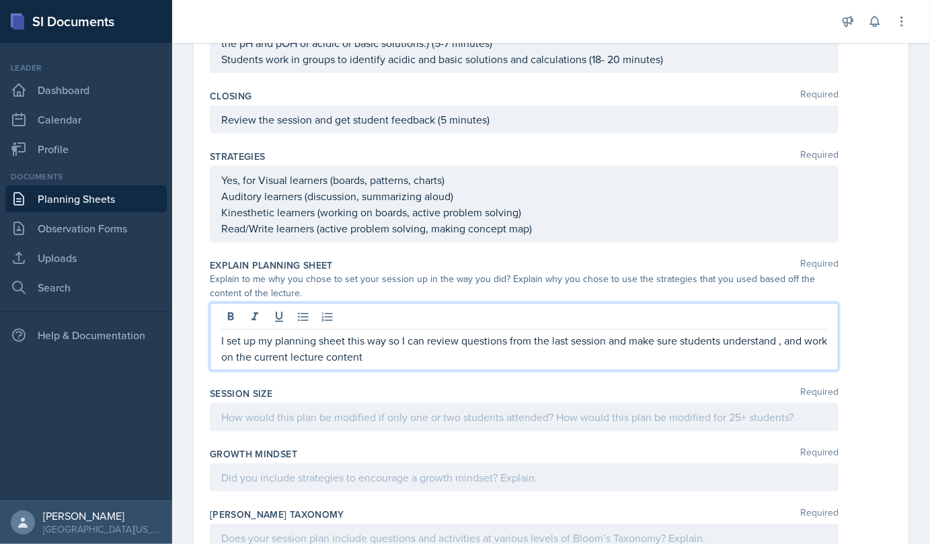
scroll to position [522, 0]
click at [388, 348] on p "I set up my planning sheet this way so I can review questions from the last ses…" at bounding box center [524, 347] width 606 height 32
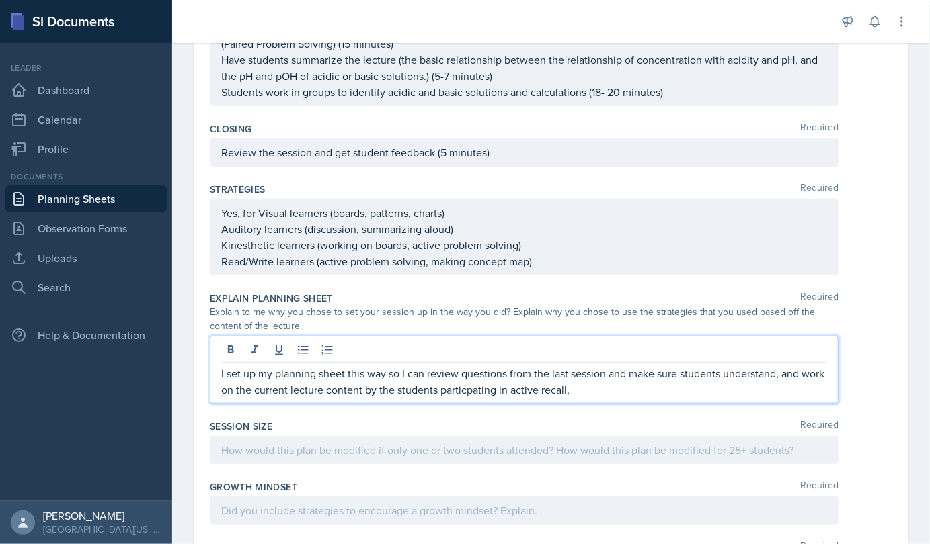
scroll to position [493, 0]
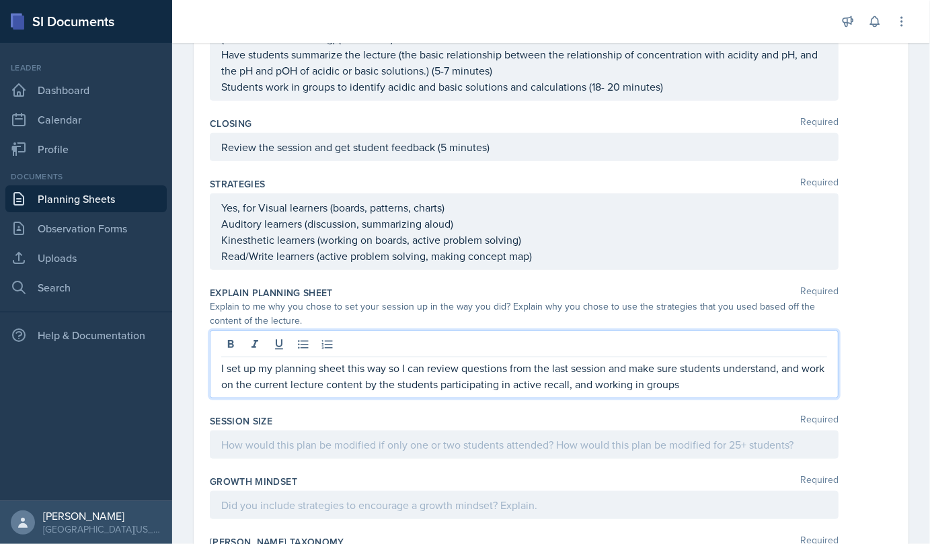
click at [708, 379] on p "I set up my planning sheet this way so I can review questions from the last ses…" at bounding box center [524, 376] width 606 height 32
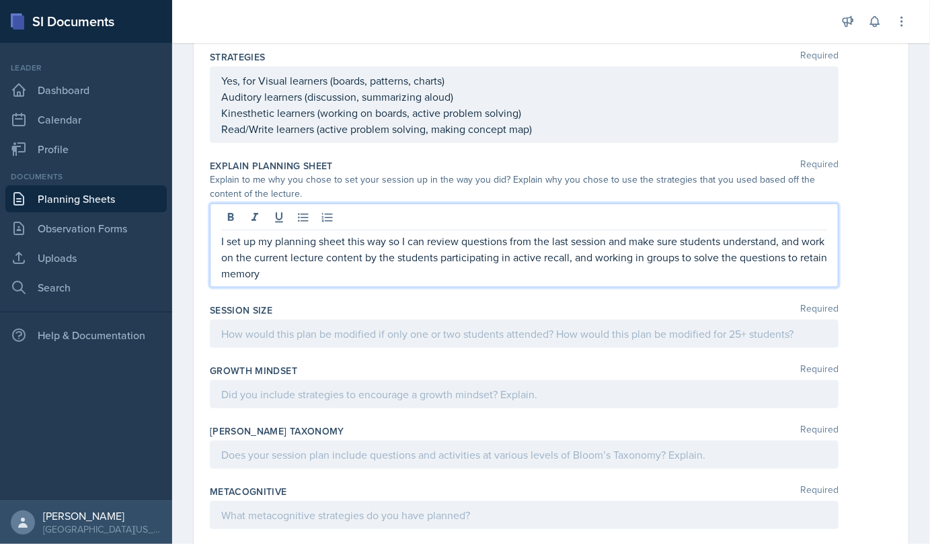
scroll to position [620, 0]
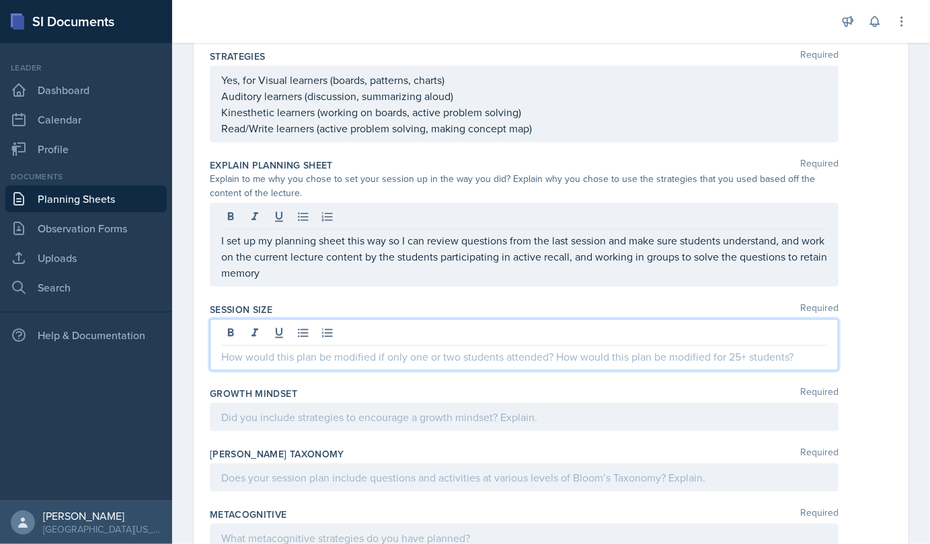
click at [297, 331] on div at bounding box center [524, 345] width 628 height 52
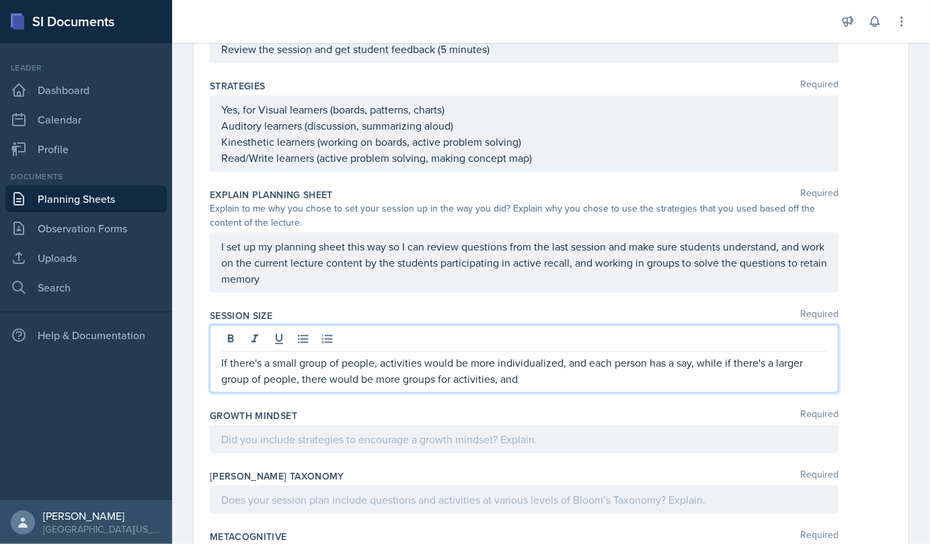
scroll to position [591, 0]
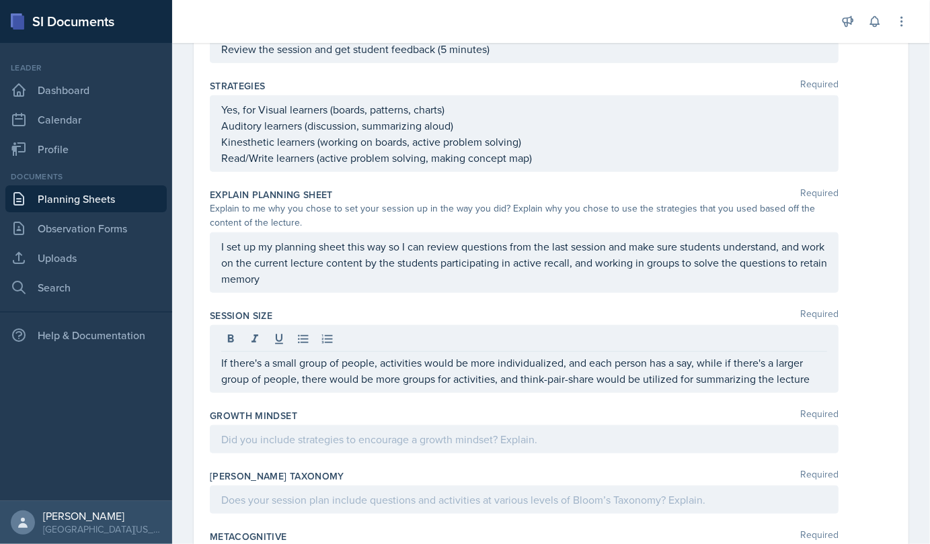
click at [526, 425] on div at bounding box center [524, 439] width 628 height 28
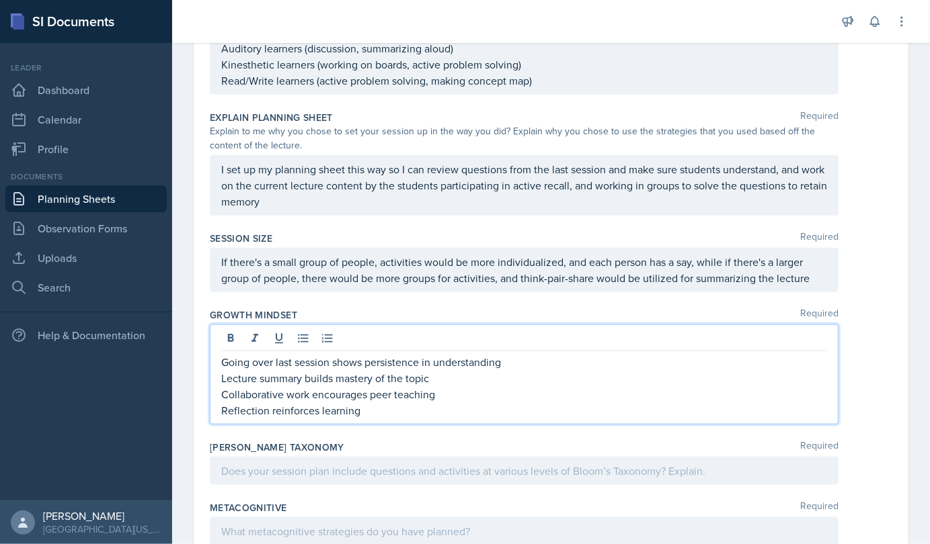
scroll to position [717, 0]
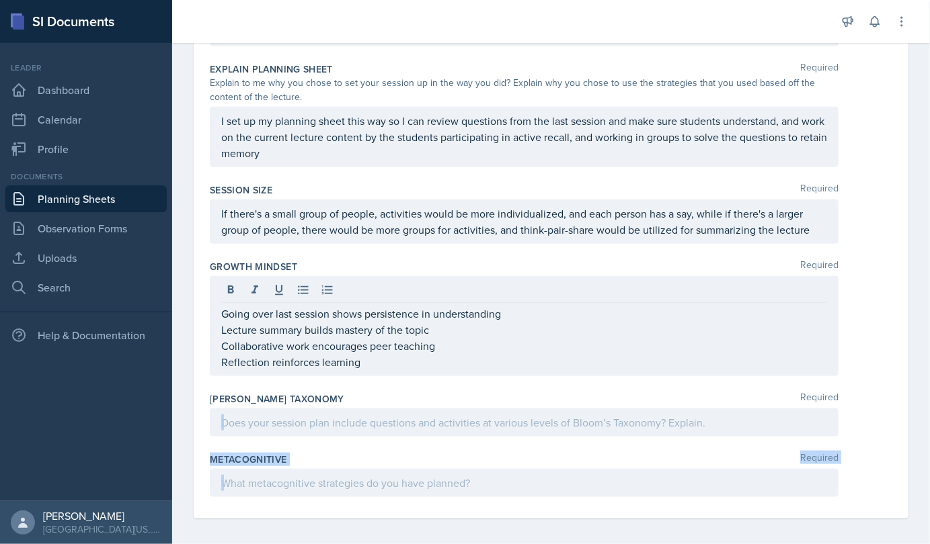
drag, startPoint x: 256, startPoint y: 407, endPoint x: 676, endPoint y: 557, distance: 445.2
click at [676, 544] on html "SI Documents Leader Dashboard Calendar Profile Documents Planning Sheets Observ…" at bounding box center [465, 272] width 930 height 544
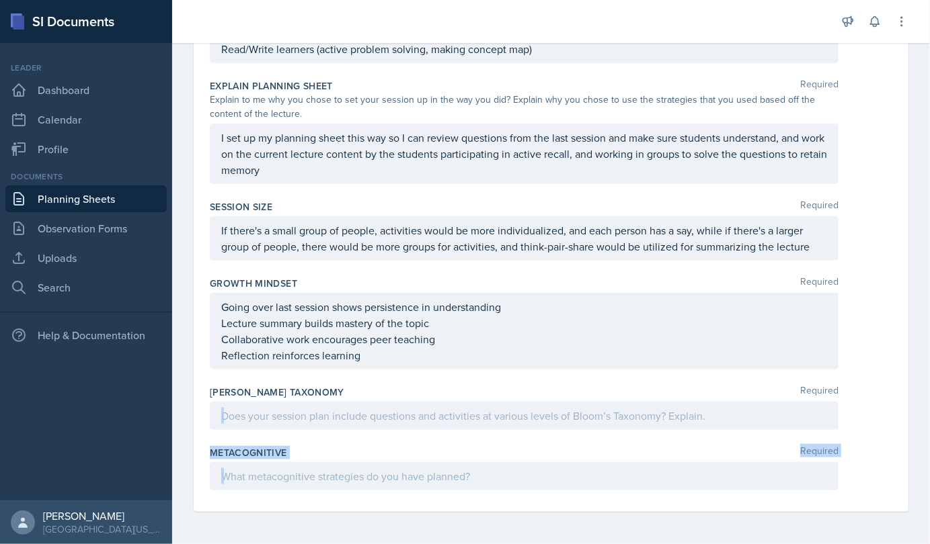
scroll to position [694, 0]
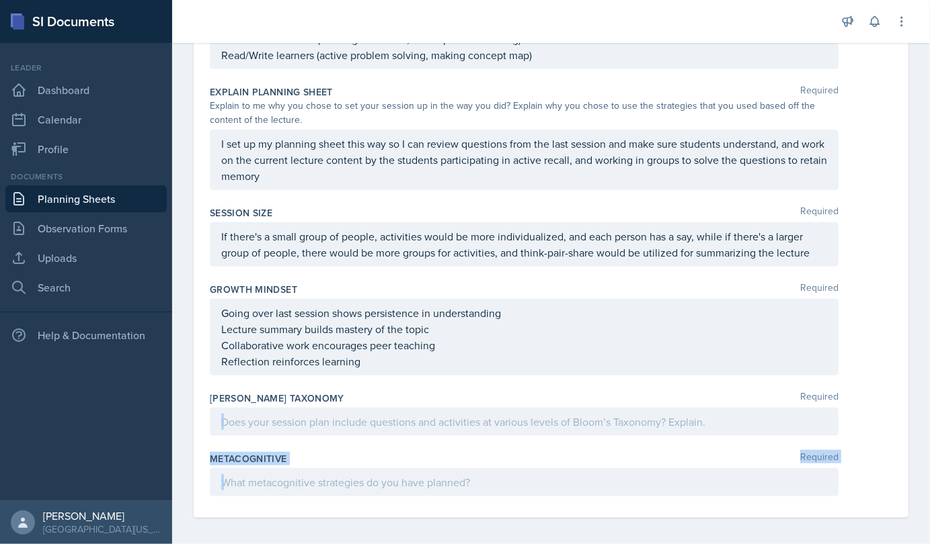
click at [243, 415] on p at bounding box center [524, 422] width 606 height 16
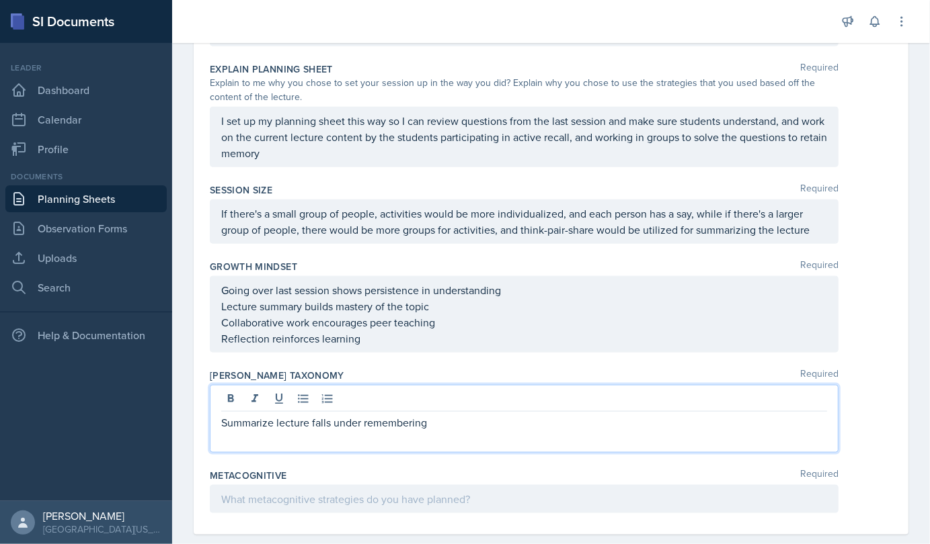
click at [236, 437] on p at bounding box center [524, 439] width 606 height 16
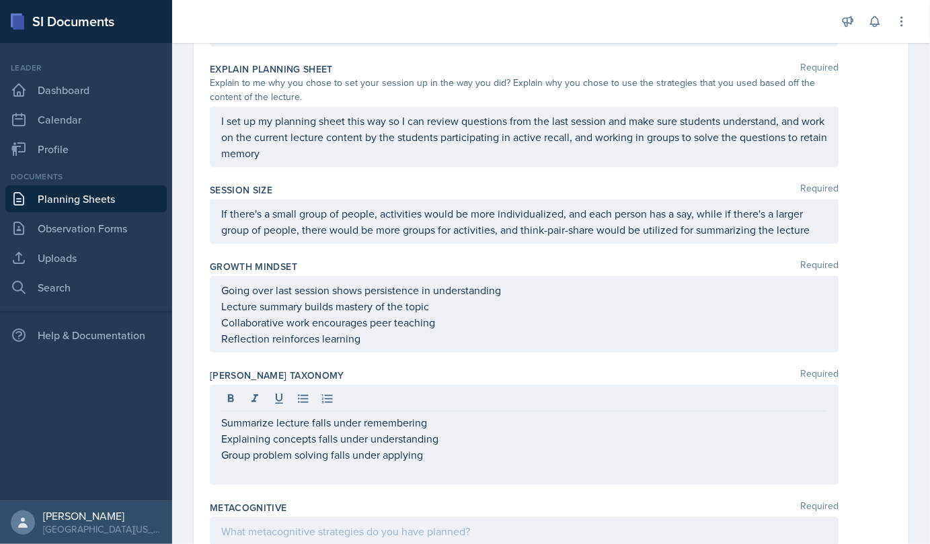
click at [232, 475] on div "Summarize lecture falls under remembering Explaining concepts falls under under…" at bounding box center [524, 435] width 628 height 100
click at [236, 477] on div "Summarize lecture falls under remembering Explaining concepts falls under under…" at bounding box center [524, 435] width 628 height 100
click at [235, 475] on div "Summarize lecture falls under remembering Explaining concepts falls under under…" at bounding box center [524, 435] width 628 height 100
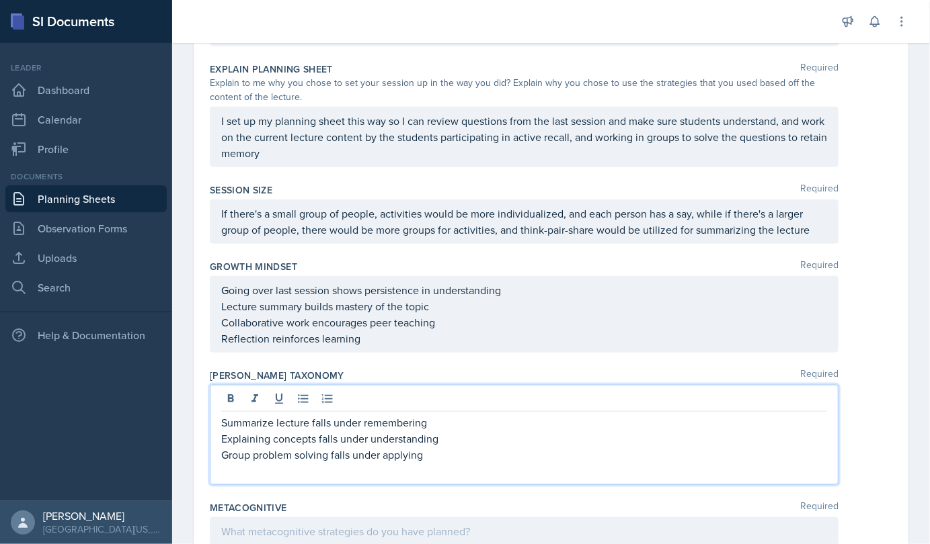
click at [231, 468] on p at bounding box center [524, 471] width 606 height 16
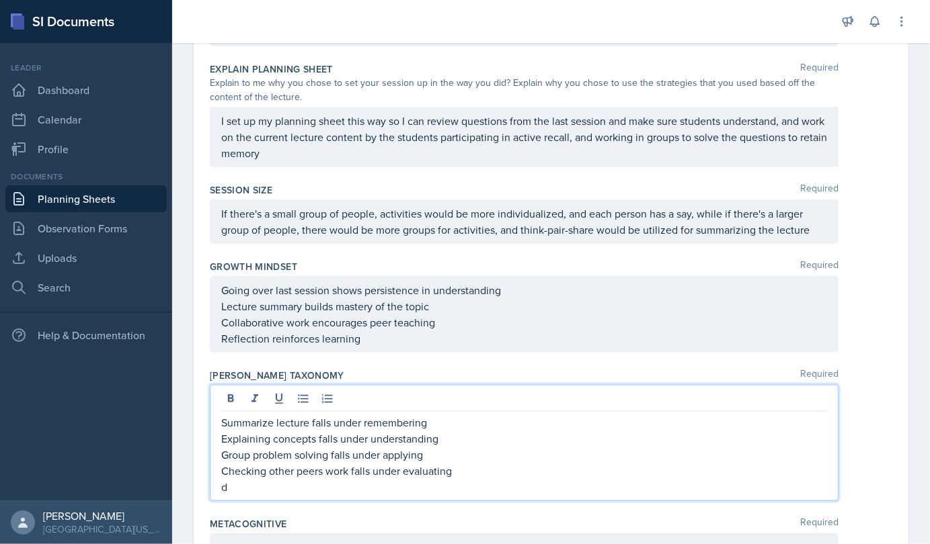
scroll to position [745, 0]
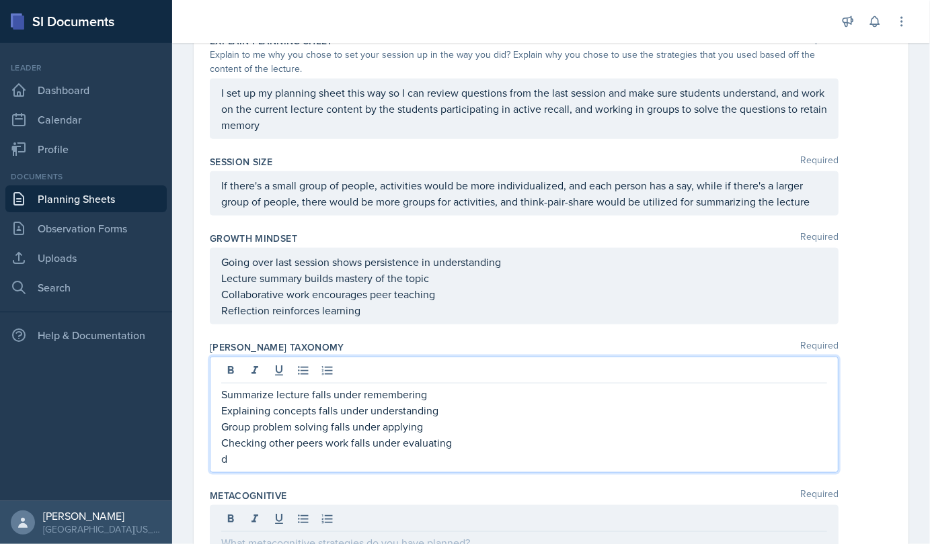
click at [232, 453] on p "d" at bounding box center [524, 459] width 606 height 16
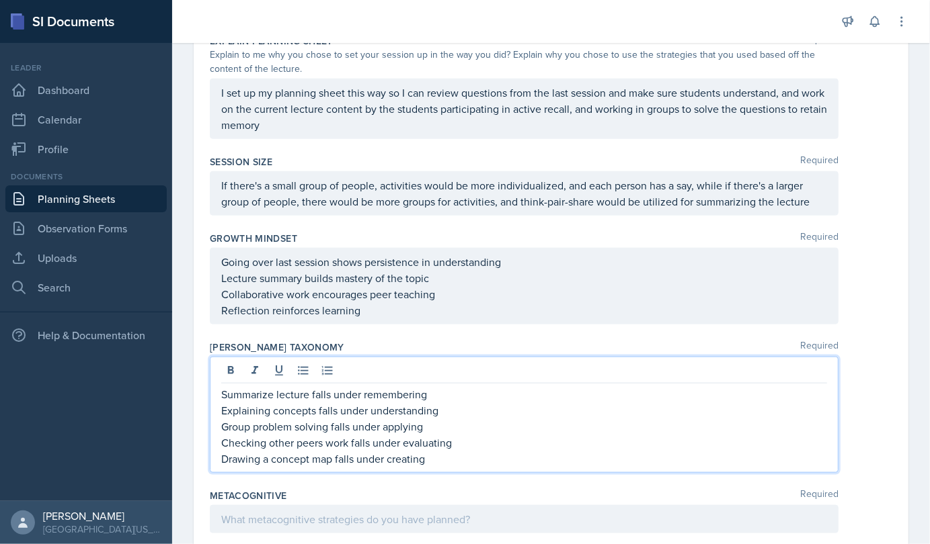
scroll to position [781, 0]
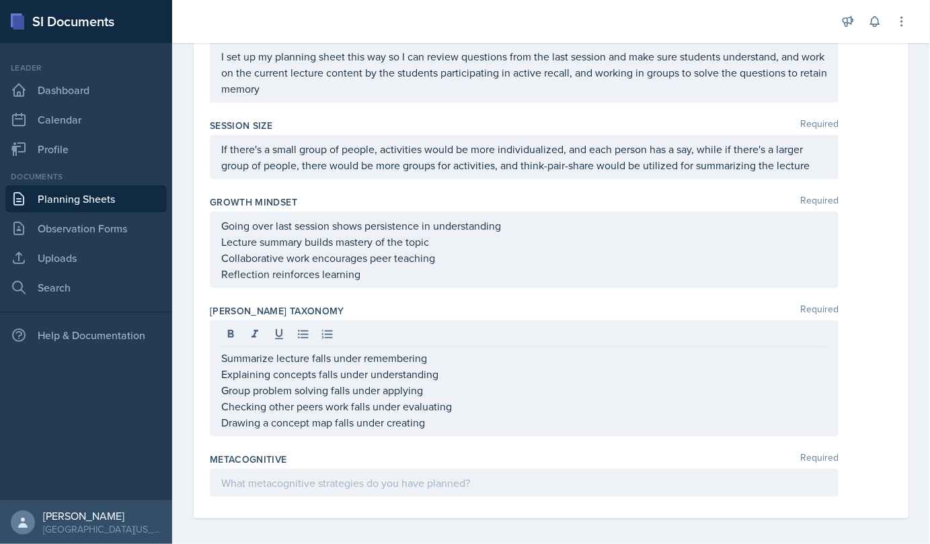
click at [253, 469] on div at bounding box center [524, 483] width 628 height 28
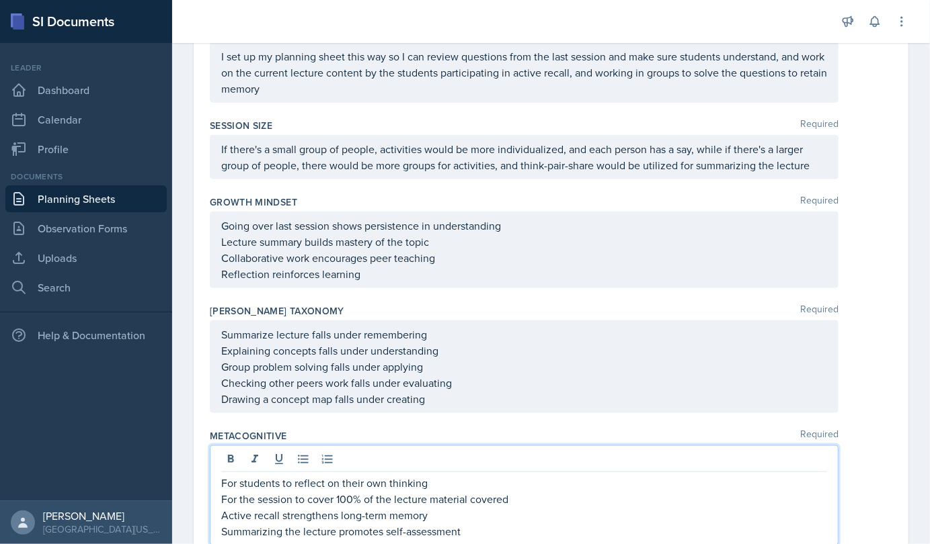
click at [598, 482] on p "For students to reflect on their own thinking" at bounding box center [524, 483] width 606 height 16
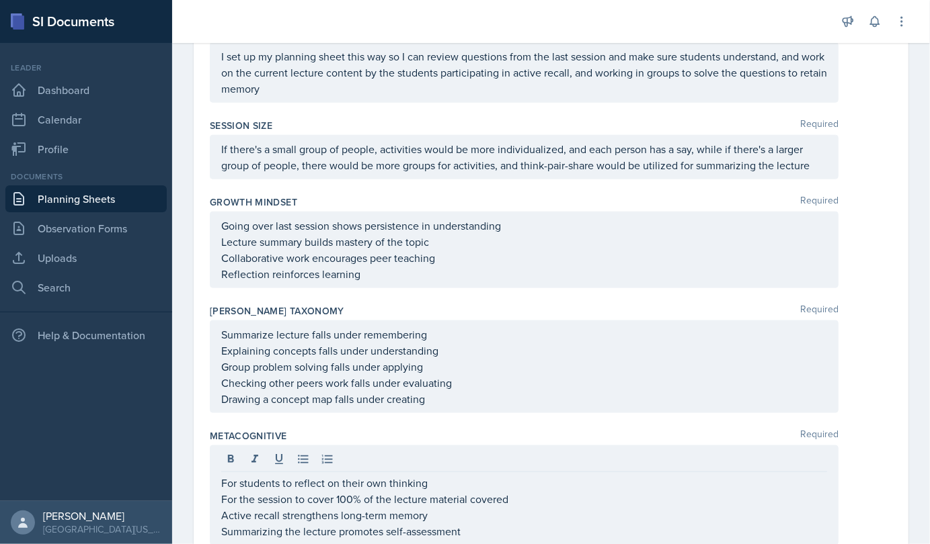
click at [503, 430] on div "Metacognitive Required" at bounding box center [551, 436] width 682 height 13
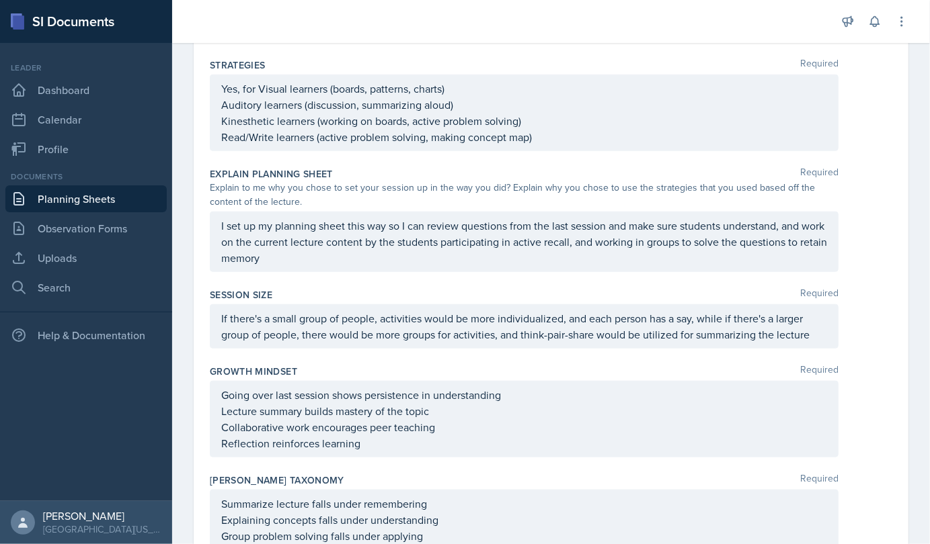
scroll to position [0, 0]
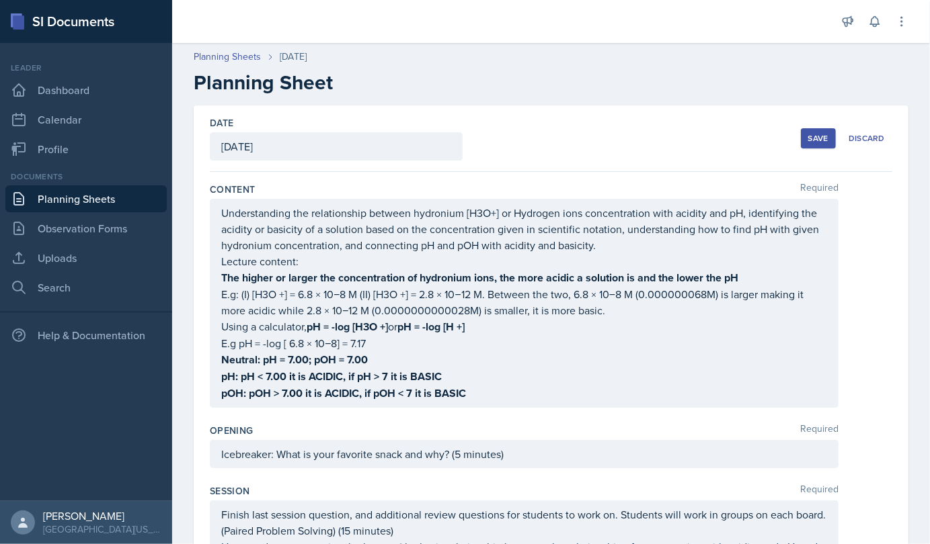
click at [808, 142] on div "Save" at bounding box center [818, 138] width 20 height 11
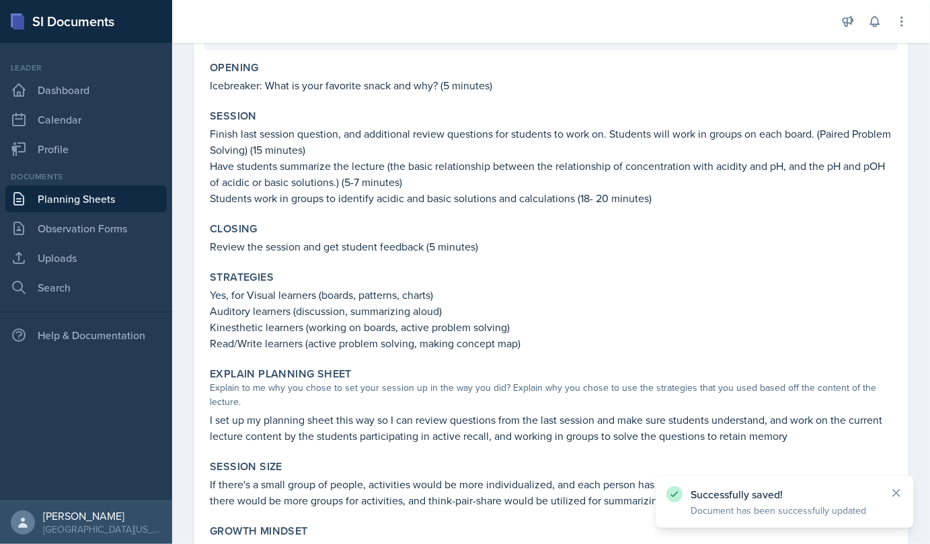
scroll to position [705, 0]
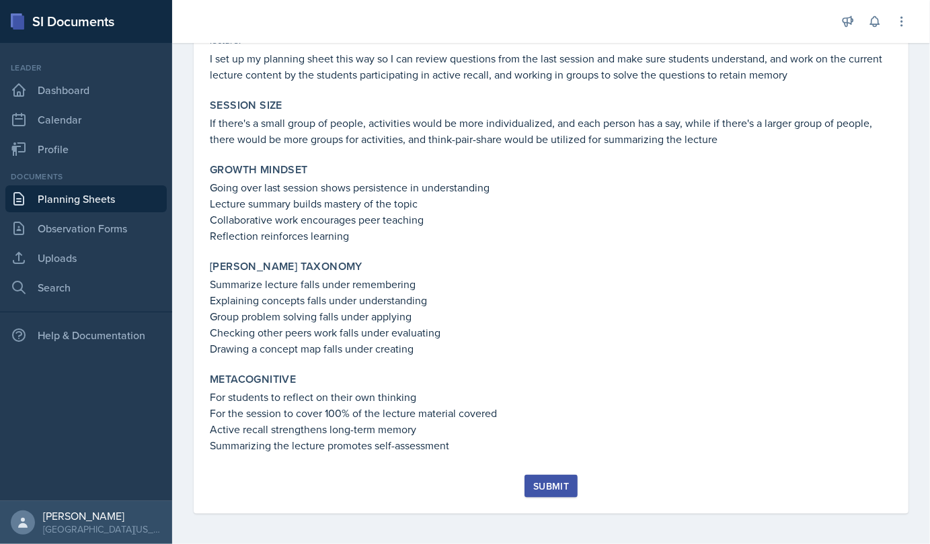
click at [542, 484] on div "Submit" at bounding box center [551, 486] width 36 height 11
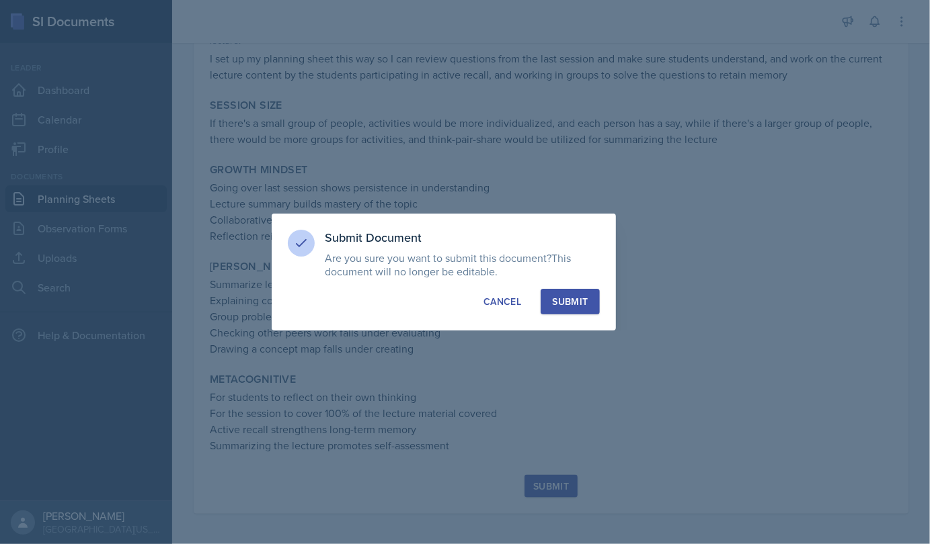
click at [561, 298] on div "Submit" at bounding box center [570, 301] width 36 height 13
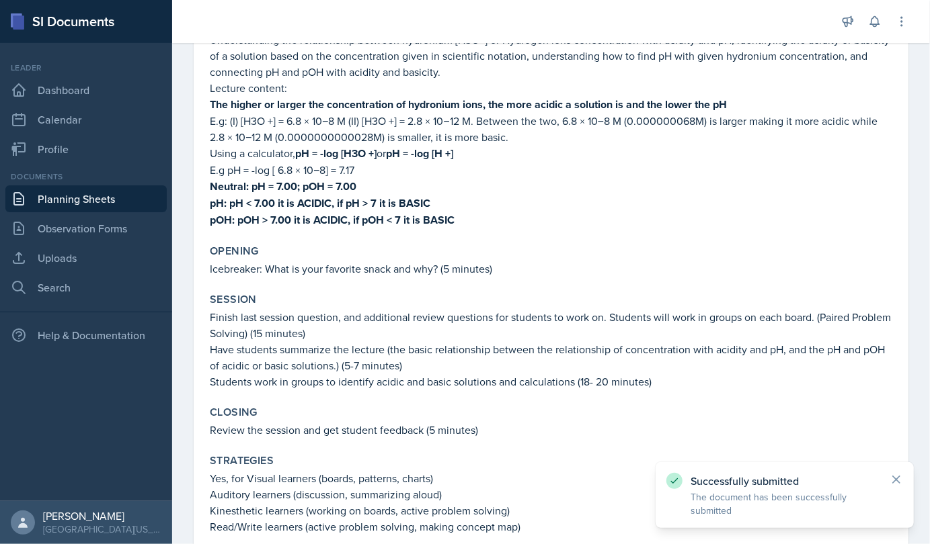
scroll to position [167, 0]
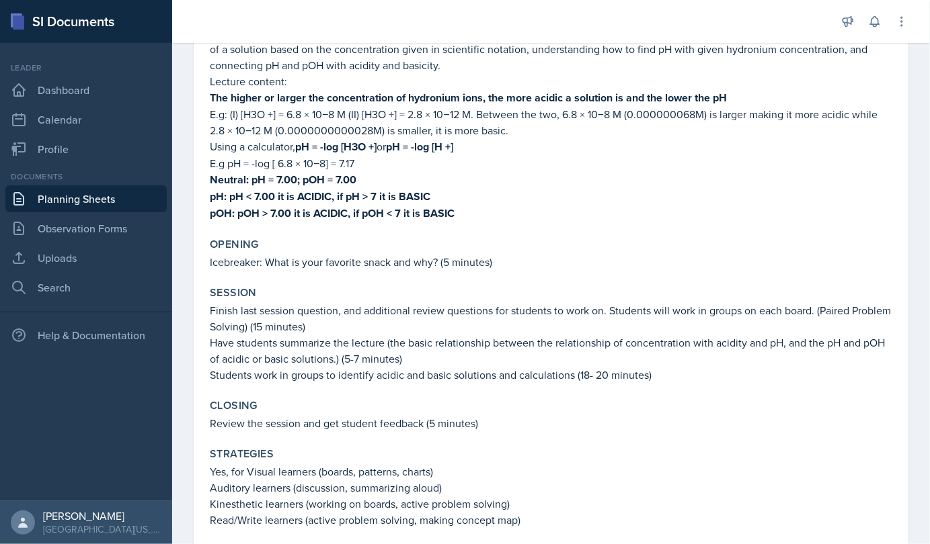
click at [72, 202] on link "Planning Sheets" at bounding box center [85, 199] width 161 height 27
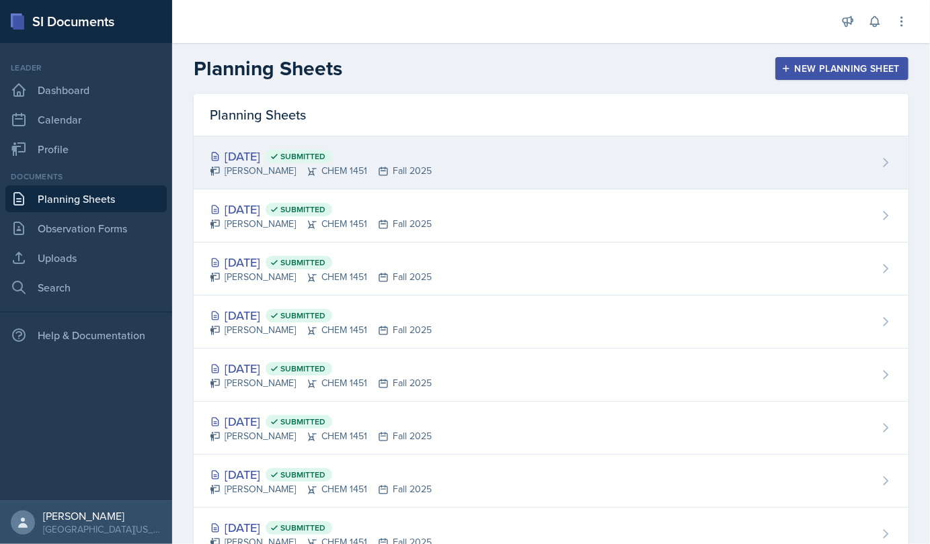
click at [284, 146] on div "[DATE] Submitted [PERSON_NAME] CHEM 1451 Fall 2025" at bounding box center [551, 162] width 714 height 53
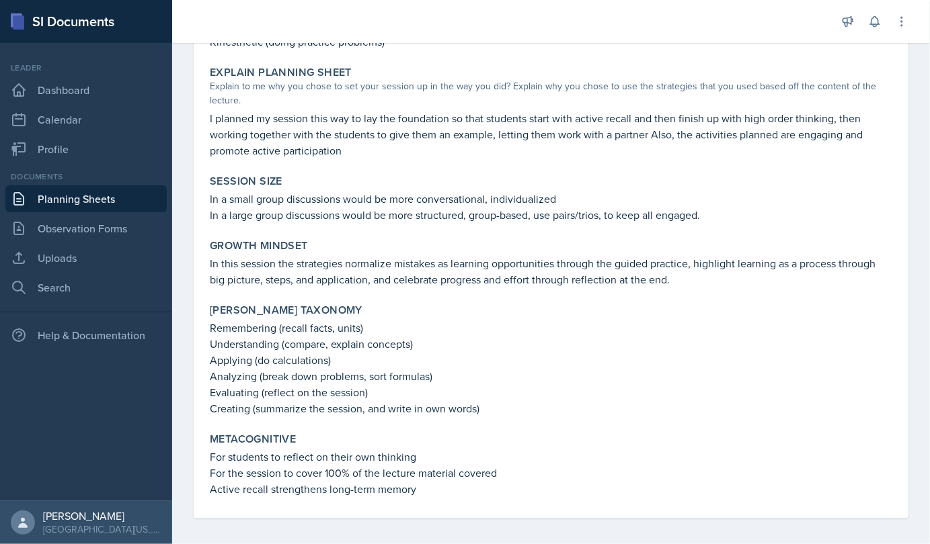
scroll to position [682, 0]
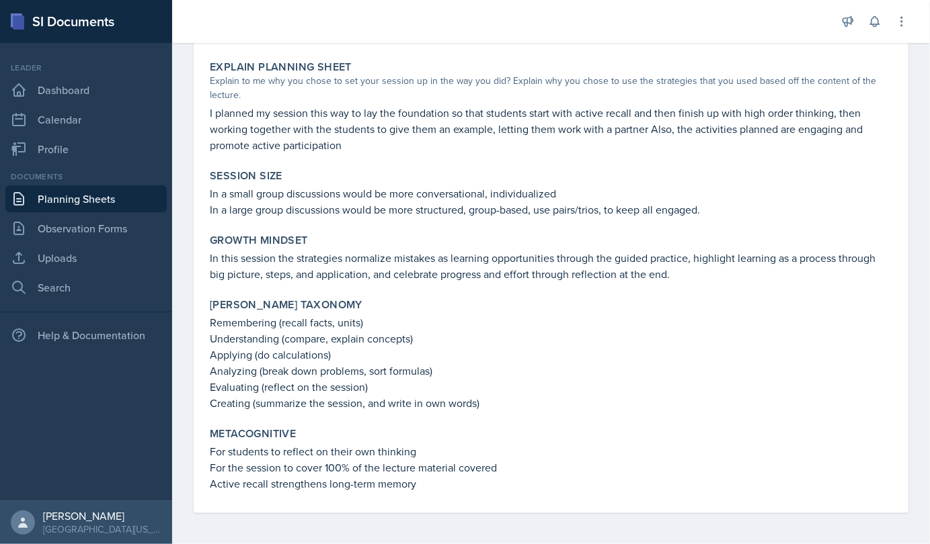
click at [209, 452] on div "Metacognitive For students to reflect on their own thinking For the session to …" at bounding box center [550, 459] width 693 height 75
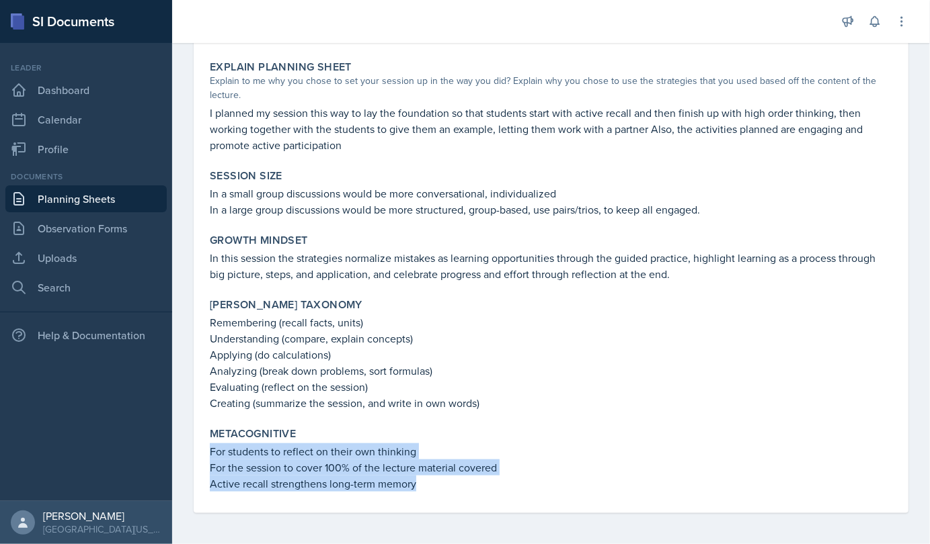
drag, startPoint x: 209, startPoint y: 452, endPoint x: 467, endPoint y: 483, distance: 260.0
click at [467, 483] on div "For students to reflect on their own thinking For the session to cover 100% of …" at bounding box center [551, 468] width 682 height 48
drag, startPoint x: 467, startPoint y: 483, endPoint x: 365, endPoint y: 470, distance: 103.0
copy div "For students to reflect on their own thinking For the session to cover 100% of …"
